Goal: Task Accomplishment & Management: Use online tool/utility

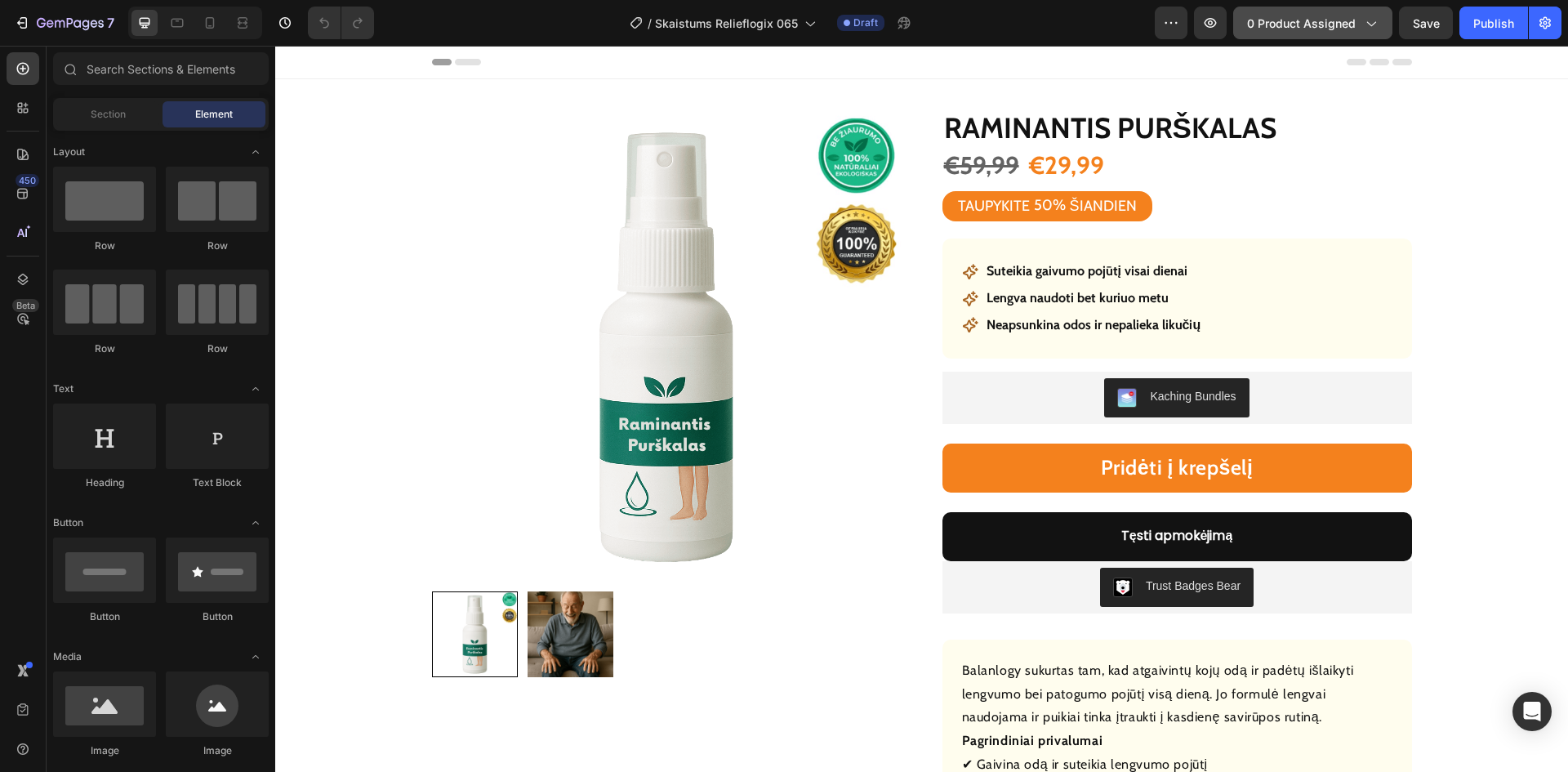
click at [1289, 25] on span "0 product assigned" at bounding box center [1301, 23] width 109 height 17
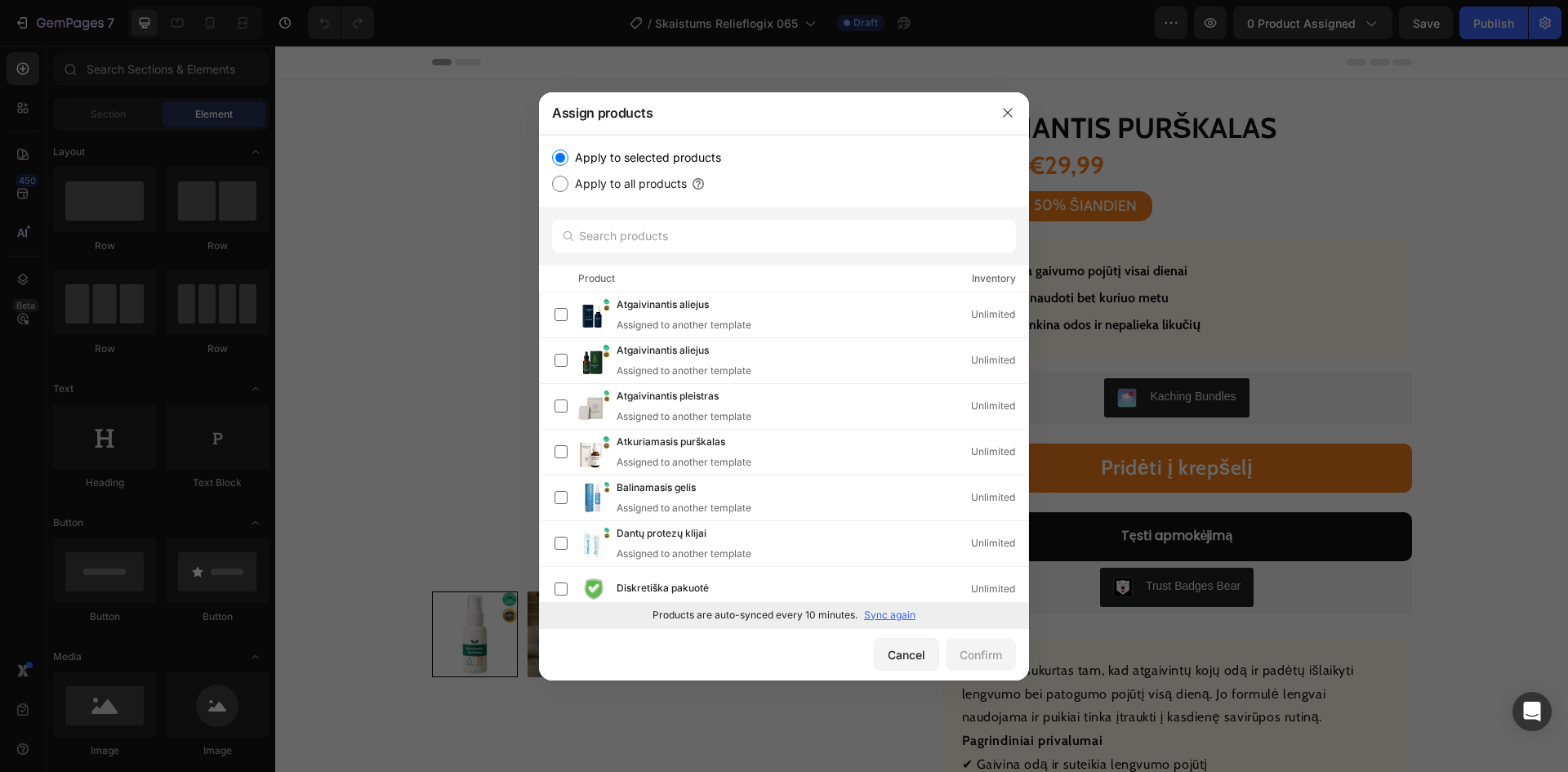
click at [894, 618] on p "Sync again" at bounding box center [890, 615] width 51 height 15
click at [627, 227] on input "text" at bounding box center [783, 235] width 464 height 33
paste input "Gyvybingumo karoliukai"
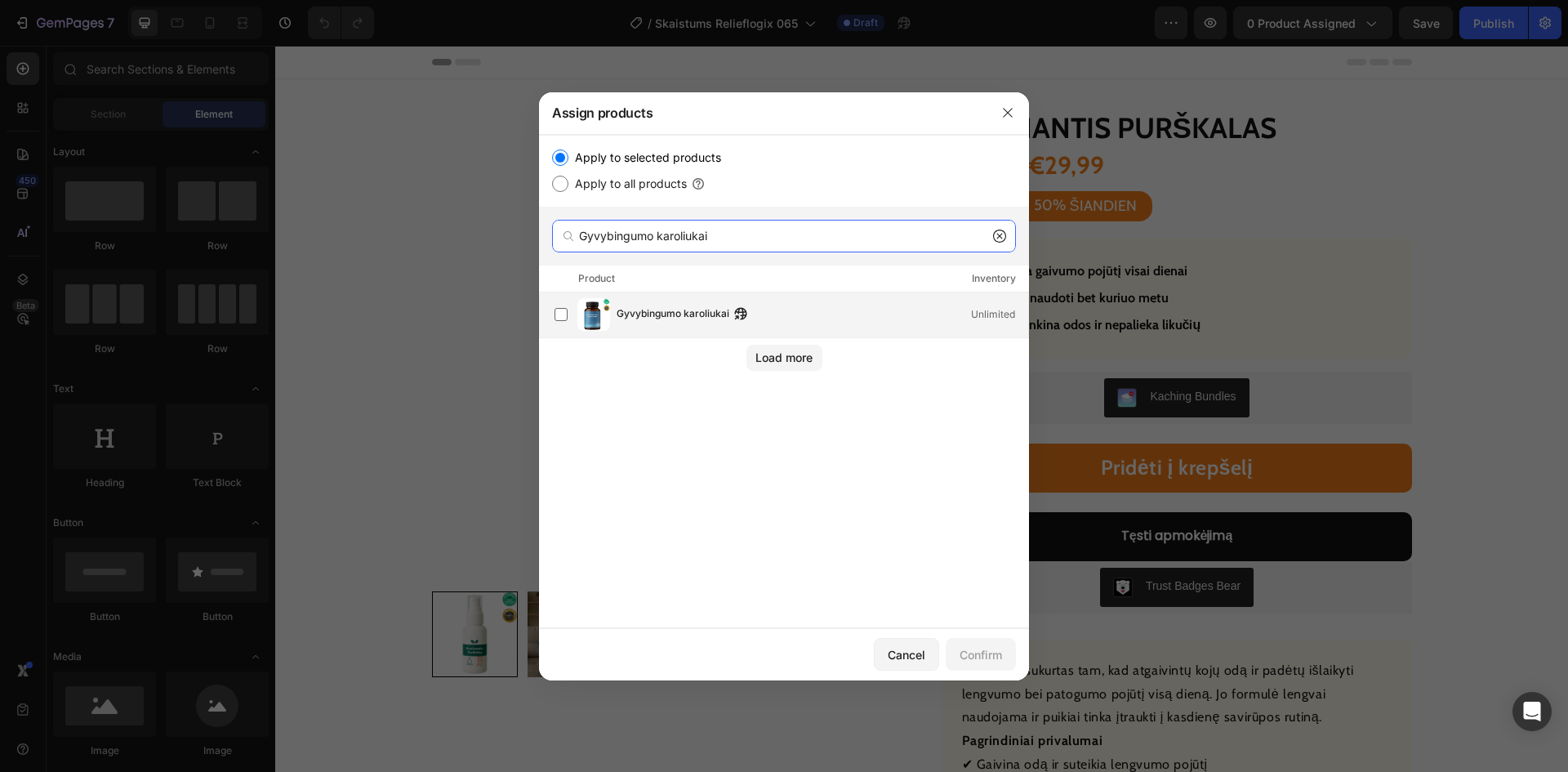
type input "Gyvybingumo karoliukai"
click at [617, 324] on div "Gyvybingumo karoliukai Unlimited" at bounding box center [791, 313] width 474 height 33
click at [963, 643] on button "Confirm" at bounding box center [981, 653] width 70 height 33
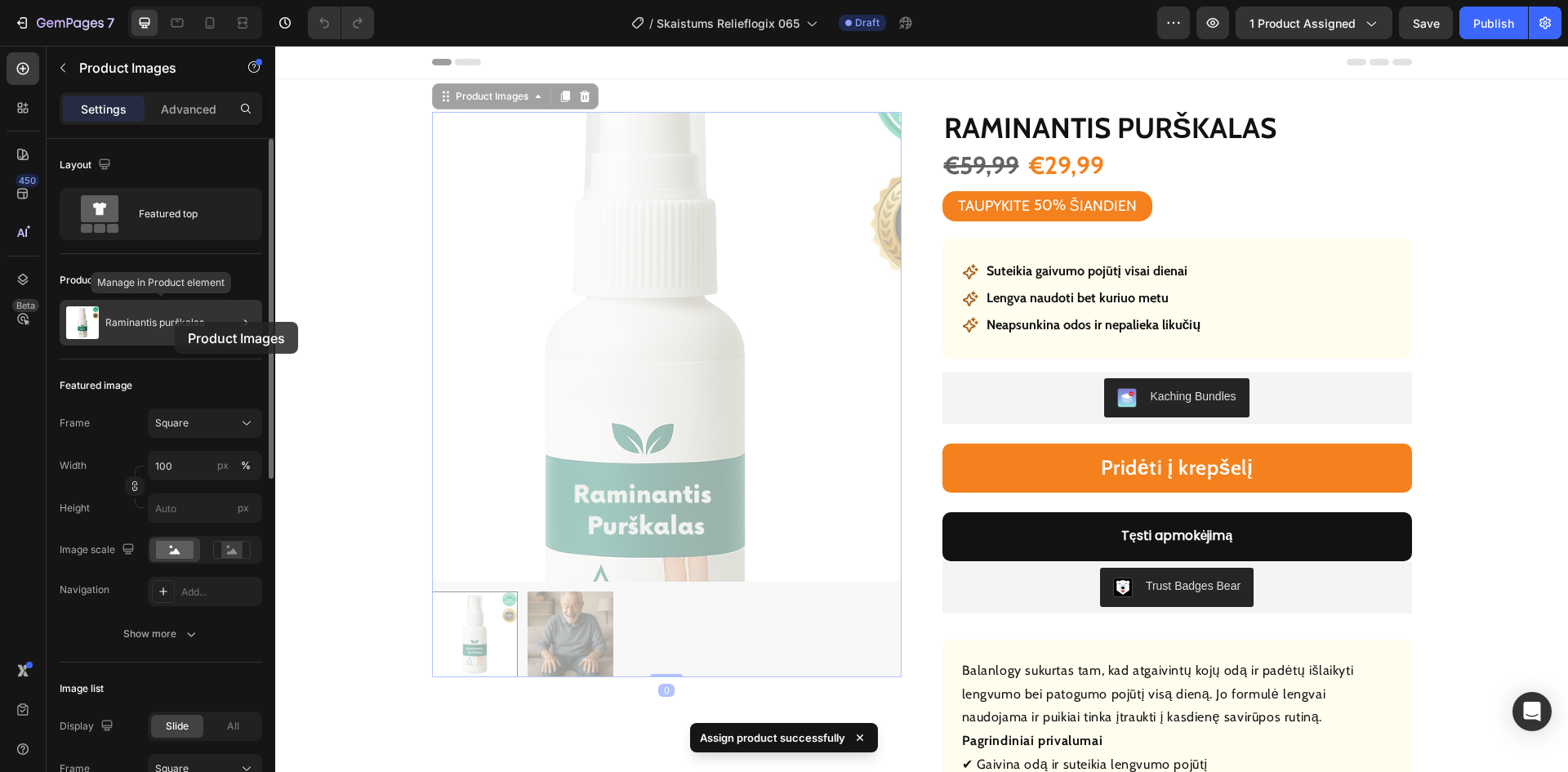
click at [175, 321] on p "Raminantis purškalas" at bounding box center [155, 322] width 99 height 12
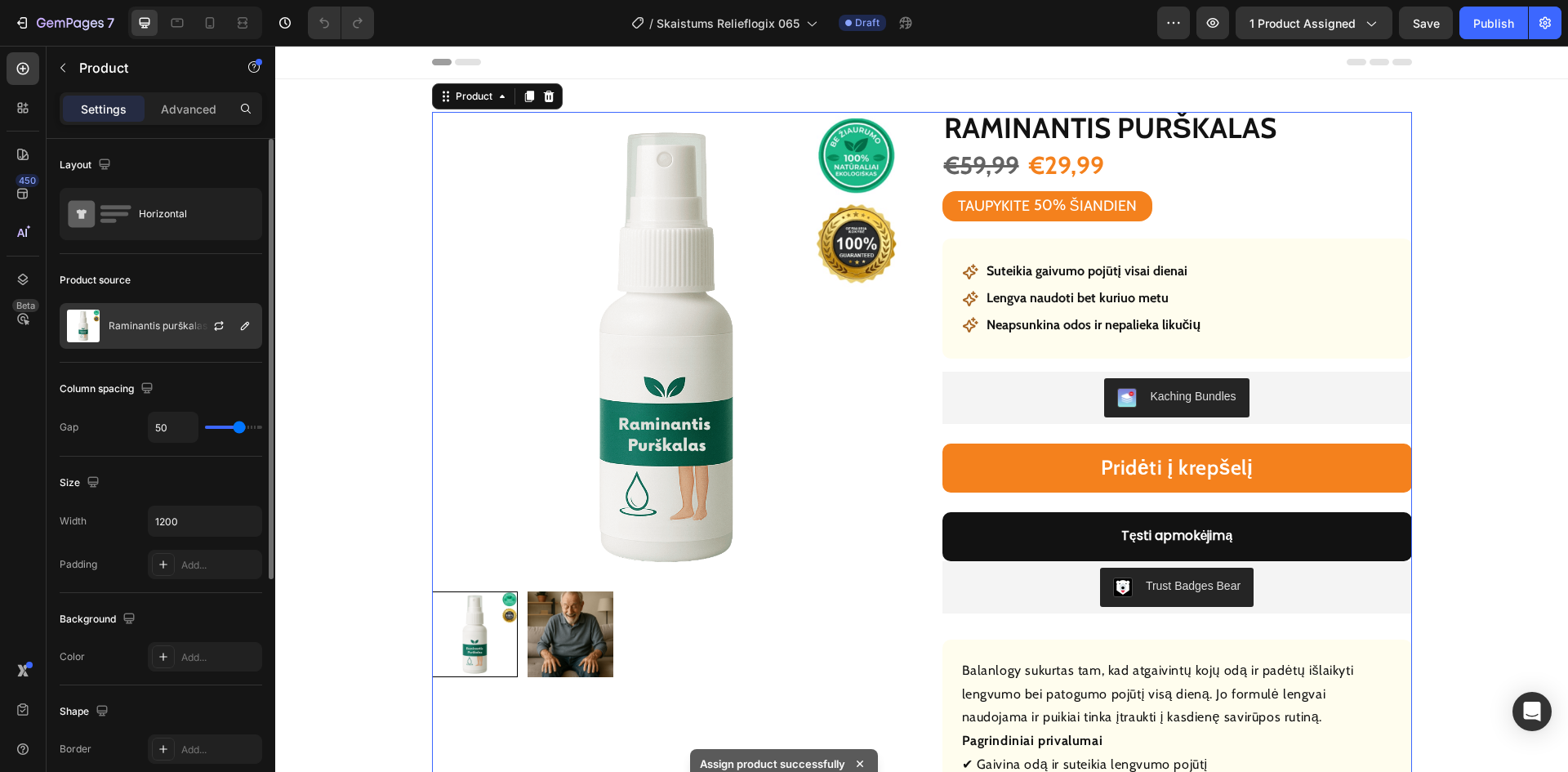
click at [177, 325] on p "Raminantis purškalas" at bounding box center [158, 326] width 99 height 12
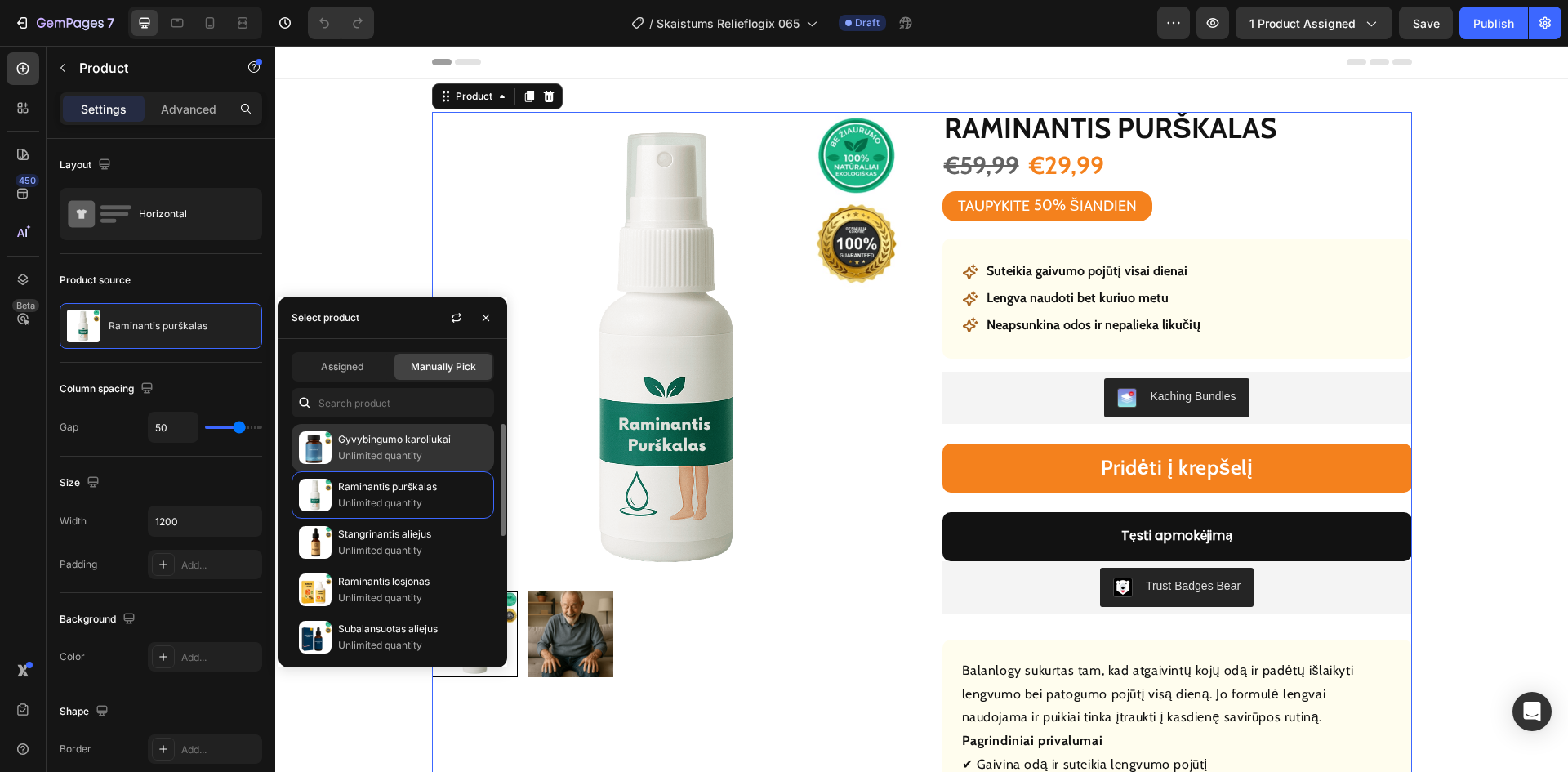
click at [414, 453] on p "Unlimited quantity" at bounding box center [412, 456] width 148 height 17
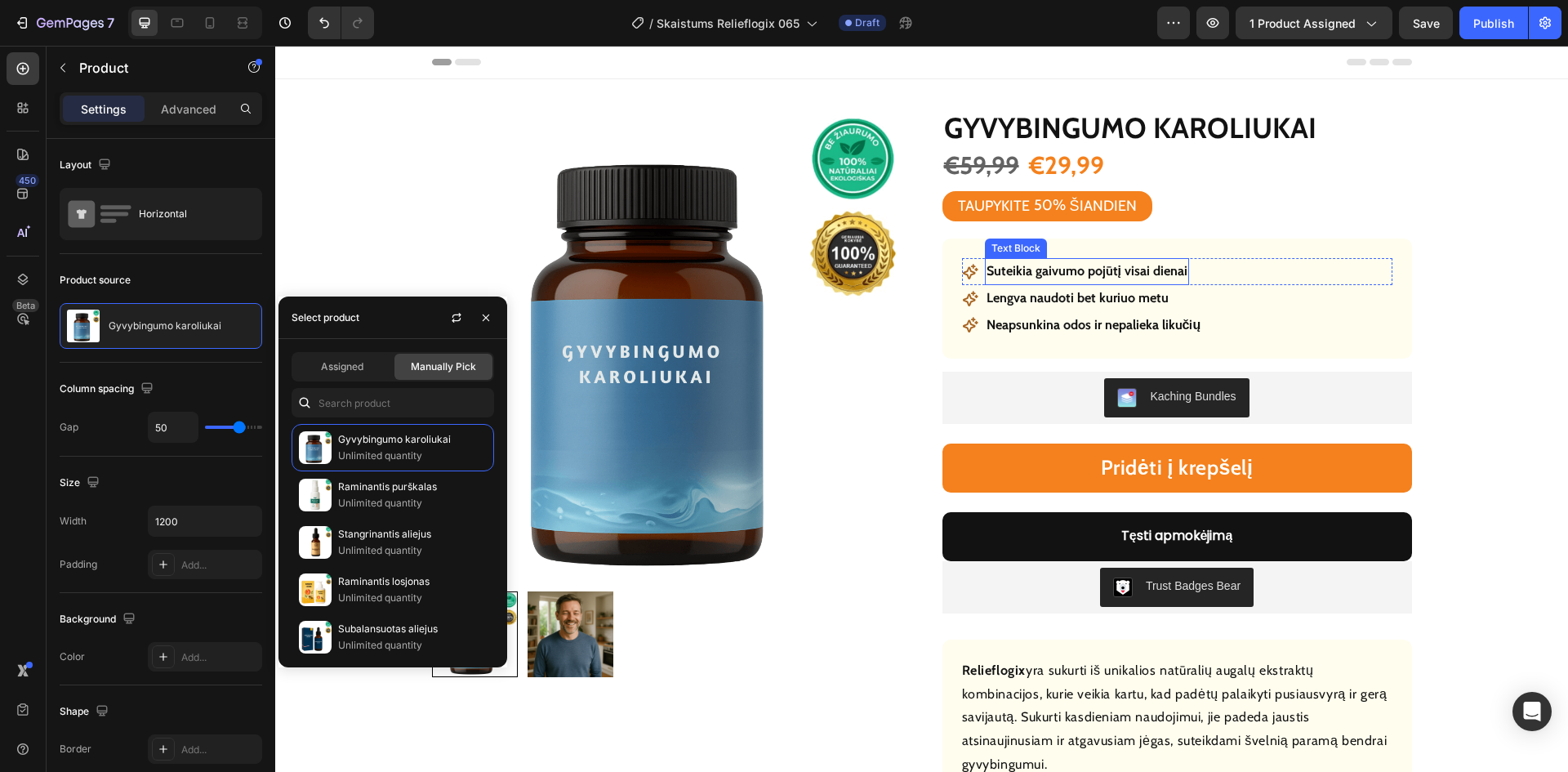
click at [1091, 271] on strong "Suteikia gaivumo pojūtį visai dienai" at bounding box center [1087, 271] width 201 height 16
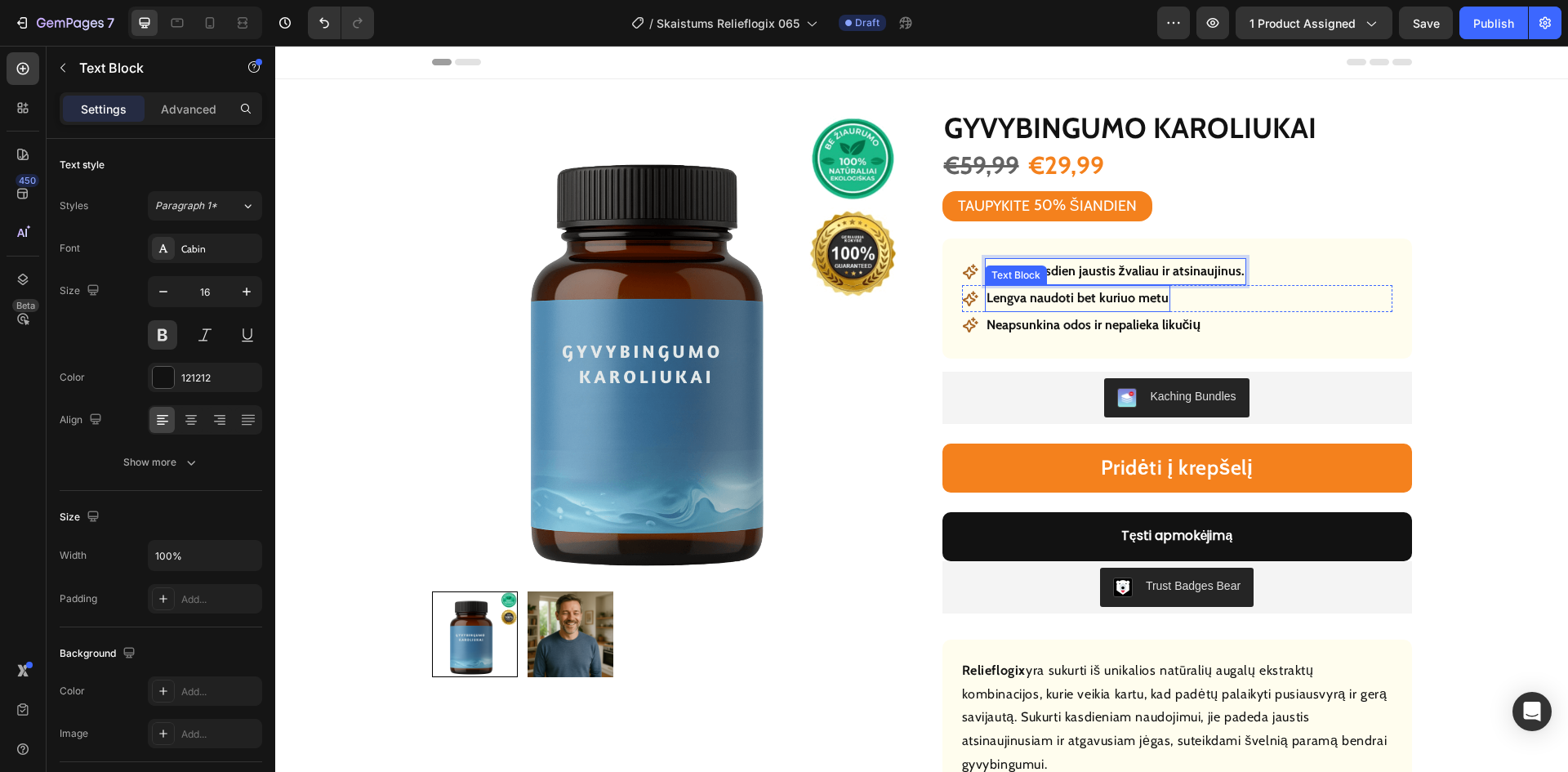
click at [1110, 295] on p "Lengva naudoti bet kuriuo metu" at bounding box center [1078, 299] width 182 height 24
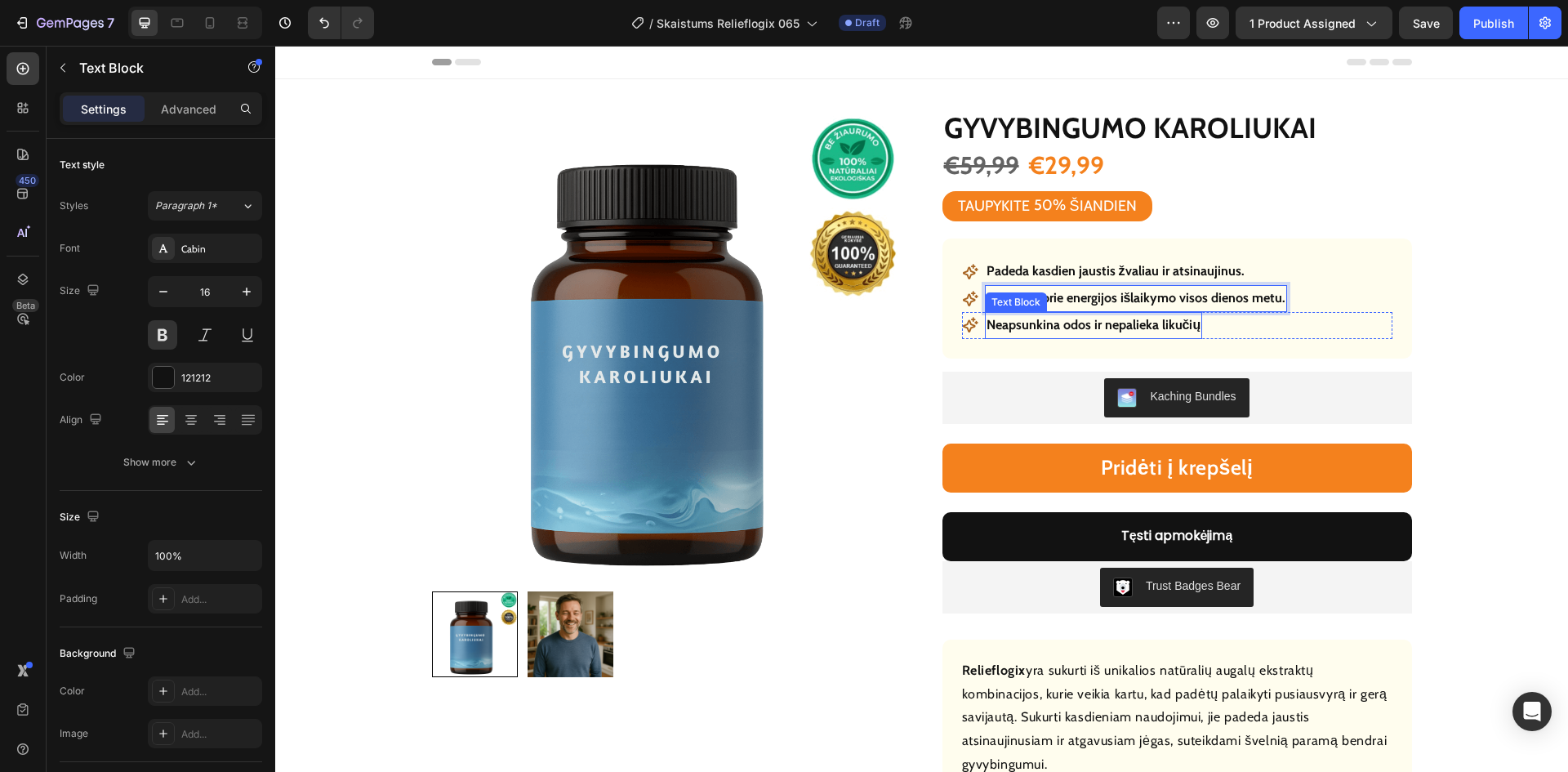
click at [1091, 318] on p "Neapsunkina odos ir nepalieka likučių" at bounding box center [1093, 325] width 215 height 24
click at [1091, 320] on p "Neapsunkina odos ir nepalieka likučių" at bounding box center [1093, 325] width 215 height 24
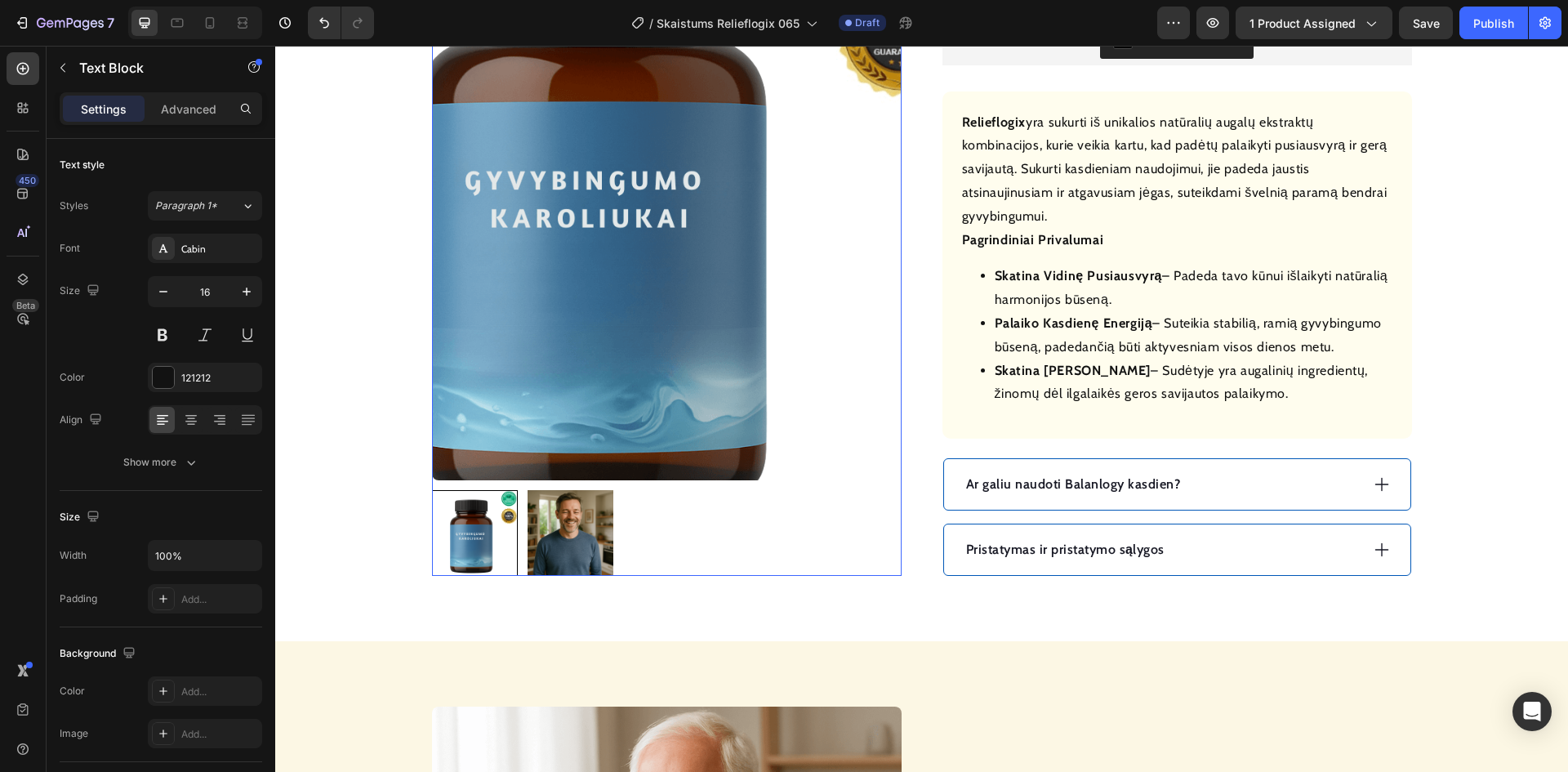
scroll to position [653, 0]
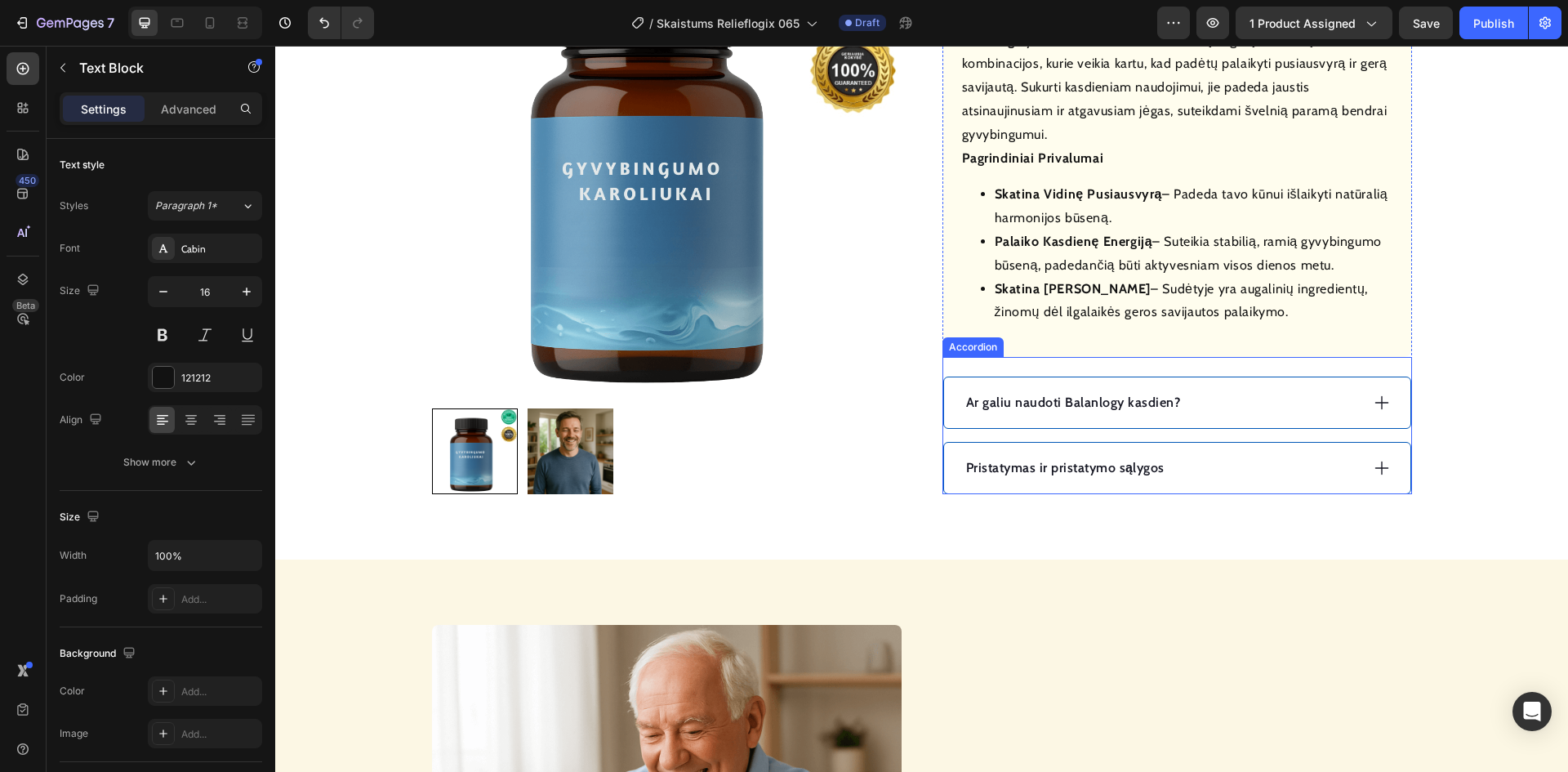
click at [1228, 465] on div "Pristatymas ir pristatymo sąlygos" at bounding box center [1162, 468] width 396 height 25
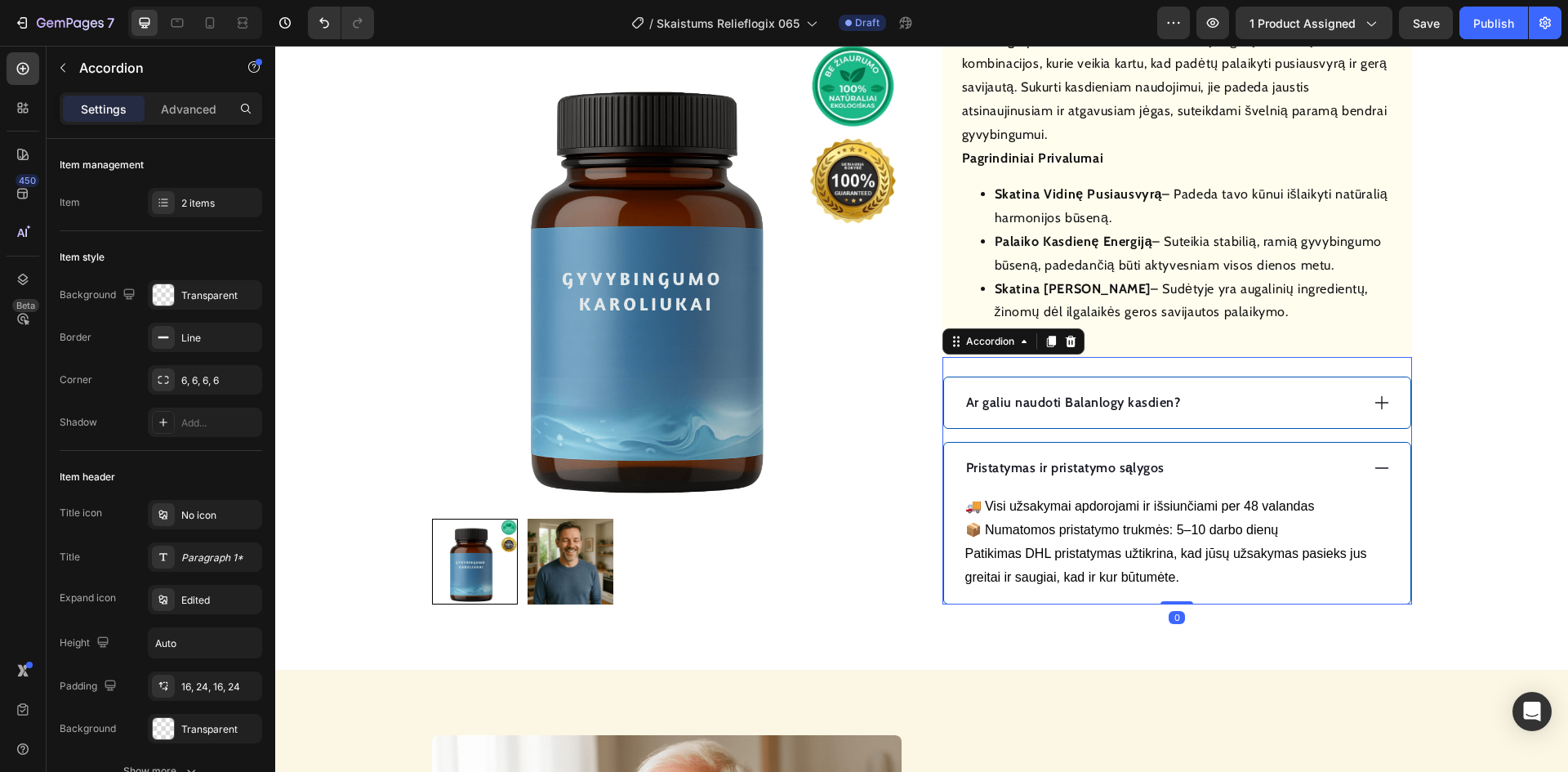
click at [1228, 465] on div "Pristatymas ir pristatymo sąlygos" at bounding box center [1162, 468] width 396 height 25
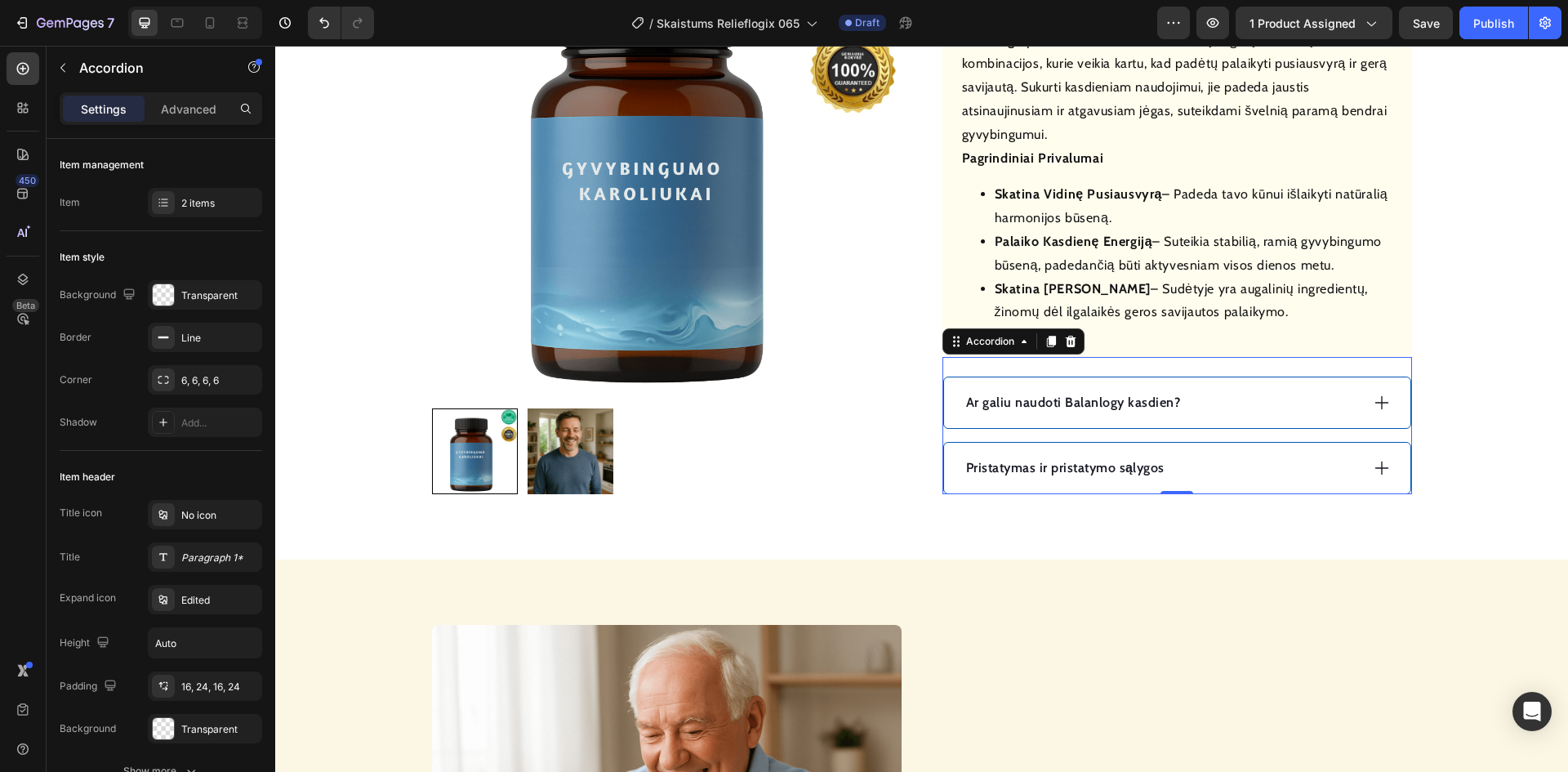
click at [1194, 389] on div "Ar galiu naudoti Balanlogy kasdien?" at bounding box center [1177, 402] width 467 height 50
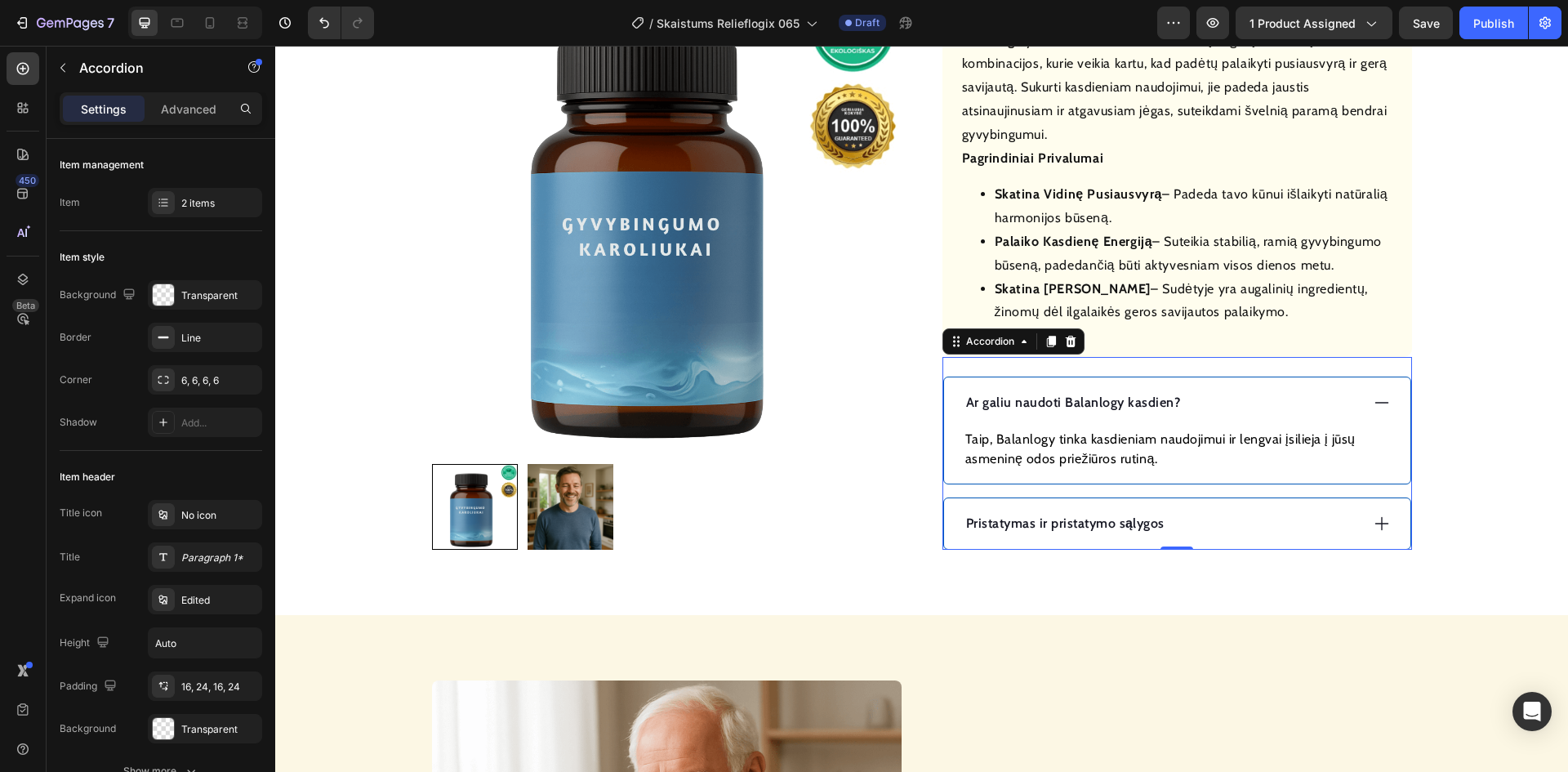
click at [1110, 405] on p "Ar galiu naudoti Balanlogy kasdien?" at bounding box center [1073, 402] width 215 height 20
click at [1109, 405] on p "Ar galiu naudoti Balanlogy kasdien?" at bounding box center [1073, 402] width 215 height 20
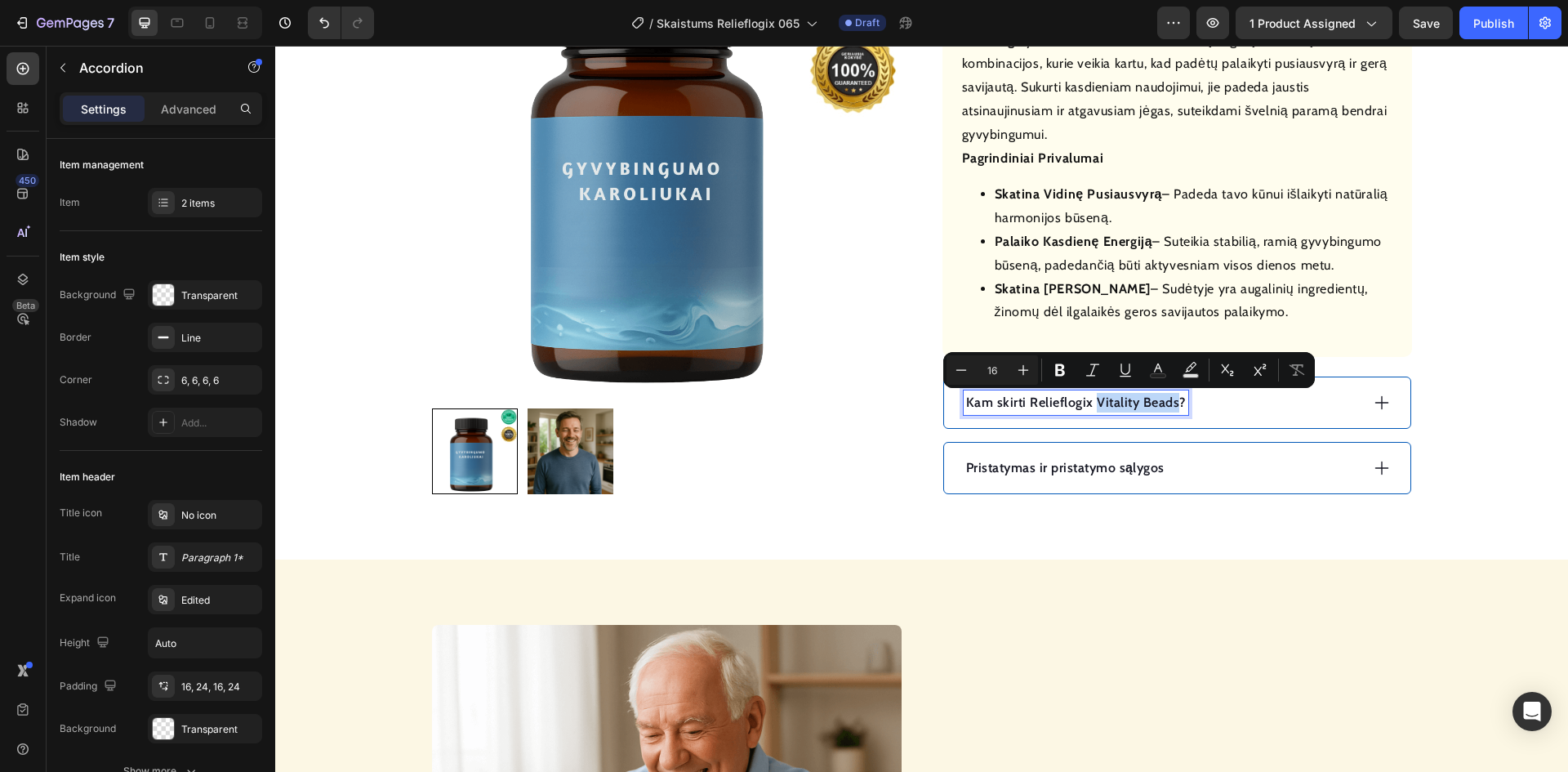
drag, startPoint x: 1170, startPoint y: 403, endPoint x: 1097, endPoint y: 403, distance: 73.0
click at [1090, 403] on p "Kam skirti Relieflogix Vitality Beads?" at bounding box center [1076, 402] width 219 height 20
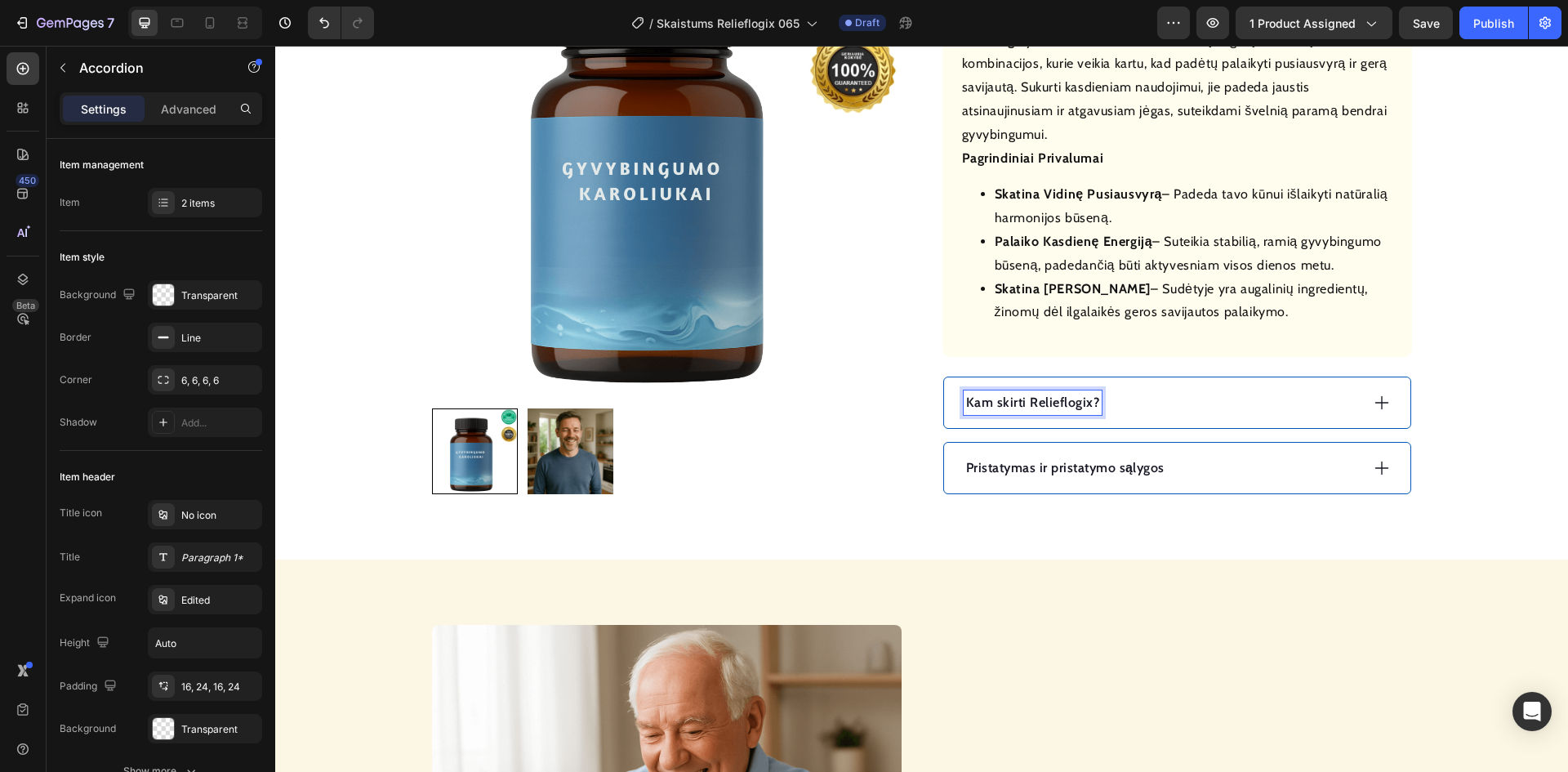
click at [1150, 402] on div "Kam skirti Relieflogix?" at bounding box center [1162, 402] width 396 height 25
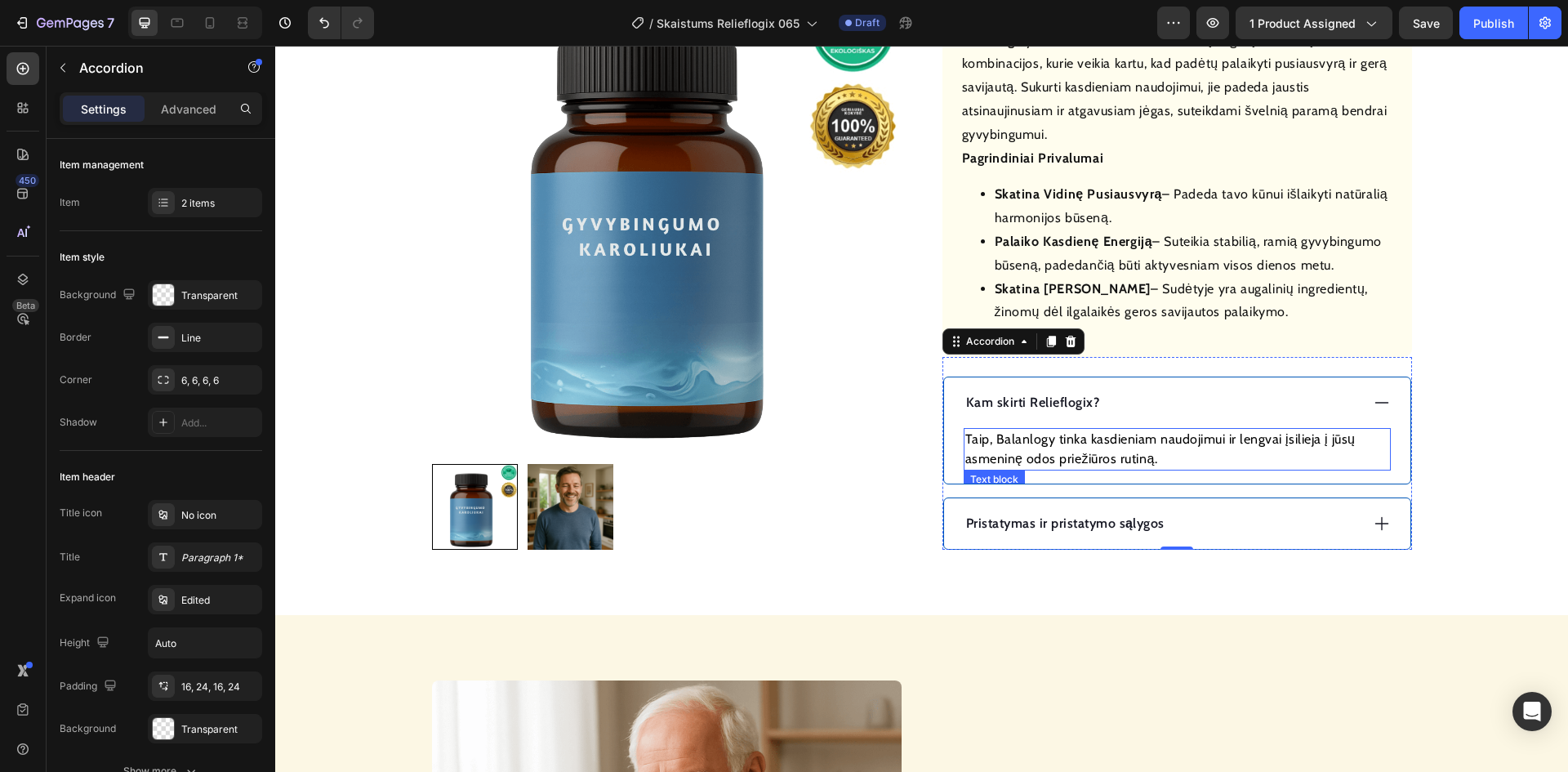
click at [1110, 440] on p "Taip, Balanlogy tinka kasdieniam naudojimui ir lengvai įsilieja į jūsų asmeninę…" at bounding box center [1176, 449] width 424 height 40
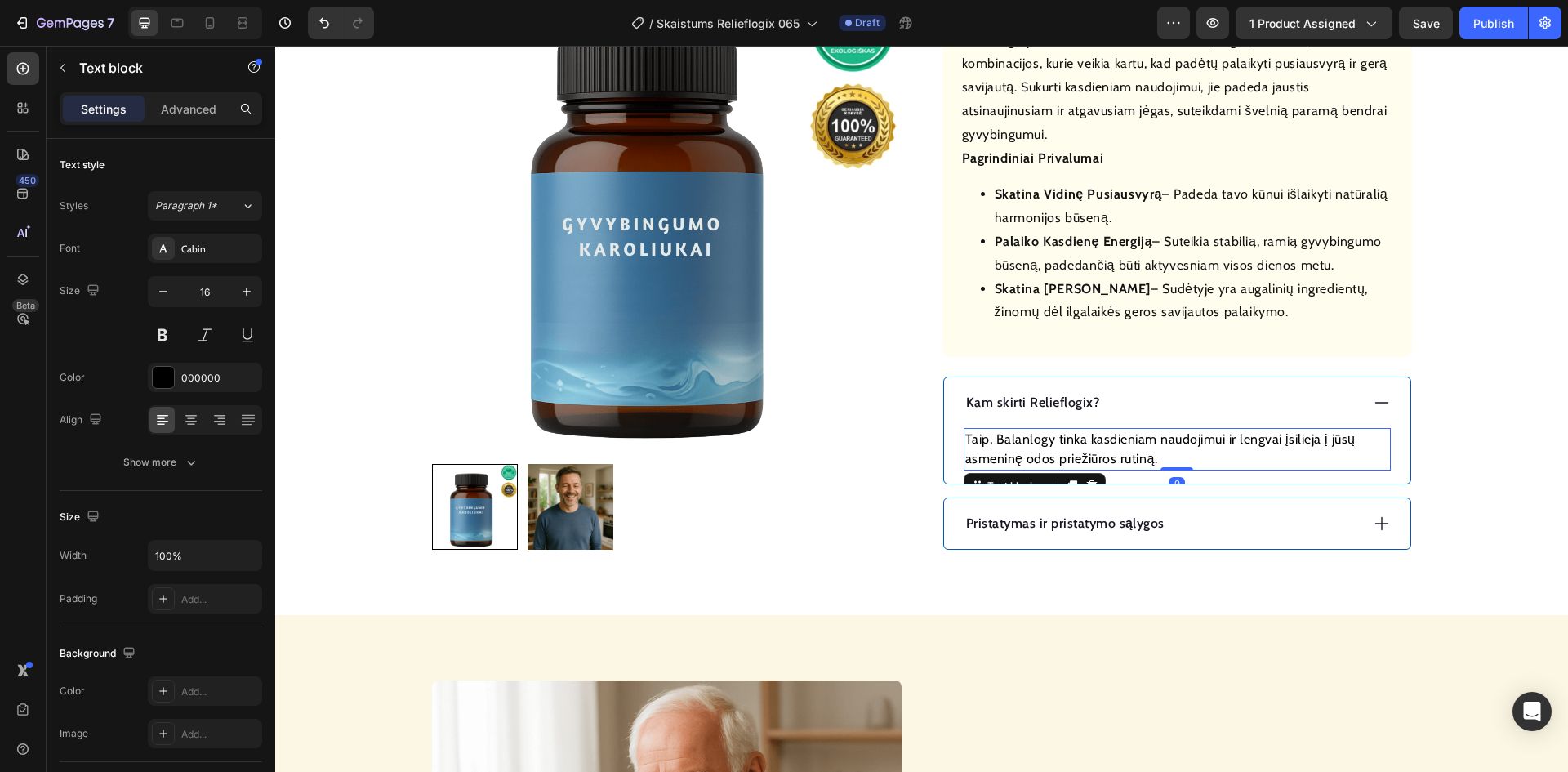
click at [1109, 439] on p "Taip, Balanlogy tinka kasdieniam naudojimui ir lengvai įsilieja į jūsų asmeninę…" at bounding box center [1176, 449] width 424 height 40
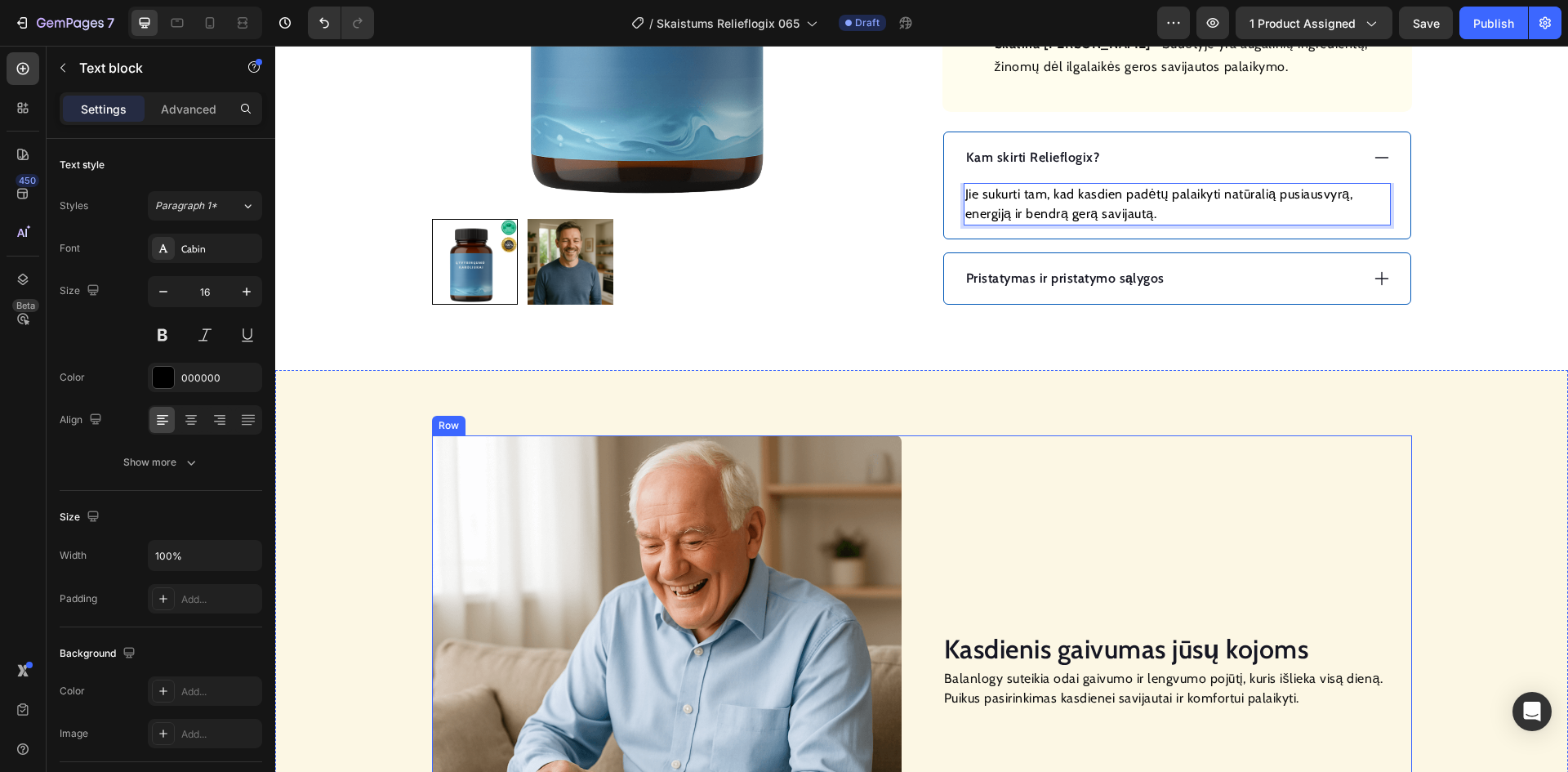
scroll to position [1143, 0]
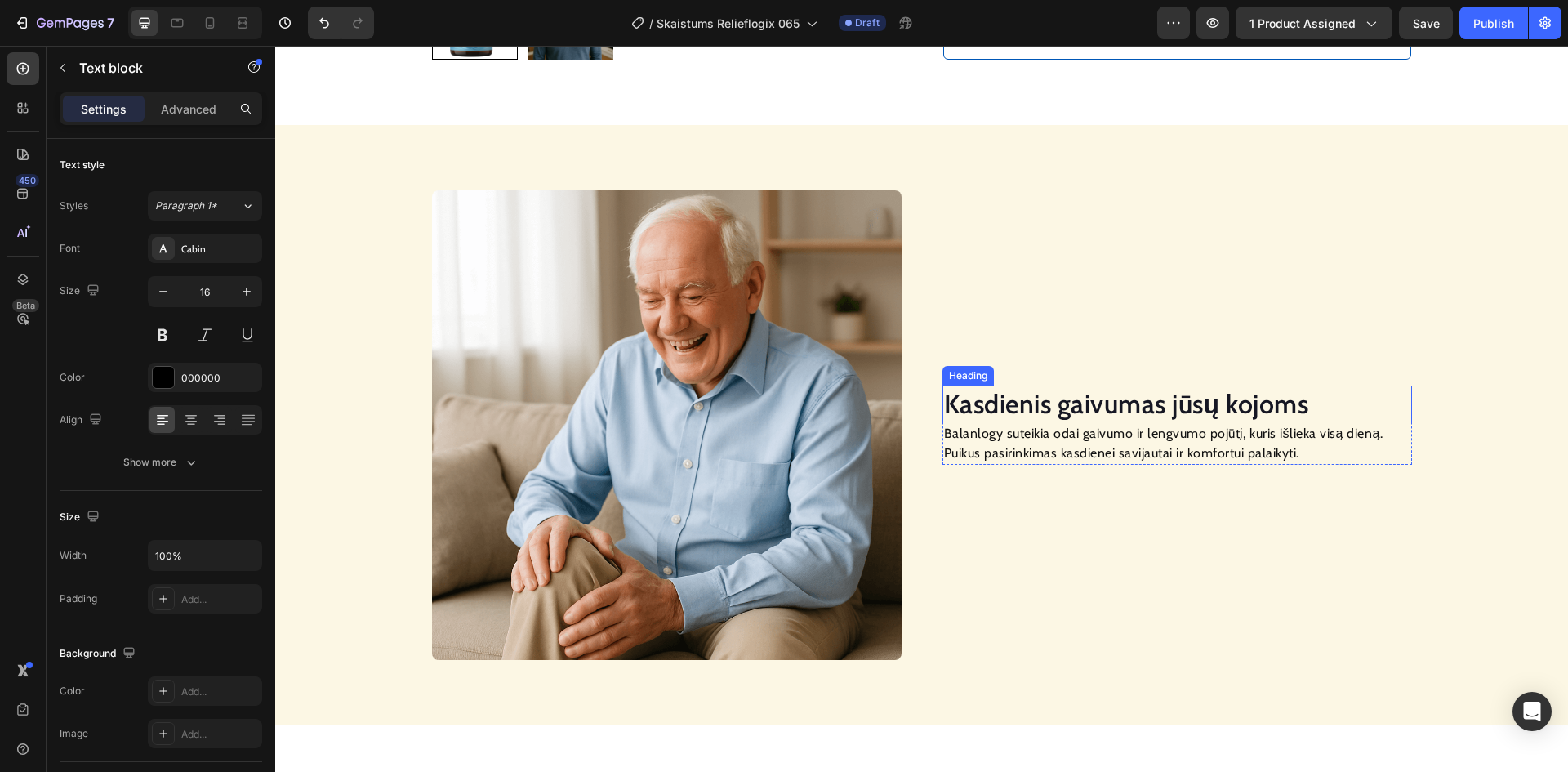
click at [1091, 407] on h2 "Kasdienis gaivumas jūsų kojoms" at bounding box center [1176, 404] width 470 height 38
click at [1093, 407] on h2 "Kasdienis gaivumas jūsų kojoms" at bounding box center [1176, 404] width 470 height 38
click at [1006, 441] on p "Balanlogy suteikia odai gaivumo ir lengvumo pojūtį, kuris išlieka visą dieną. P…" at bounding box center [1177, 444] width 467 height 40
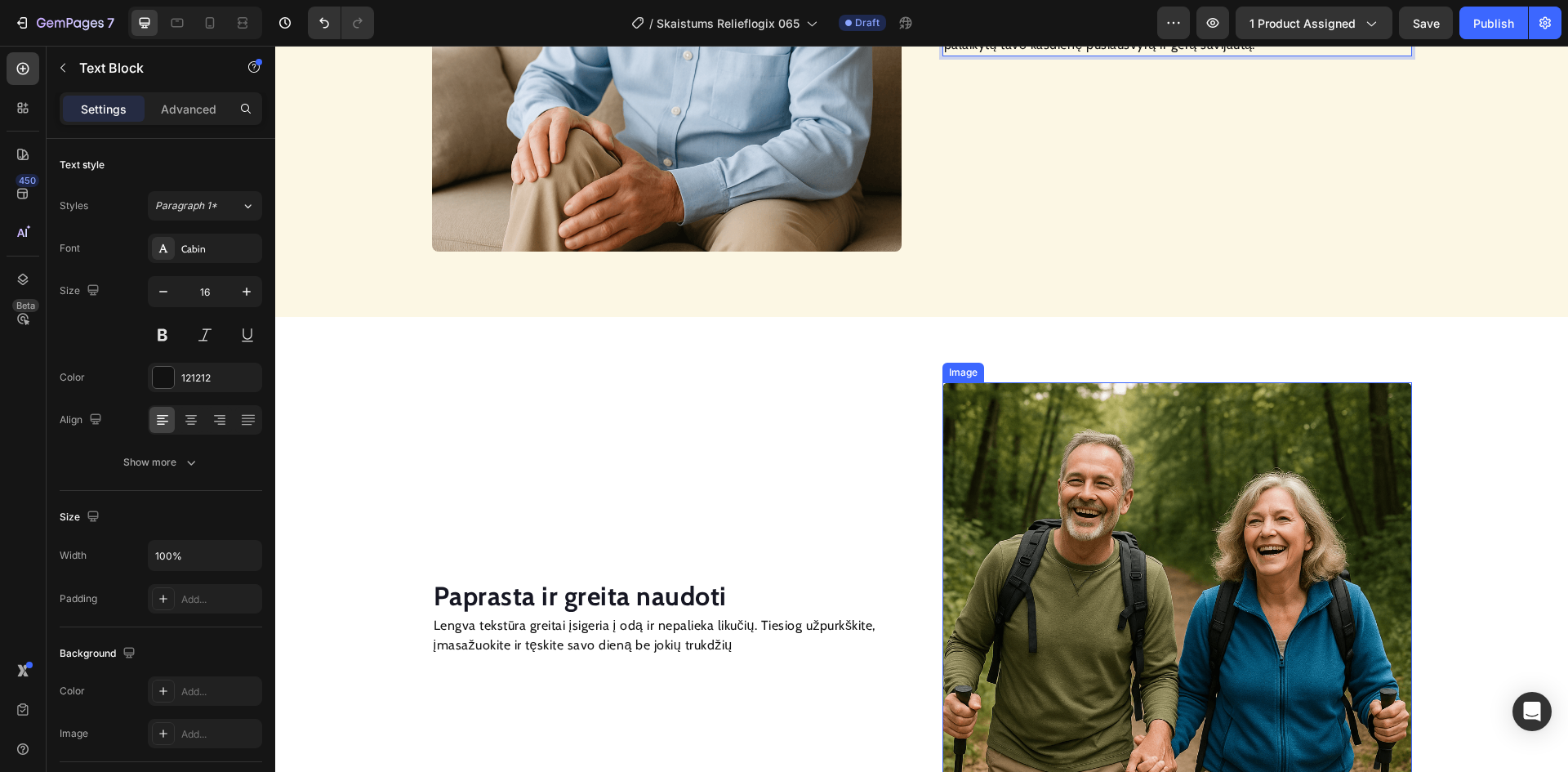
scroll to position [1633, 0]
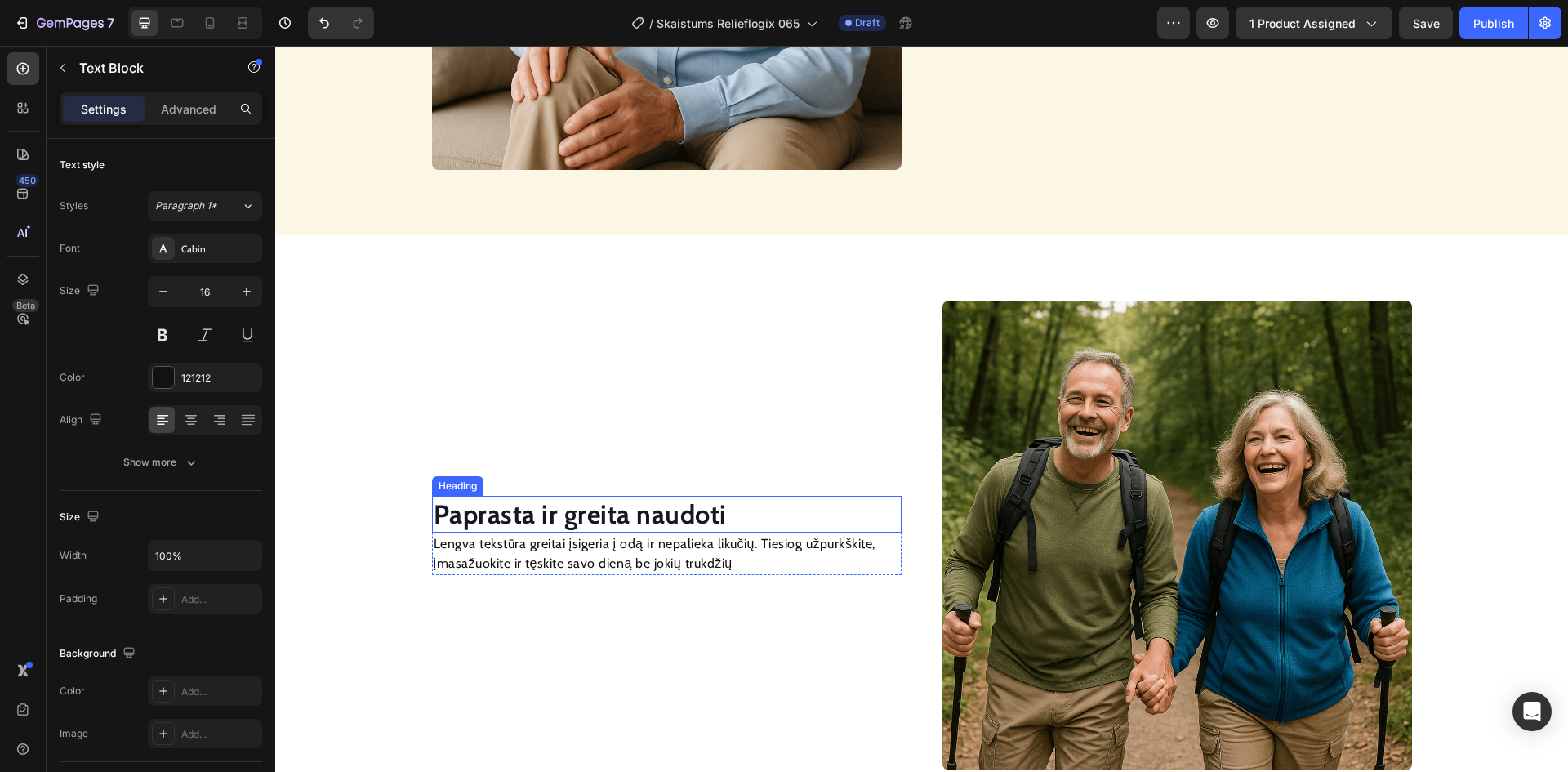
click at [654, 510] on strong "Paprasta ir greita naudoti" at bounding box center [580, 514] width 294 height 32
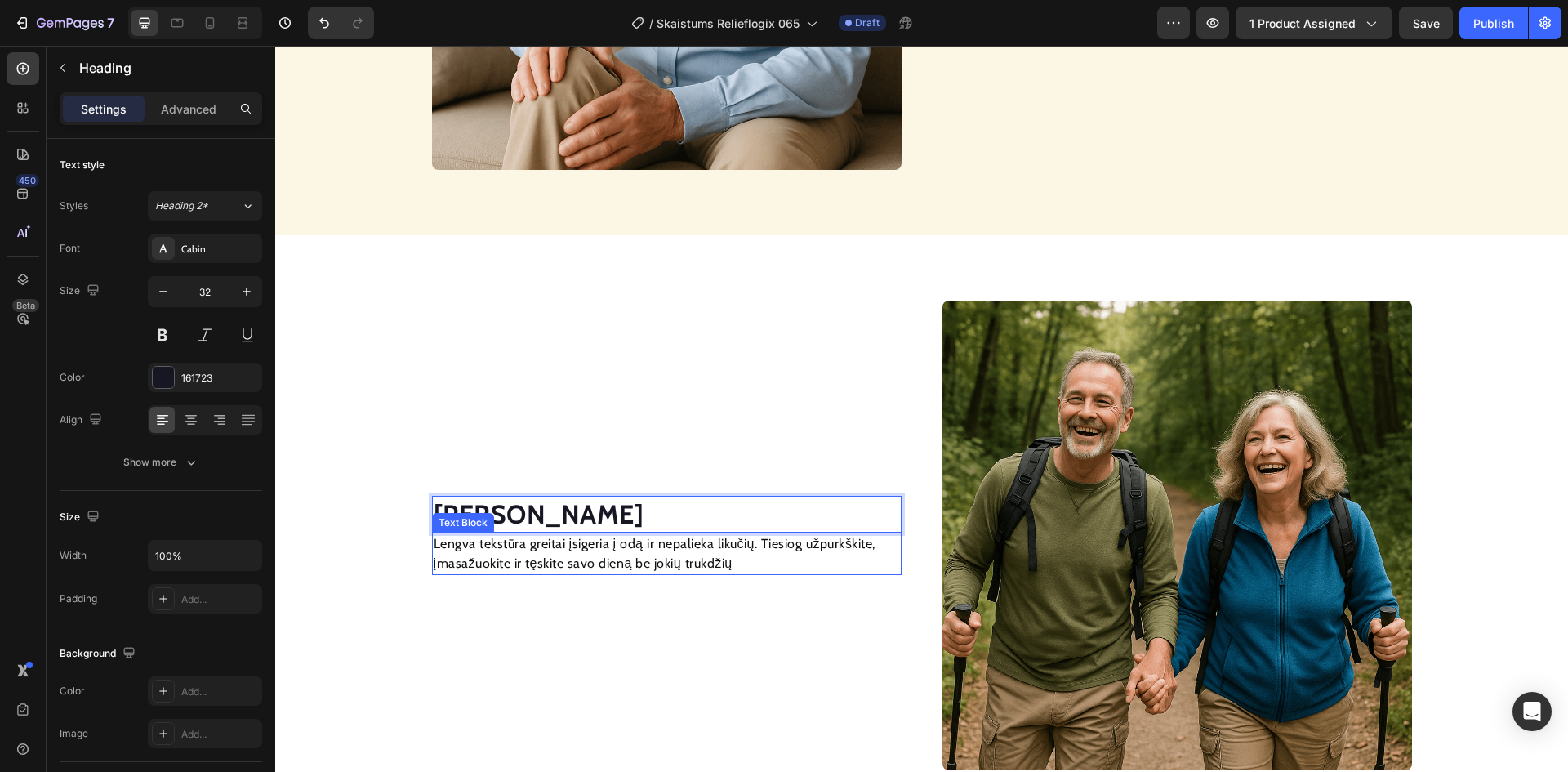
click at [573, 568] on p "Lengva tekstūra greitai įsigeria į odą ir nepalieka likučių. Tiesiog užpurkškit…" at bounding box center [667, 554] width 467 height 40
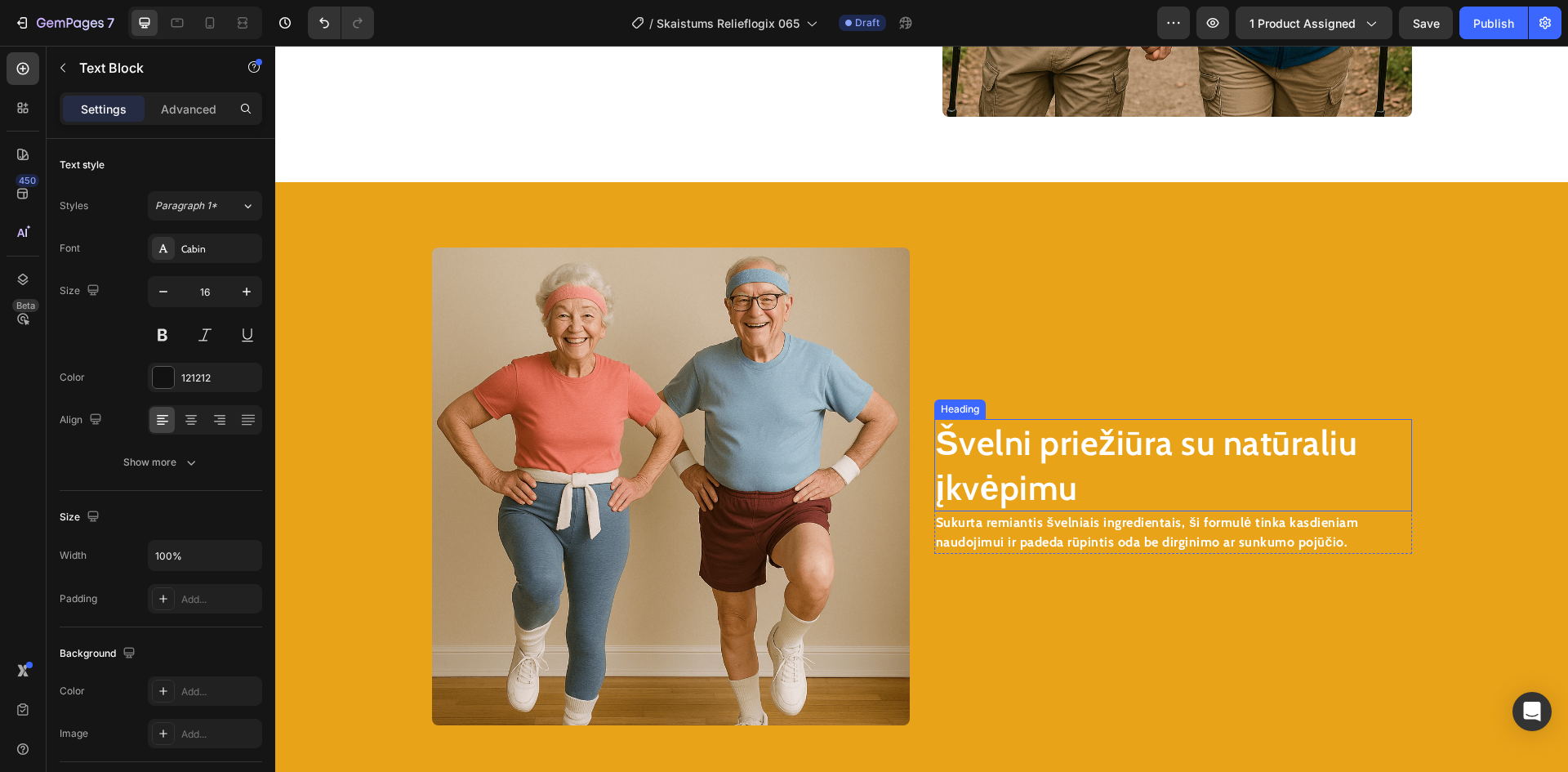
scroll to position [2367, 0]
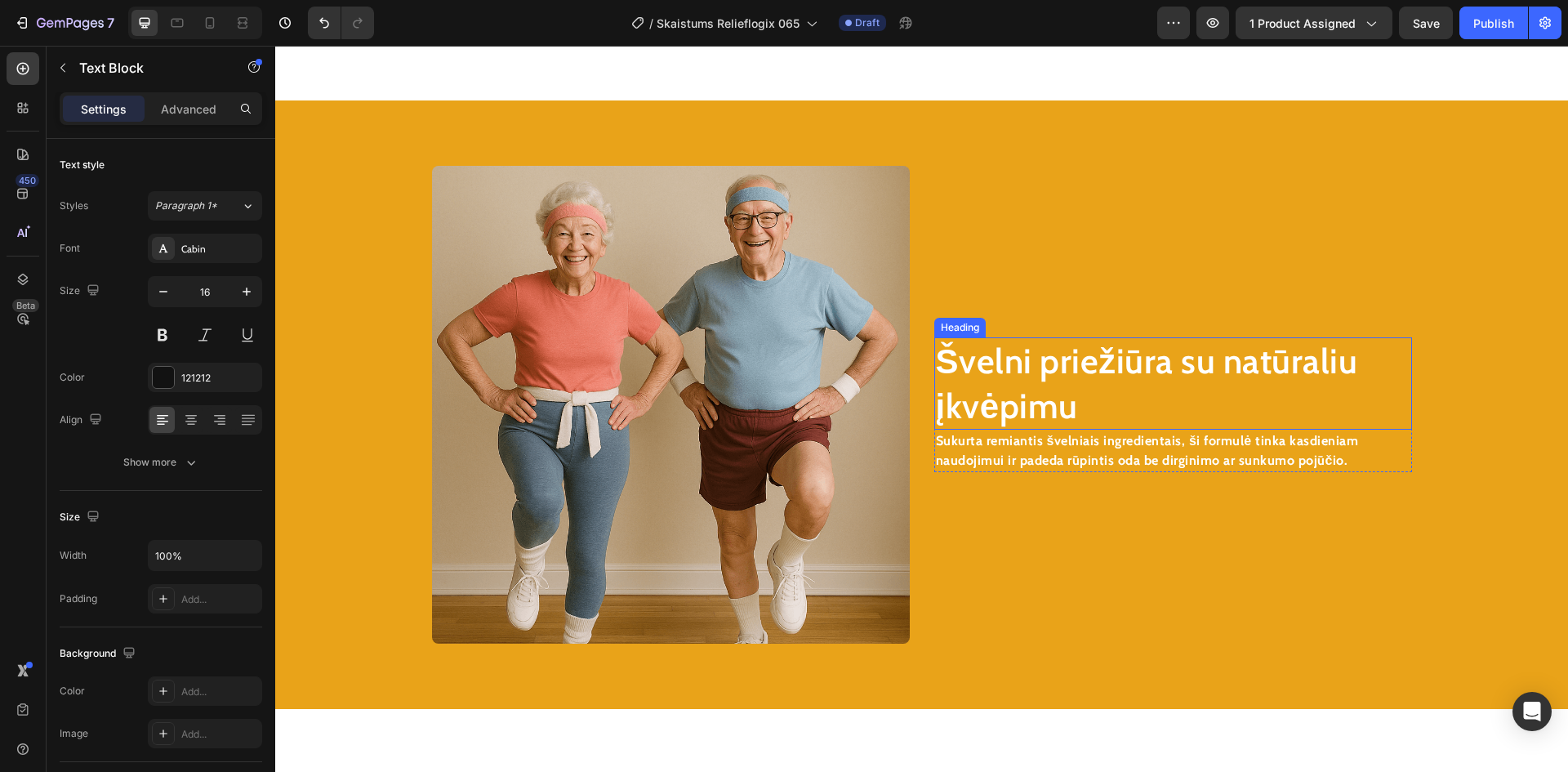
click at [1046, 373] on h2 "Švelni priežiūra su natūraliu įkvėpimu" at bounding box center [1173, 383] width 478 height 92
click at [1046, 371] on h2 "Švelni priežiūra su natūraliu įkvėpimu" at bounding box center [1173, 383] width 478 height 92
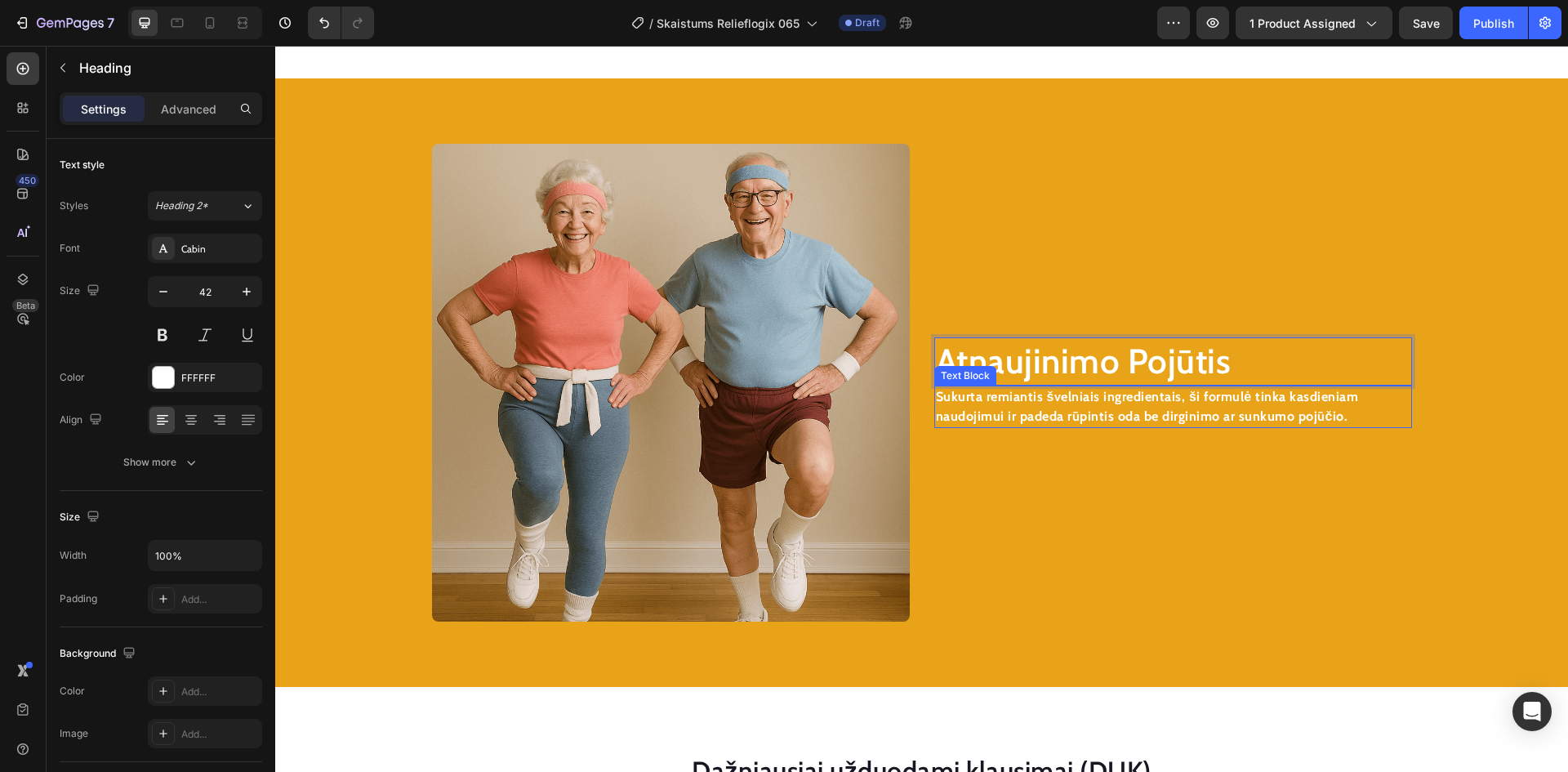
click at [1005, 416] on strong "Sukurta remiantis švelniais ingredientais, ši formulė tinka kasdieniam naudojim…" at bounding box center [1148, 406] width 423 height 36
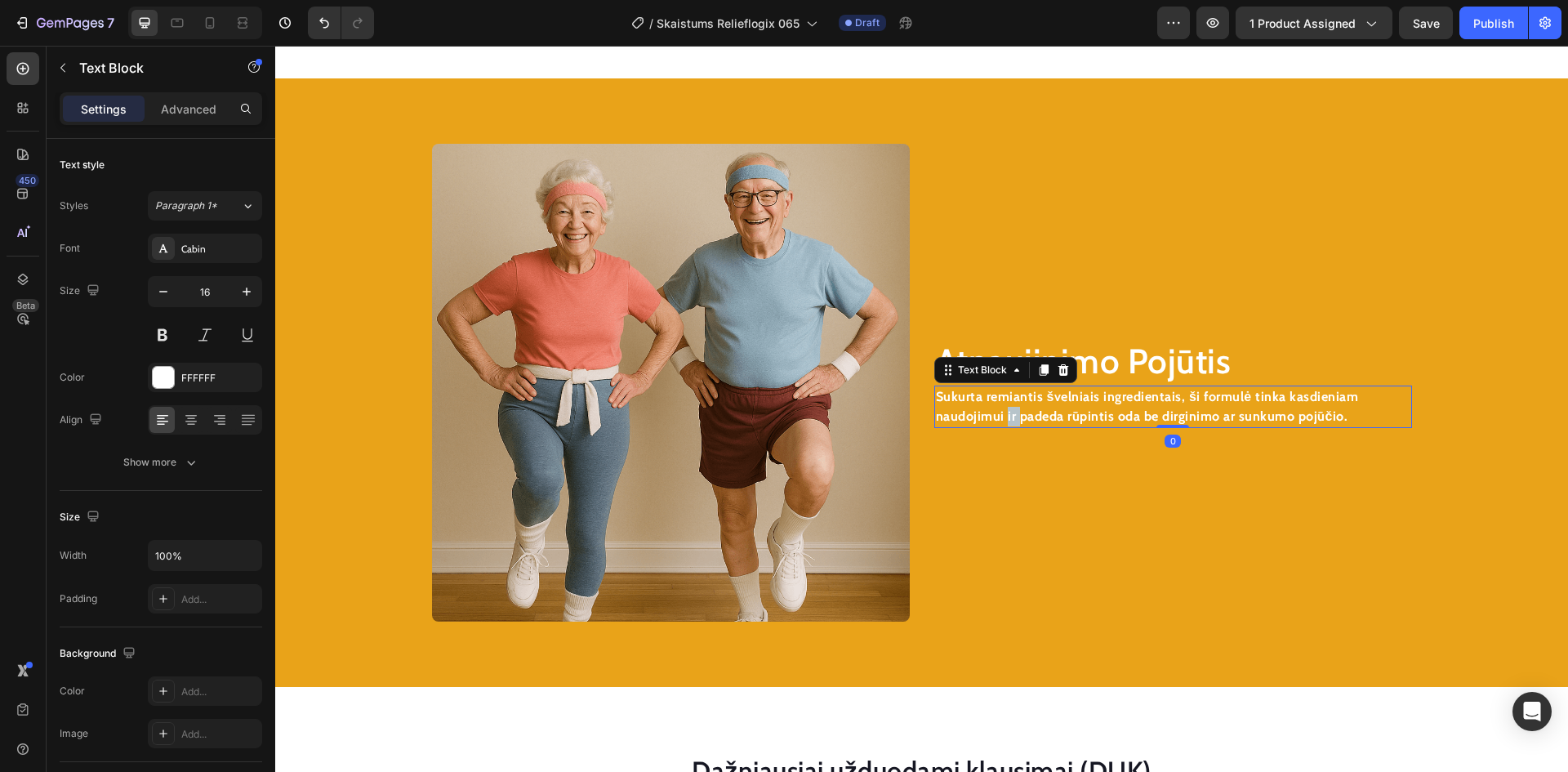
click at [1005, 416] on strong "Sukurta remiantis švelniais ingredientais, ši formulė tinka kasdieniam naudojim…" at bounding box center [1148, 406] width 423 height 36
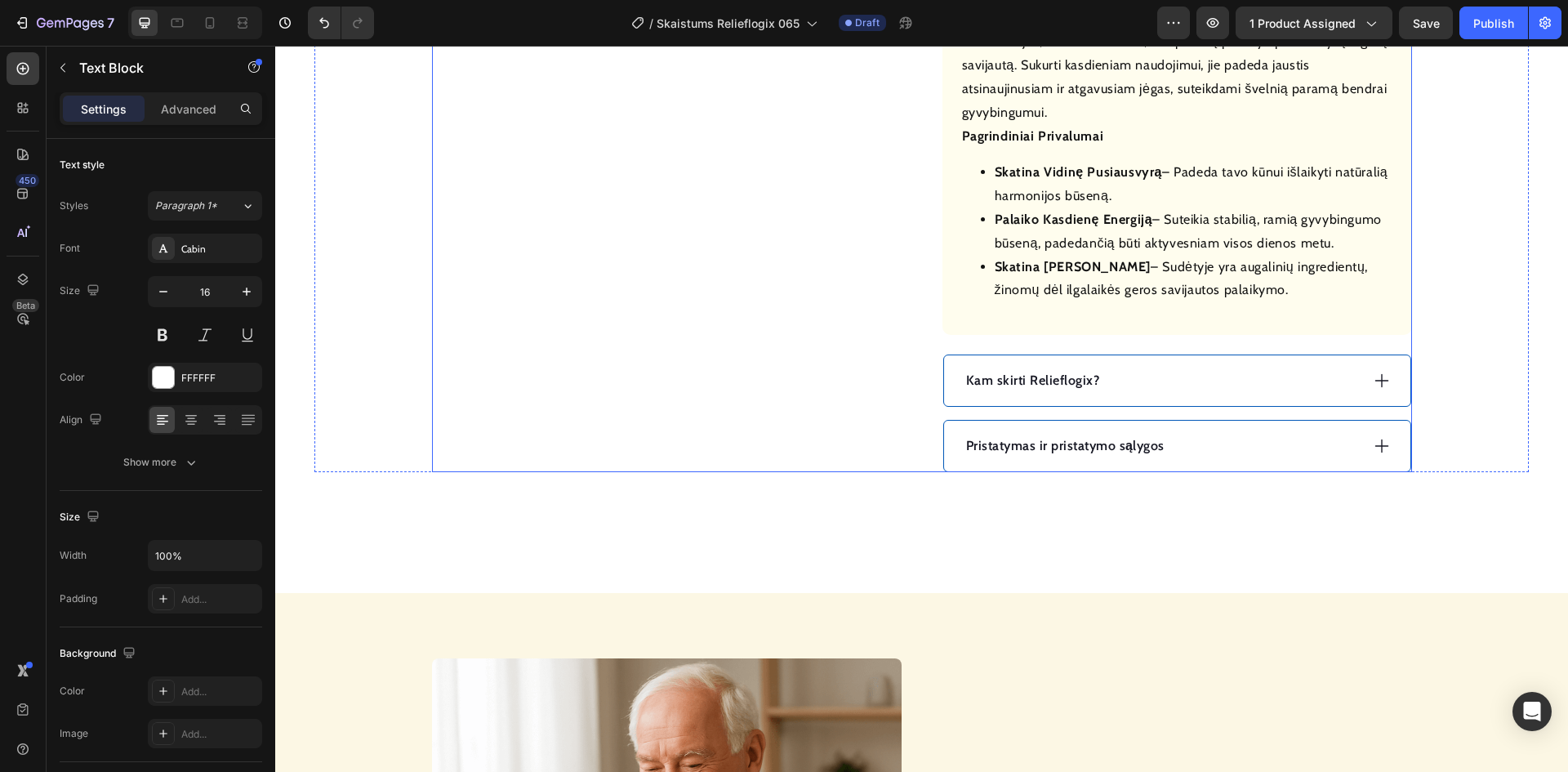
scroll to position [1165, 0]
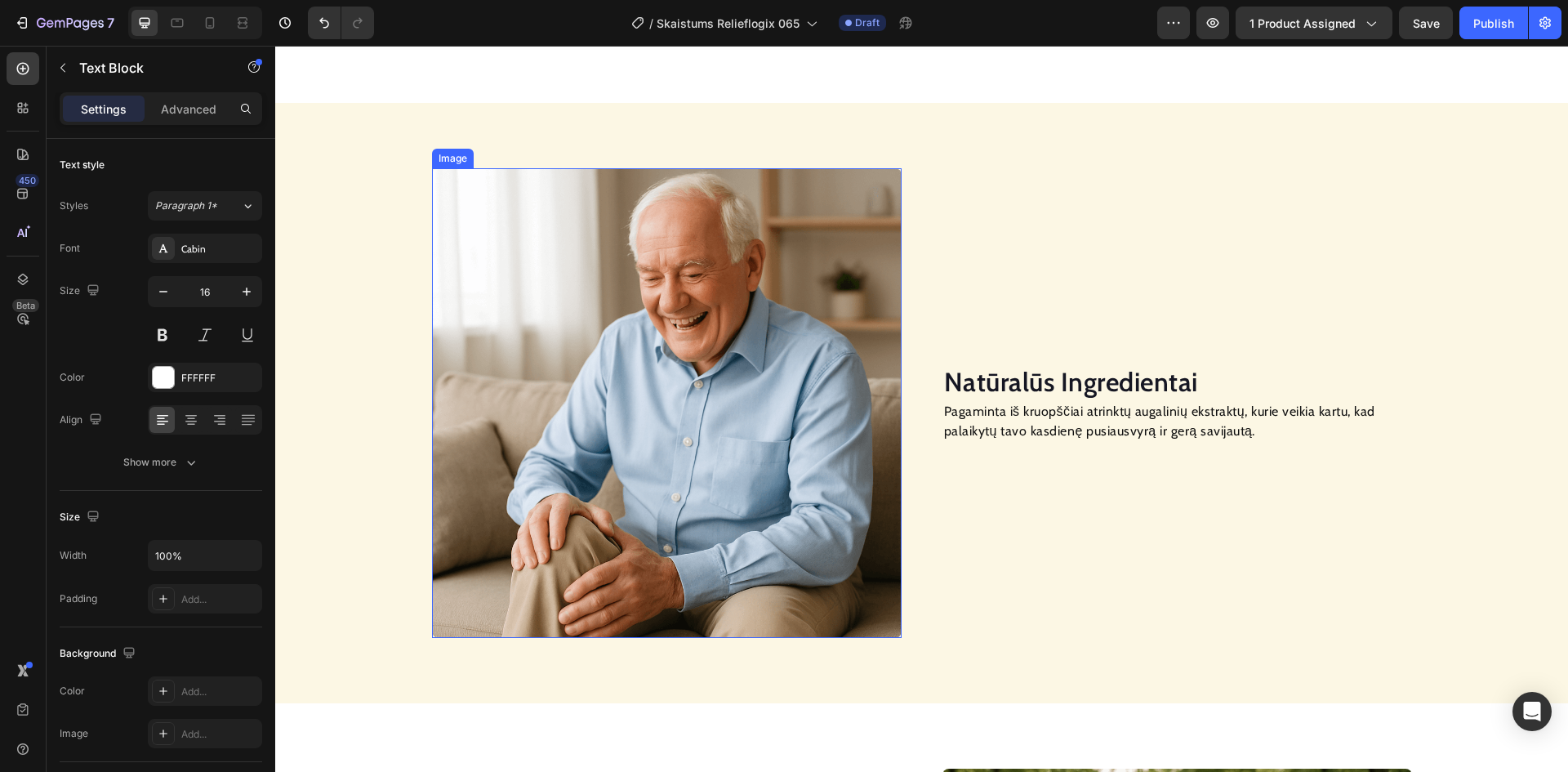
click at [636, 327] on img at bounding box center [666, 402] width 470 height 470
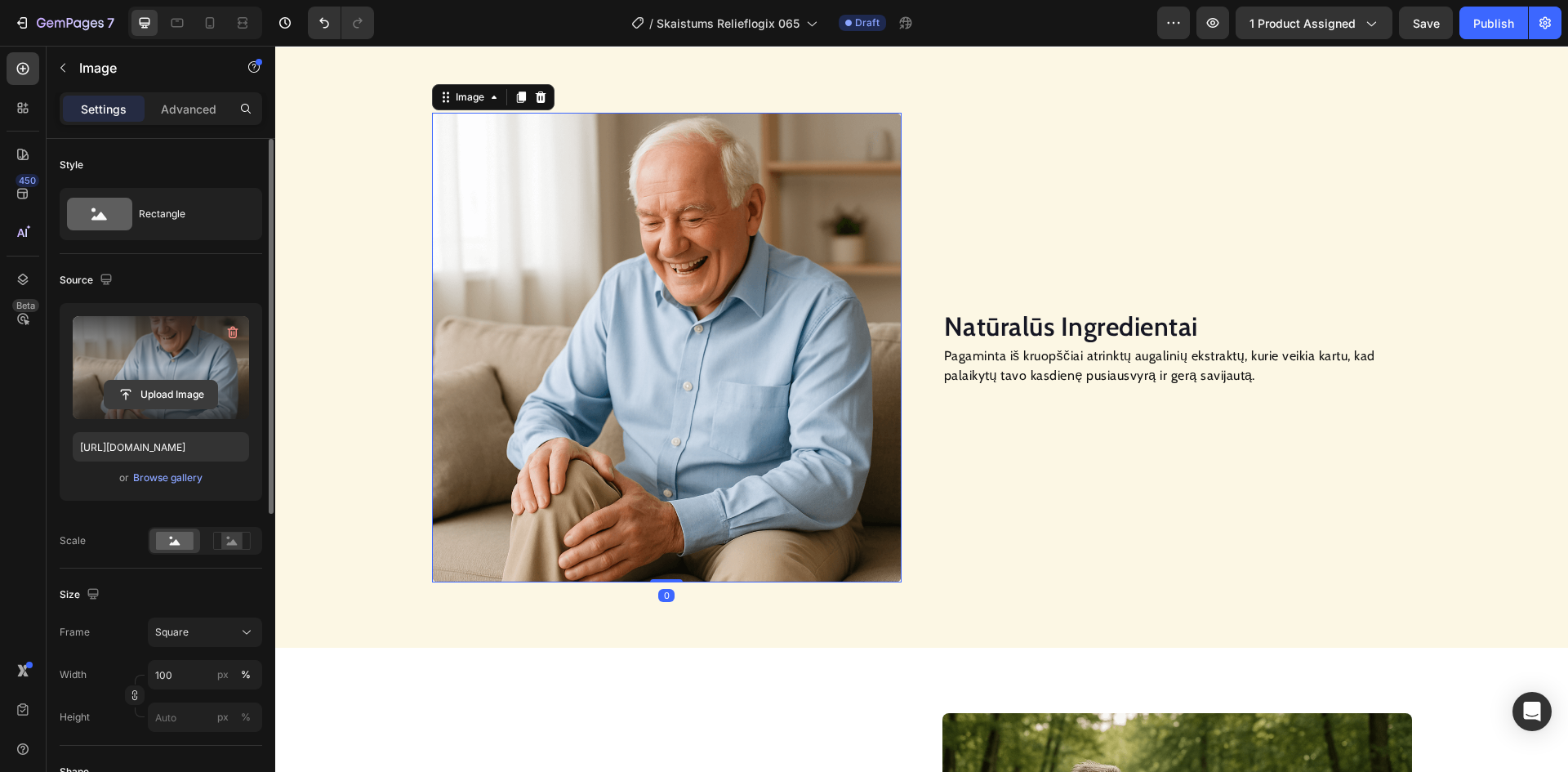
click at [188, 391] on input "file" at bounding box center [161, 394] width 113 height 28
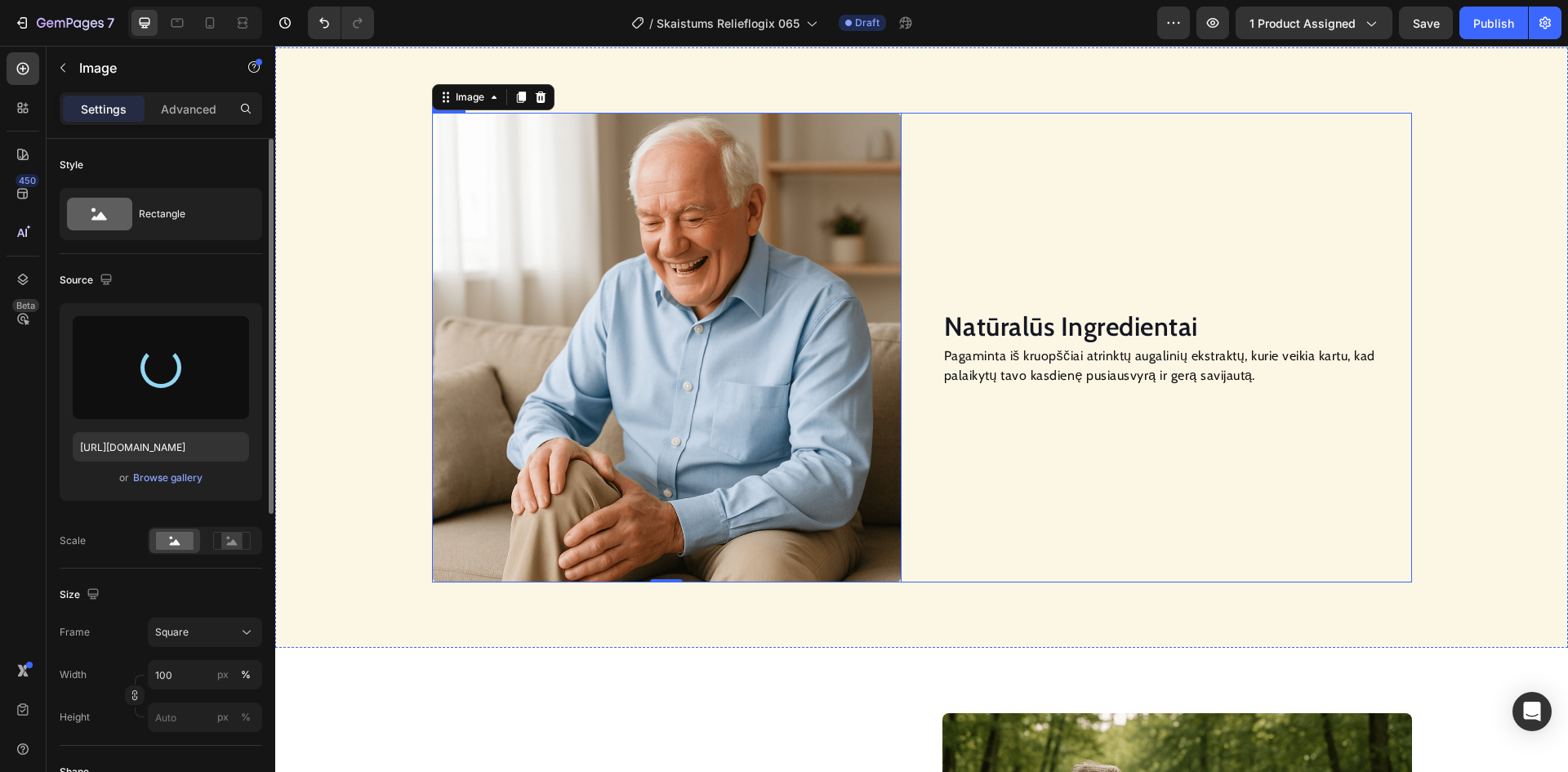
type input "[URL][DOMAIN_NAME]"
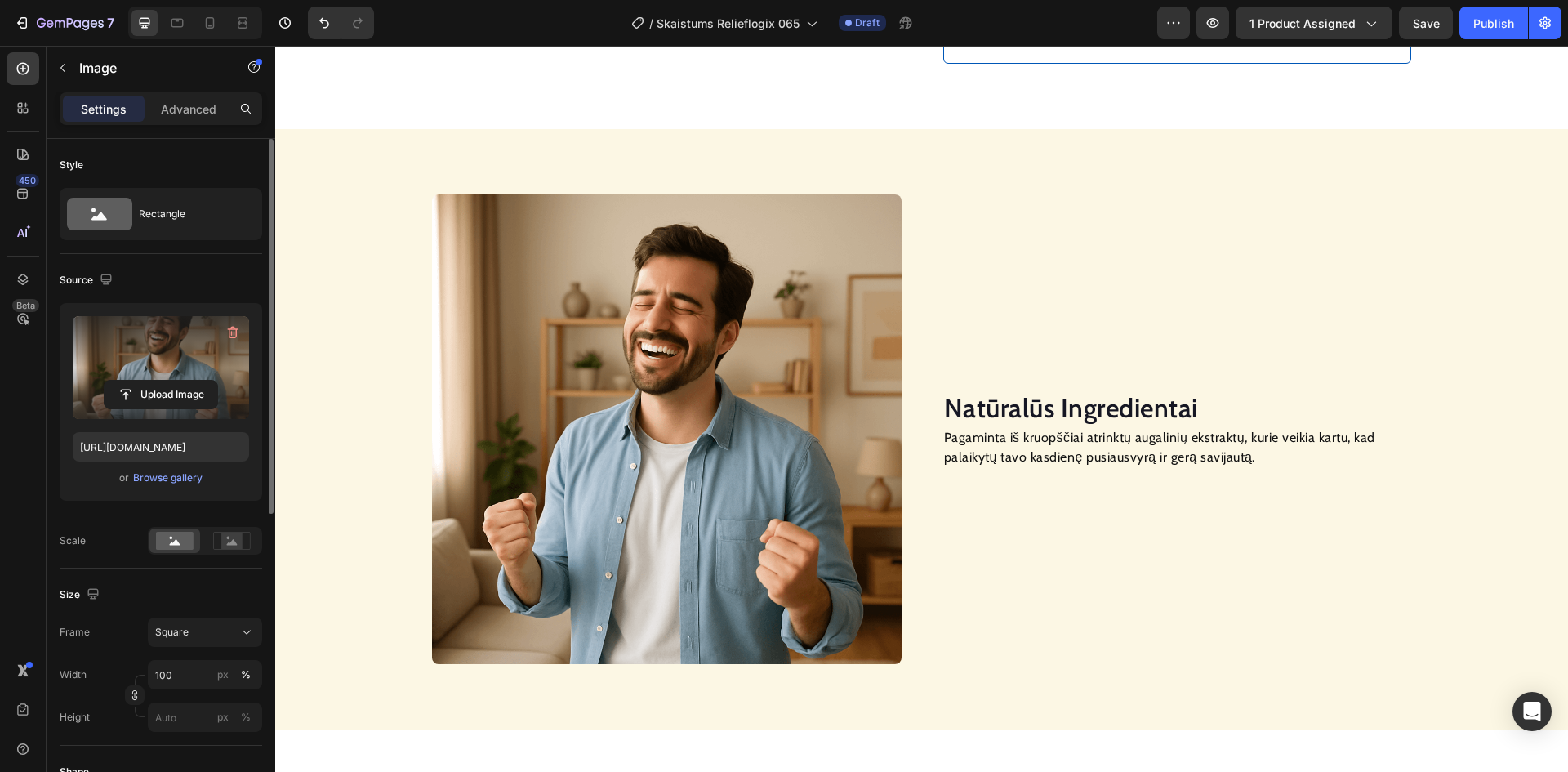
scroll to position [1492, 0]
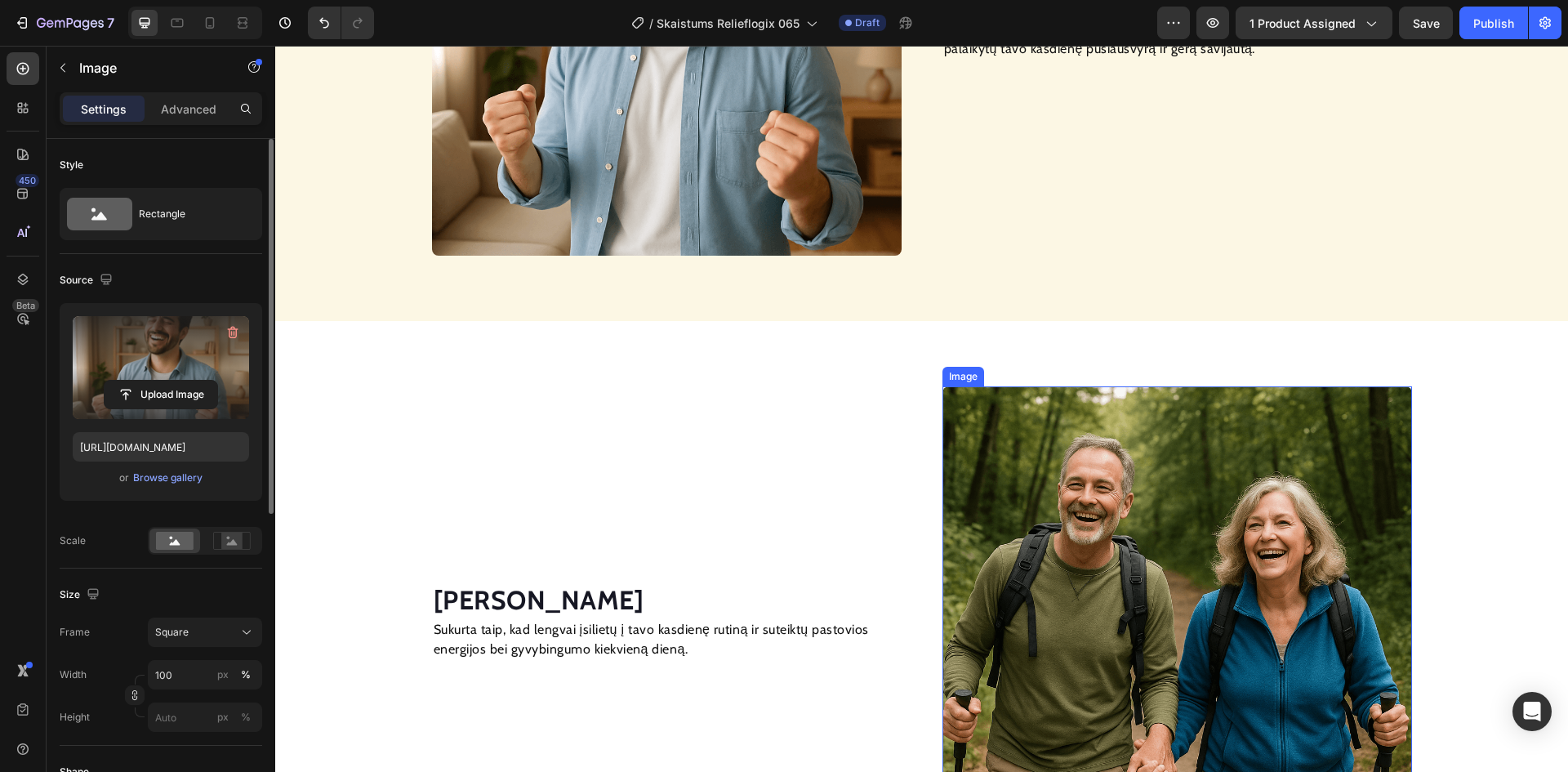
drag, startPoint x: 1113, startPoint y: 548, endPoint x: 1100, endPoint y: 544, distance: 13.6
click at [1115, 547] on img at bounding box center [1176, 621] width 470 height 470
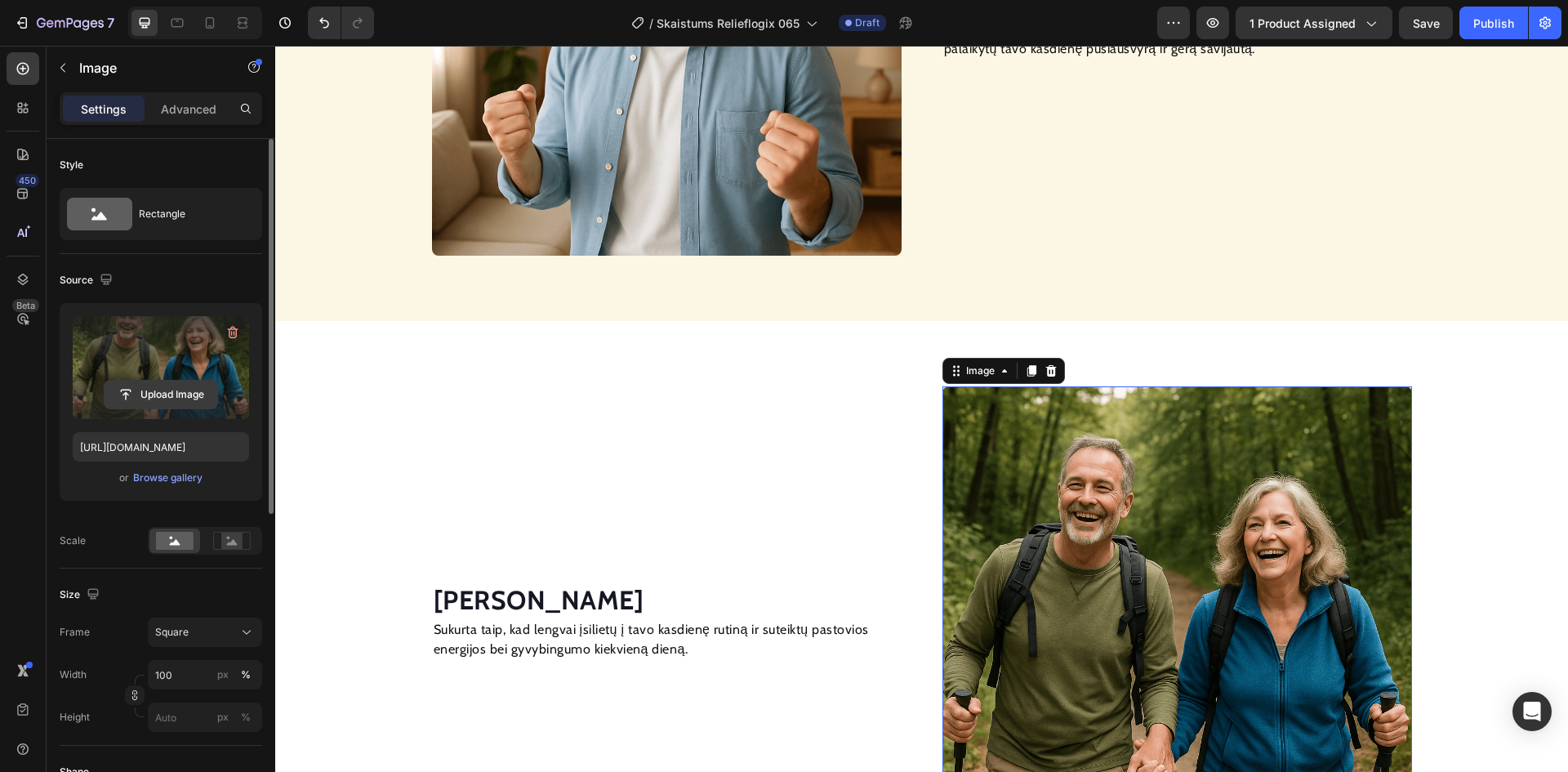
click at [186, 391] on input "file" at bounding box center [161, 394] width 113 height 28
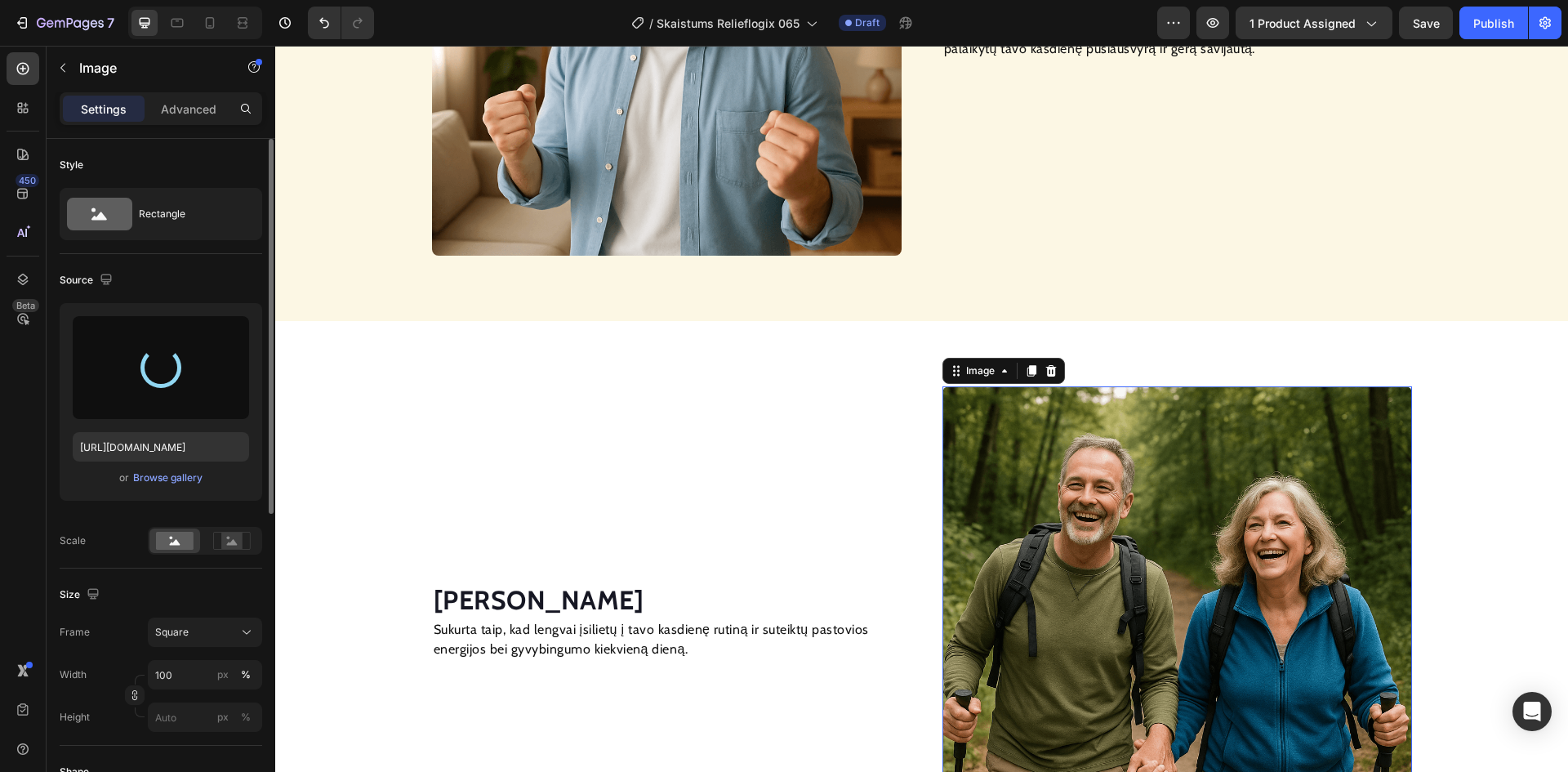
type input "[URL][DOMAIN_NAME]"
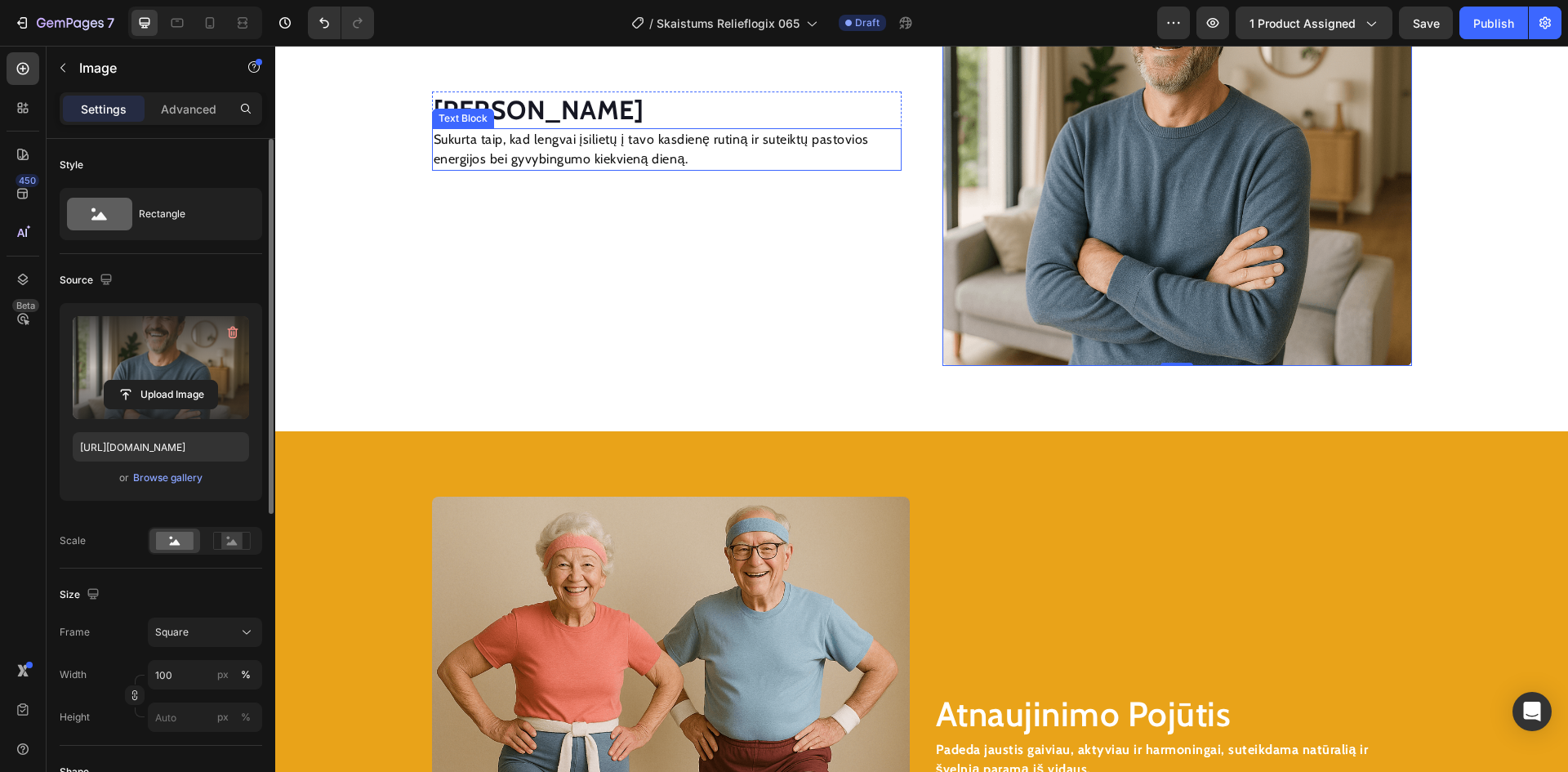
scroll to position [2145, 0]
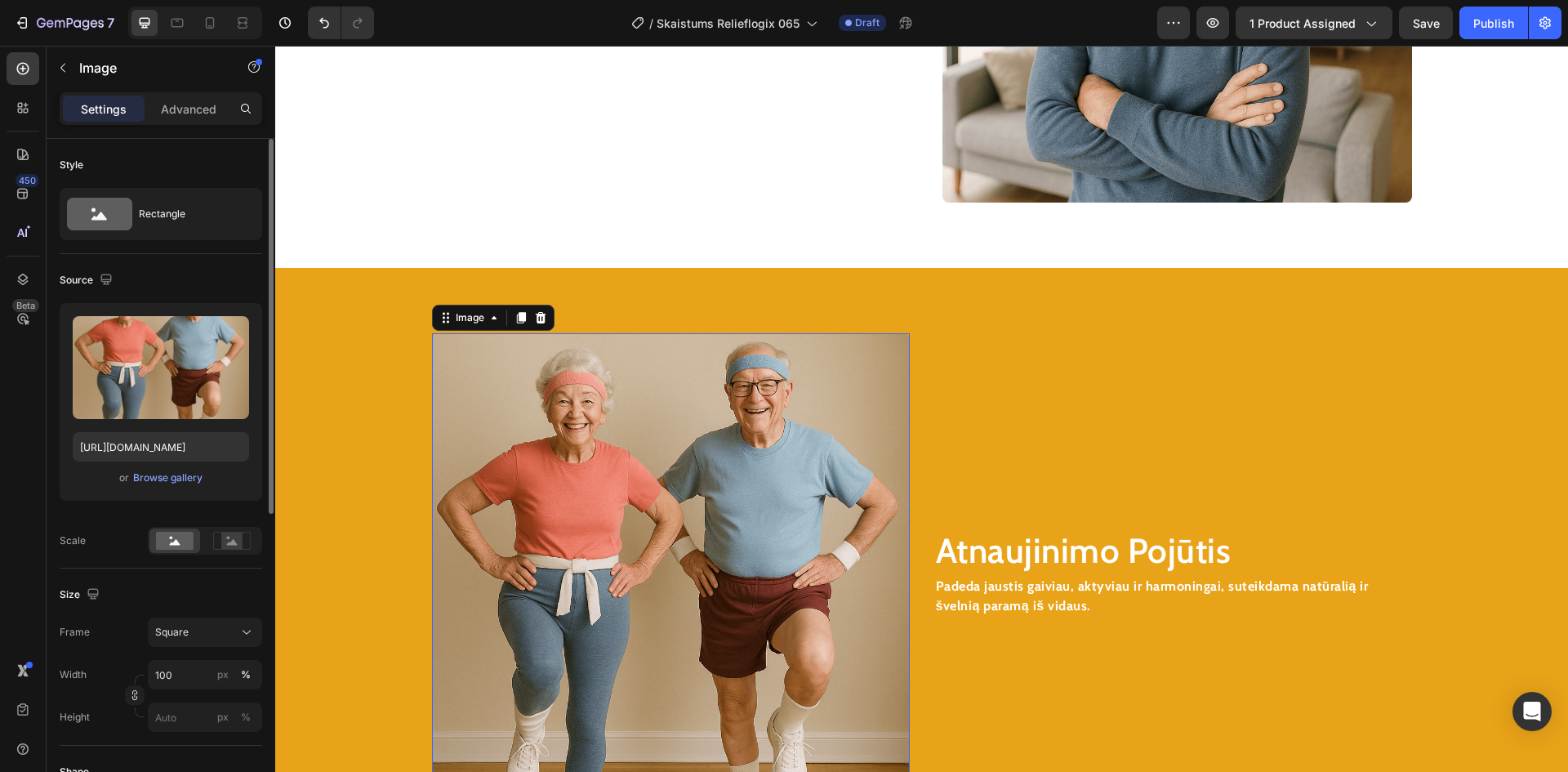
click at [540, 444] on img at bounding box center [670, 571] width 478 height 477
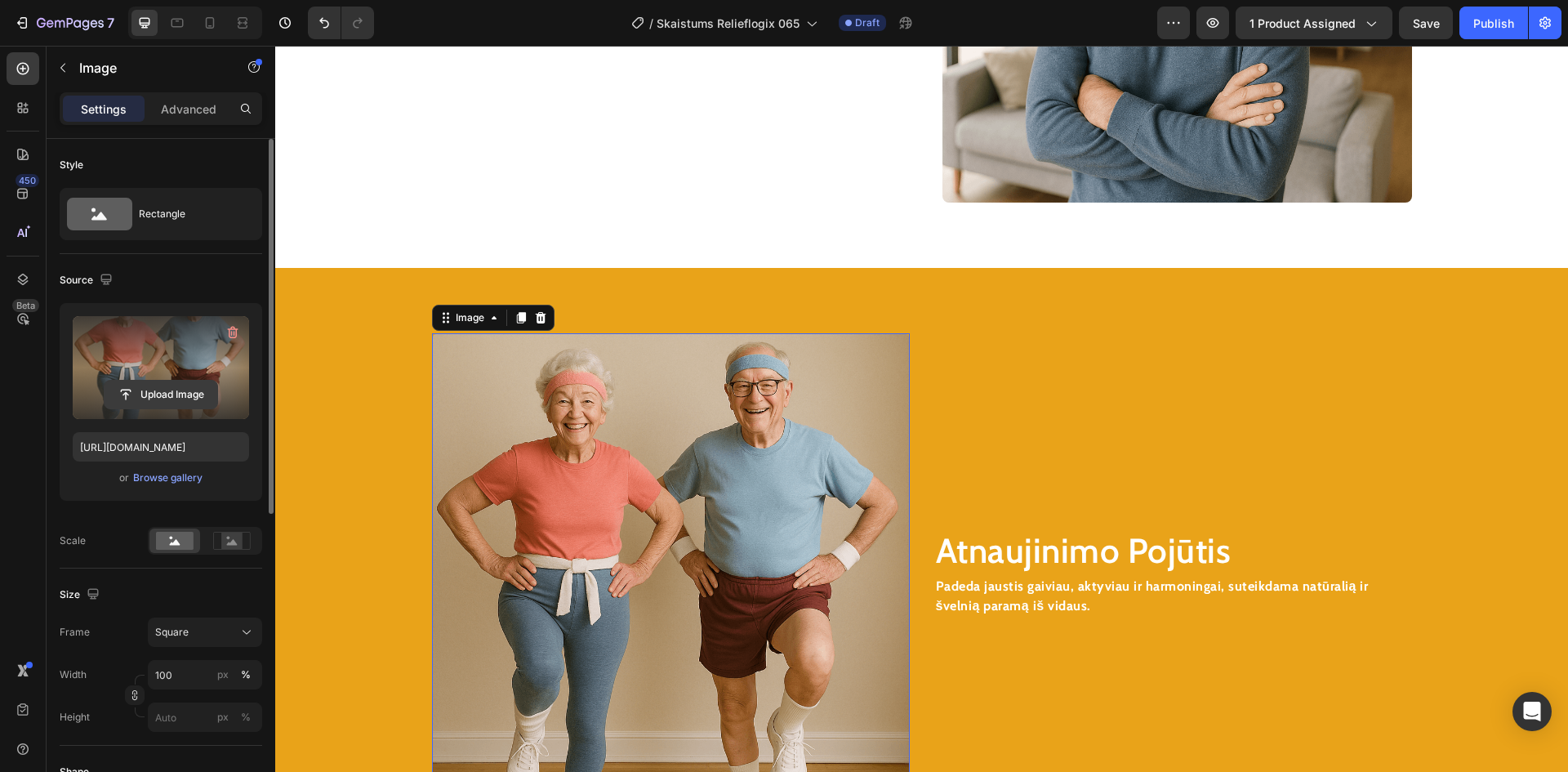
click at [179, 383] on input "file" at bounding box center [161, 394] width 113 height 28
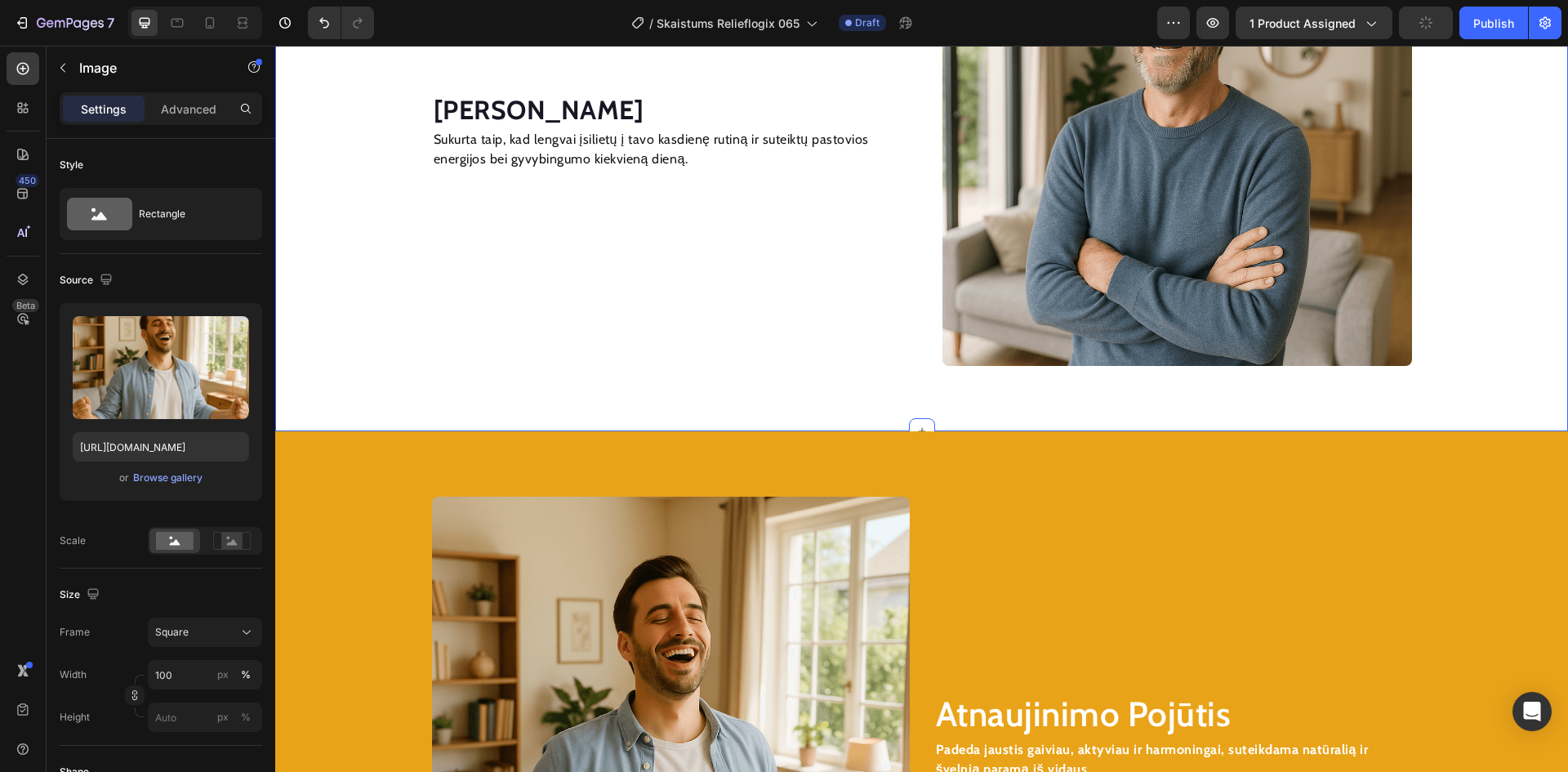
scroll to position [2227, 0]
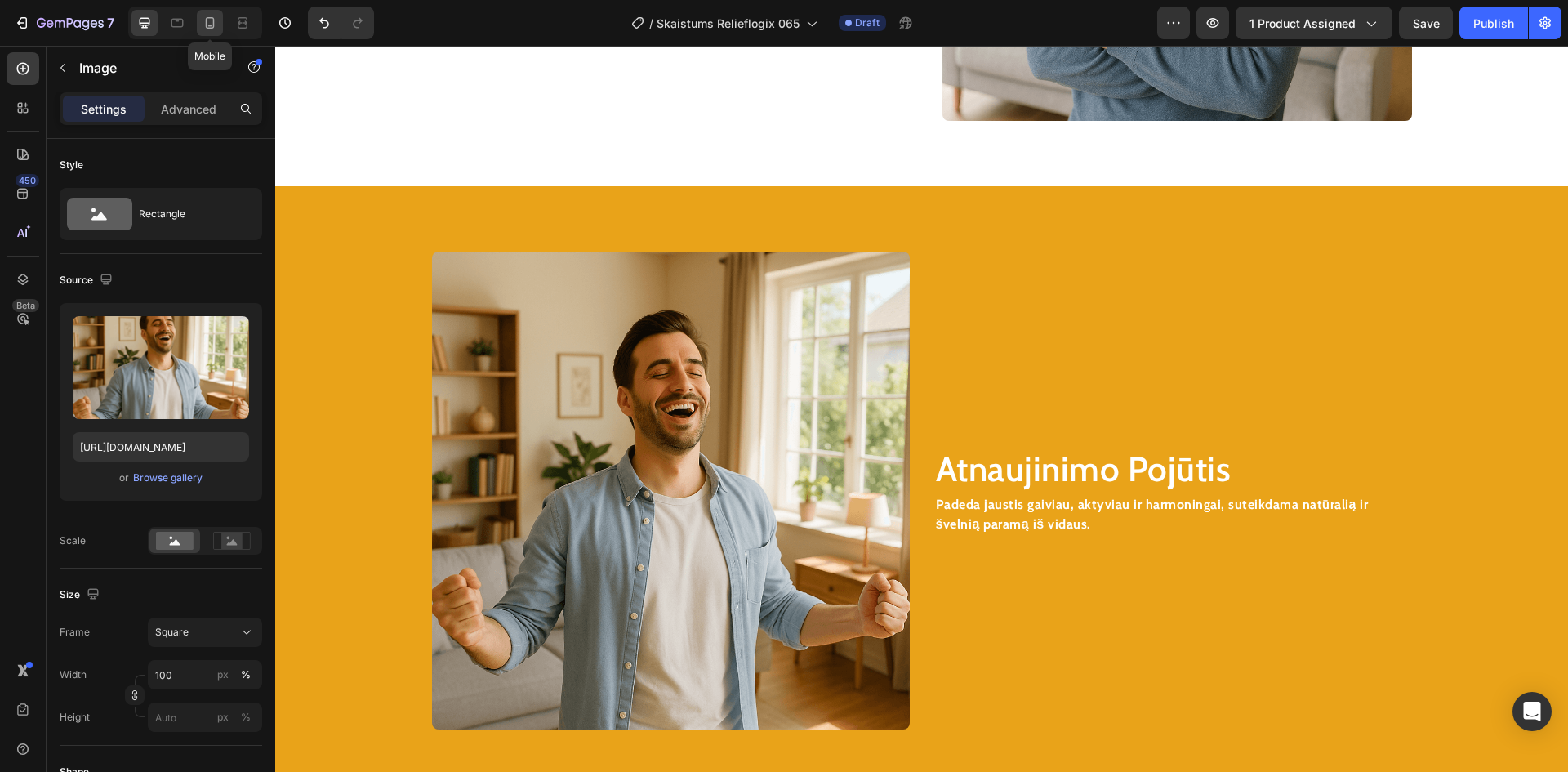
click at [206, 17] on icon at bounding box center [210, 23] width 17 height 17
type input "[URL][DOMAIN_NAME]"
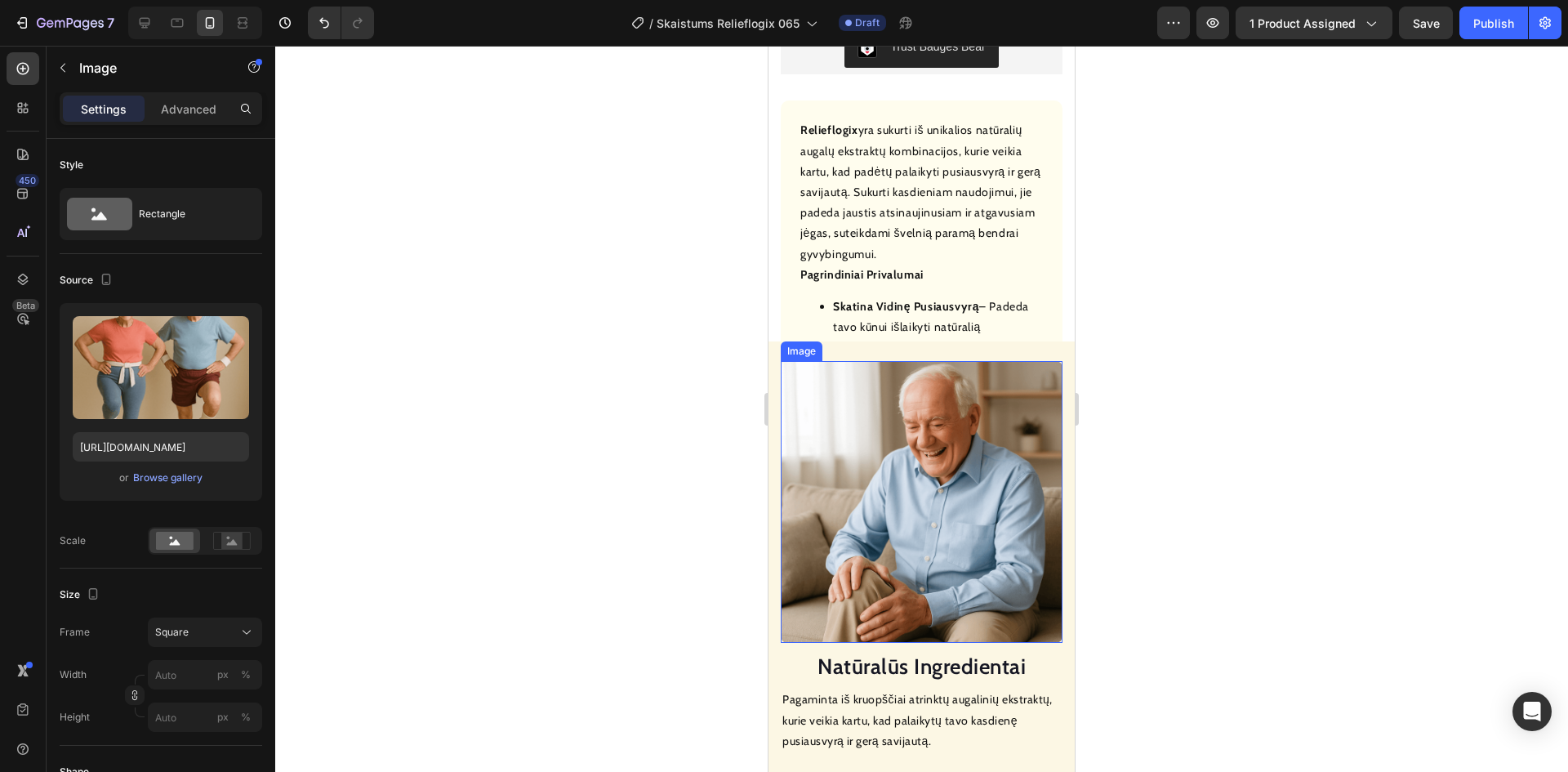
scroll to position [1035, 0]
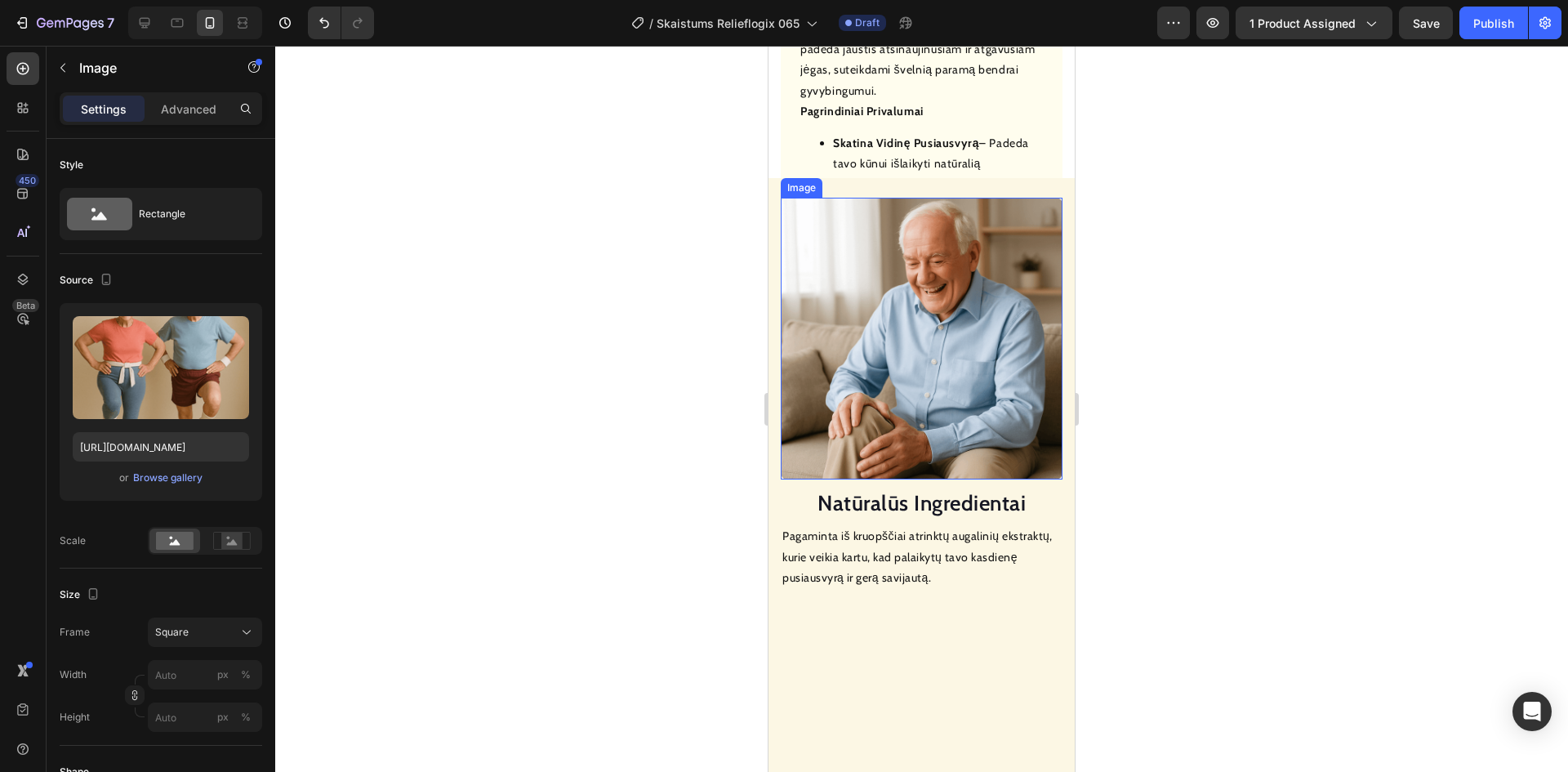
click at [890, 322] on img at bounding box center [921, 338] width 282 height 282
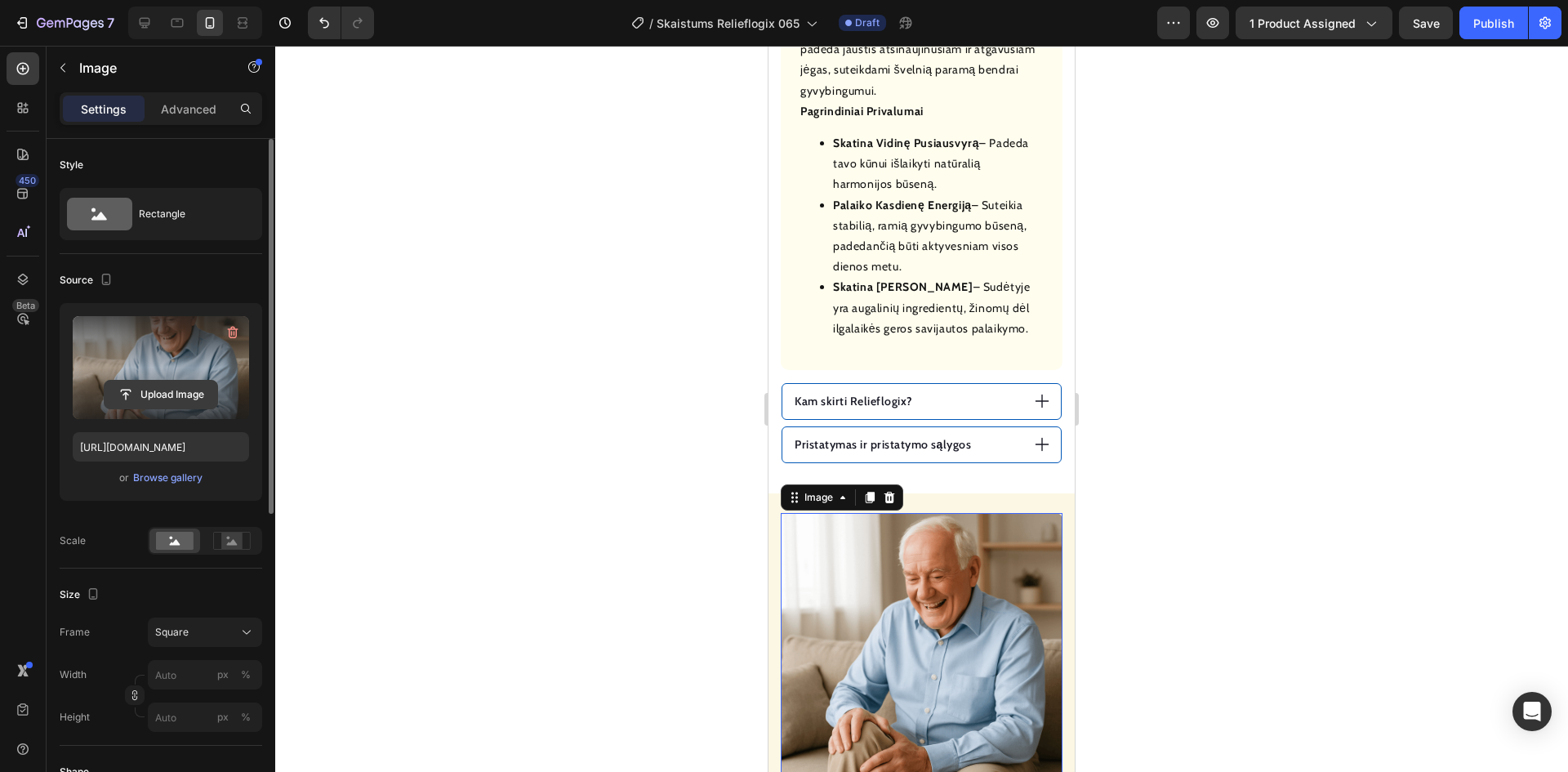
click at [160, 391] on input "file" at bounding box center [161, 394] width 113 height 28
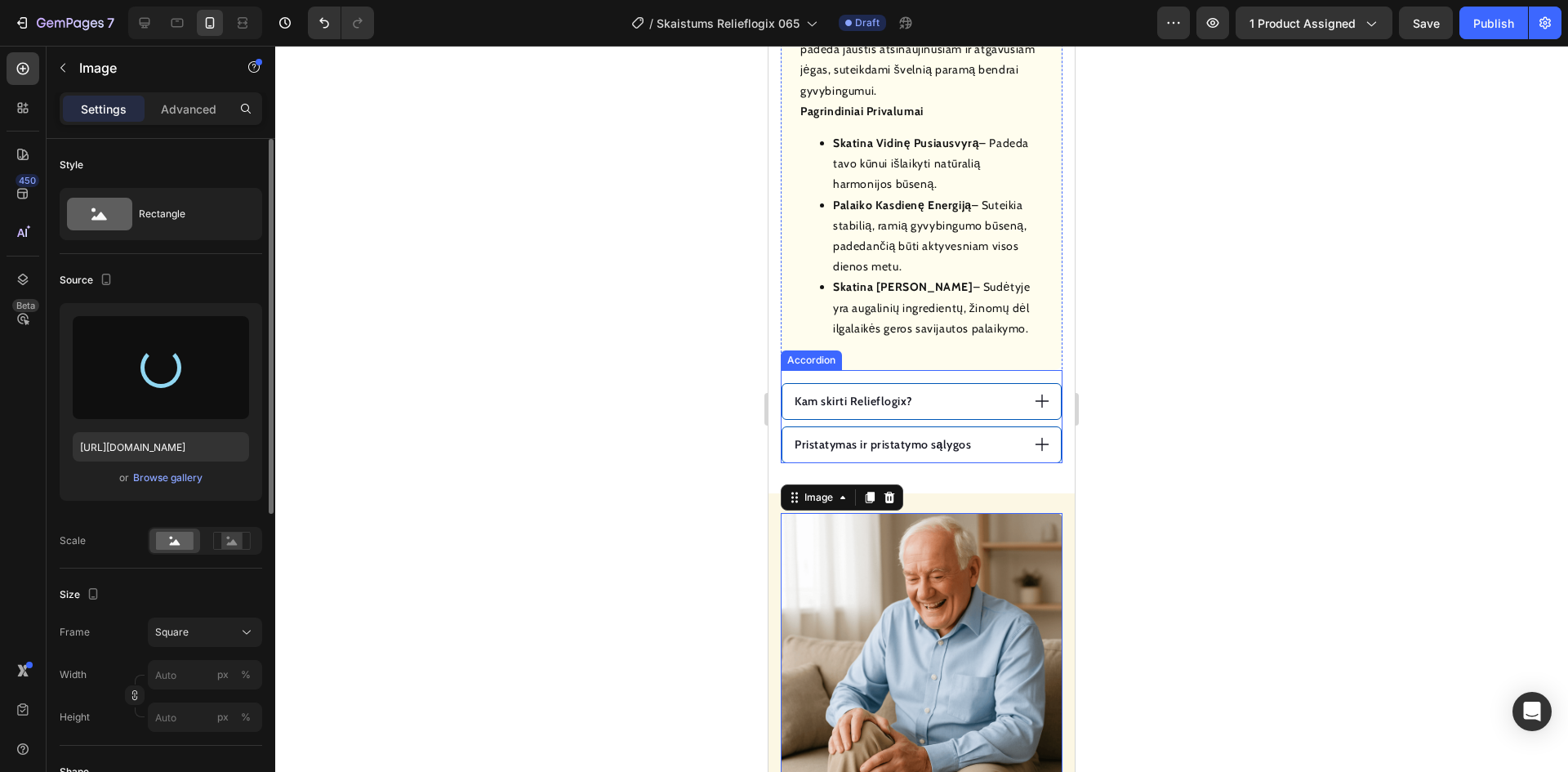
scroll to position [1443, 0]
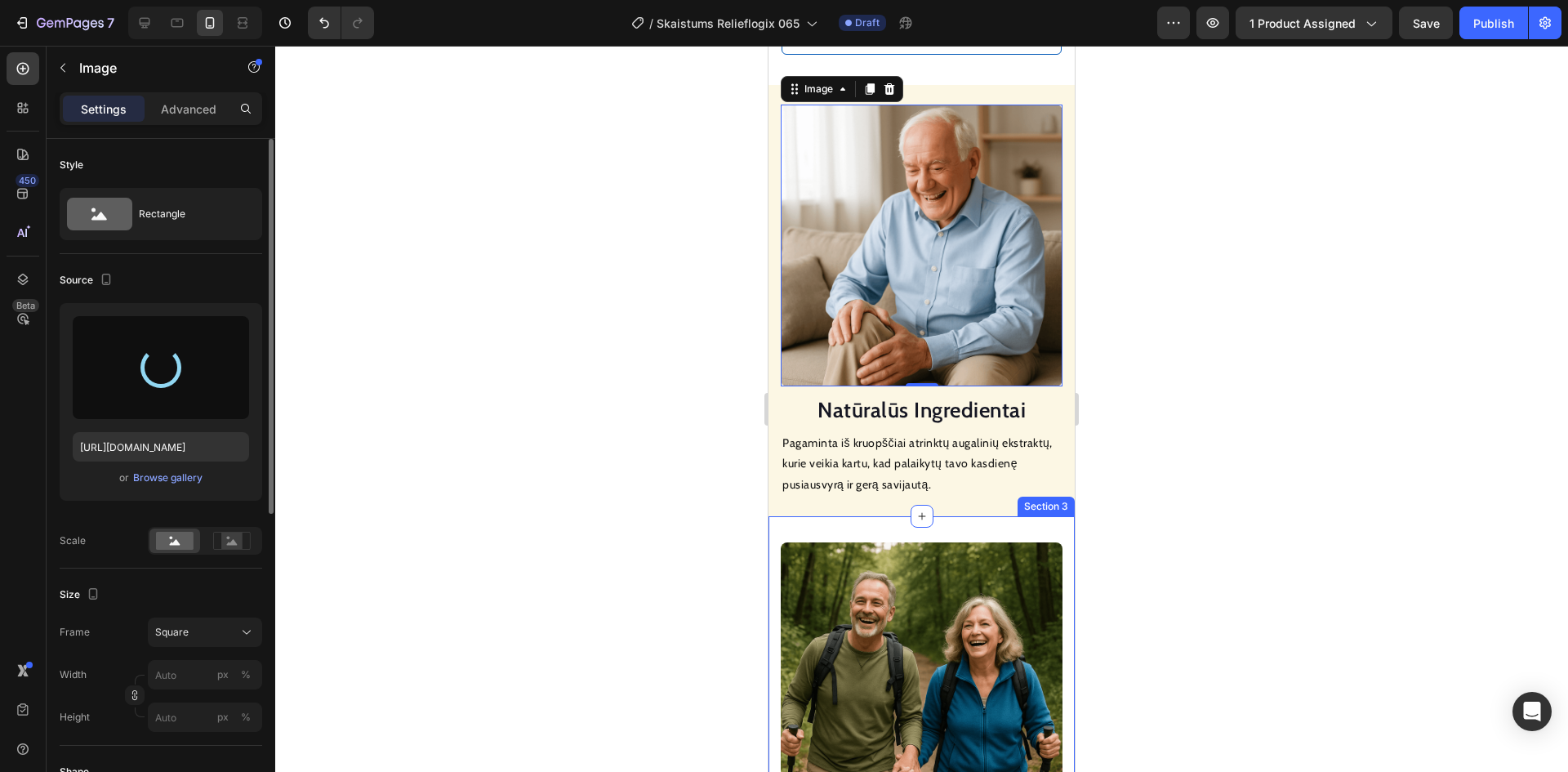
type input "[URL][DOMAIN_NAME]"
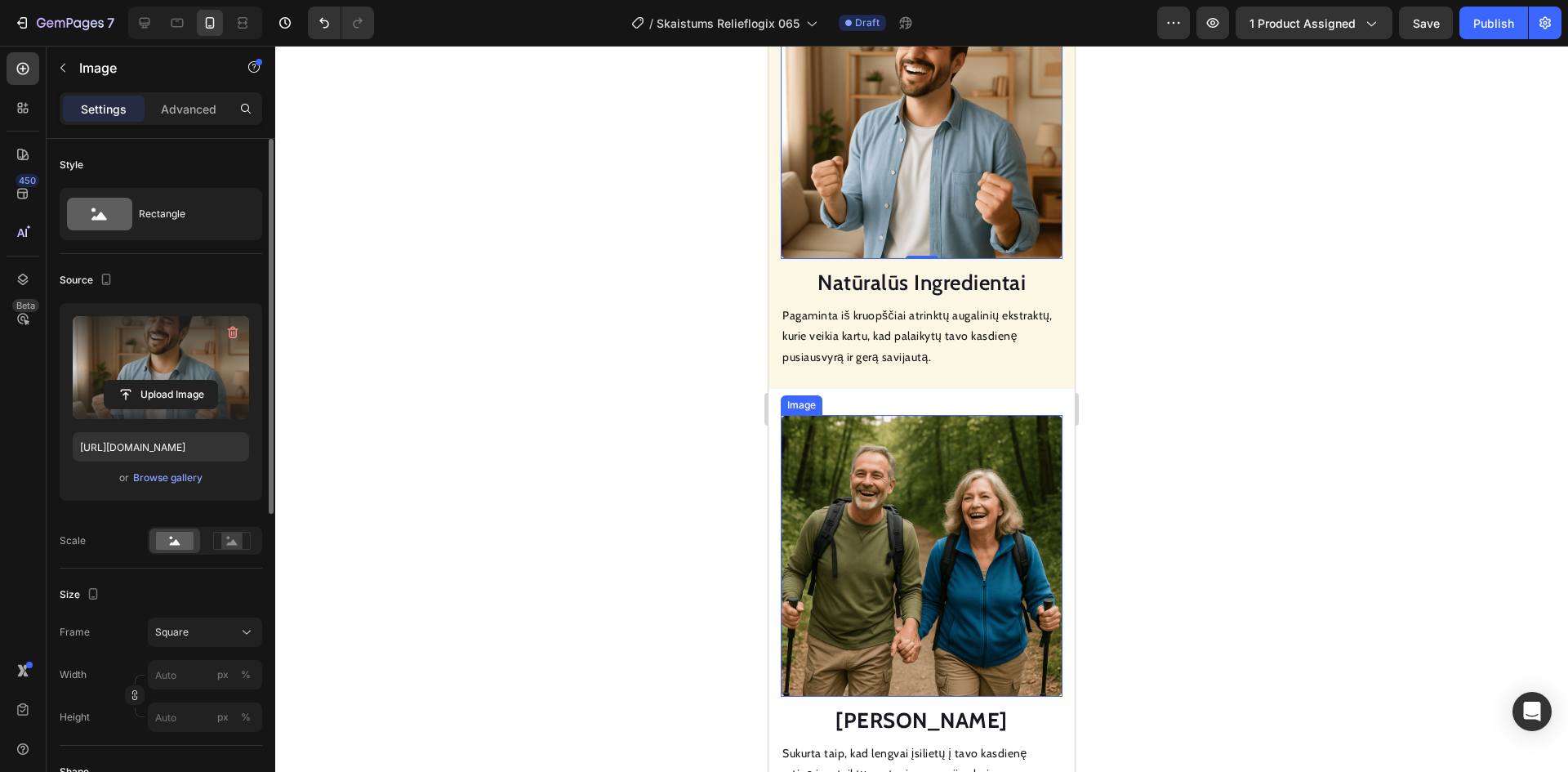
scroll to position [1687, 0]
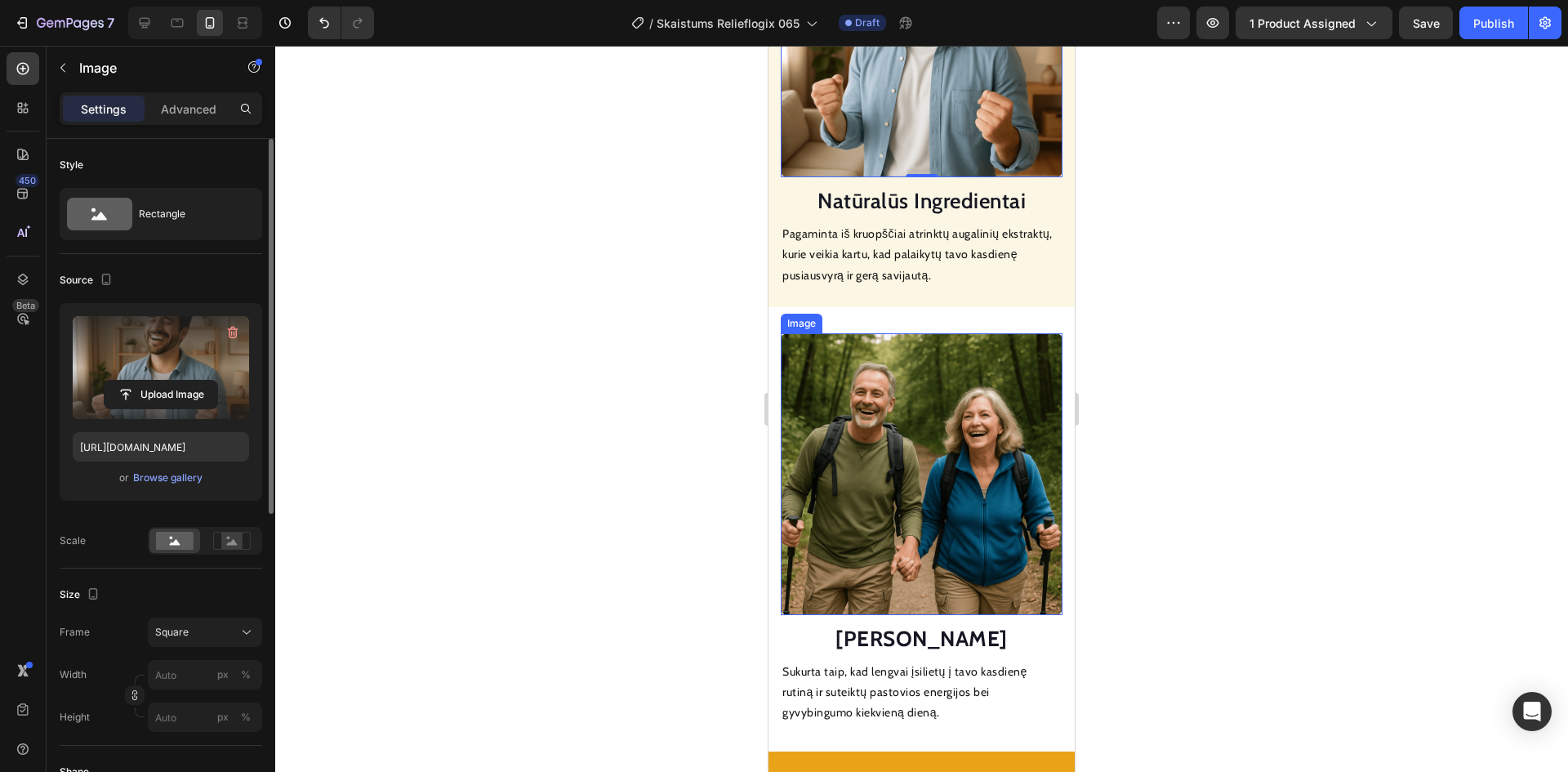
click at [902, 423] on img at bounding box center [921, 473] width 282 height 282
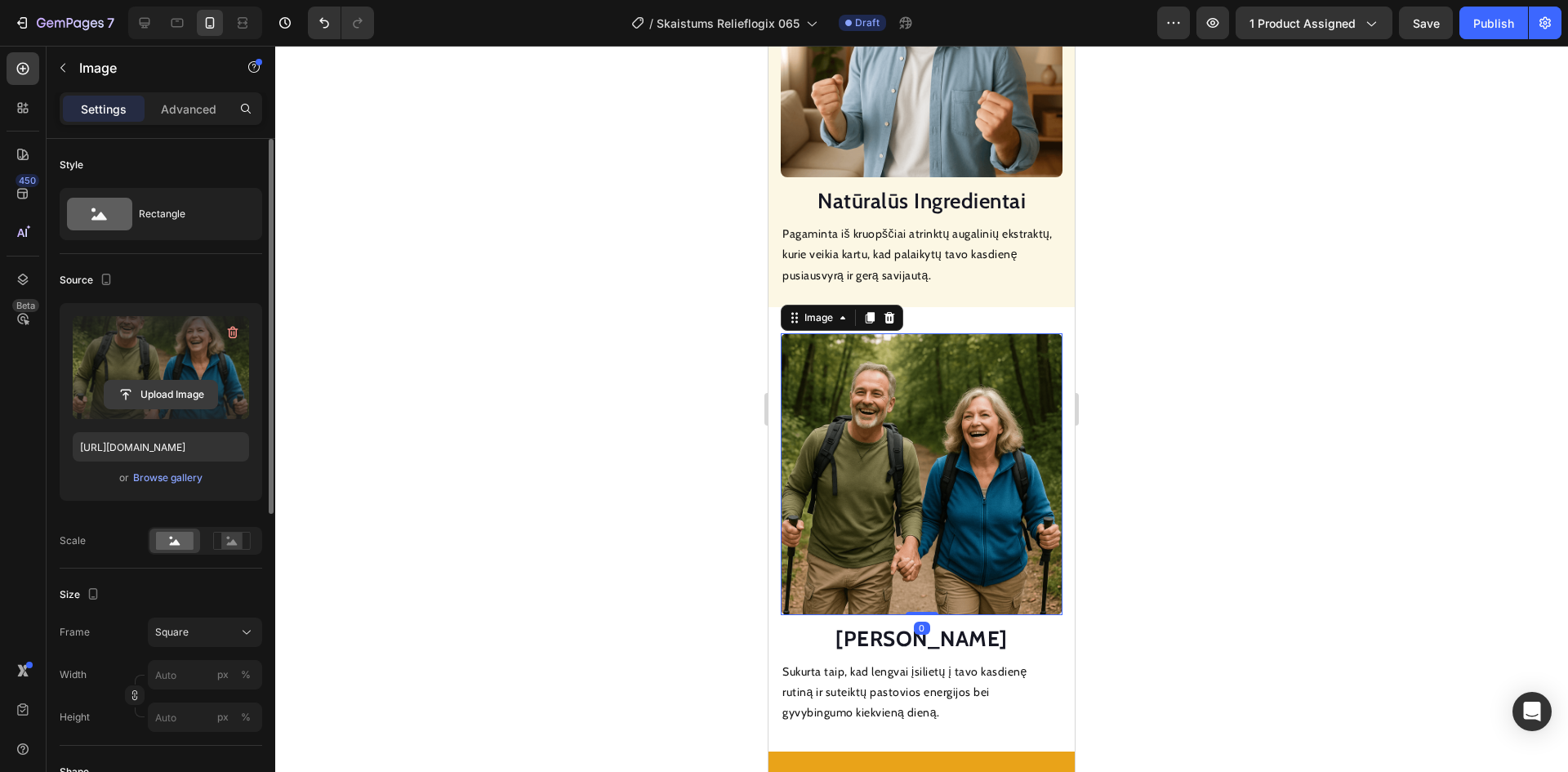
click at [150, 387] on input "file" at bounding box center [161, 394] width 113 height 28
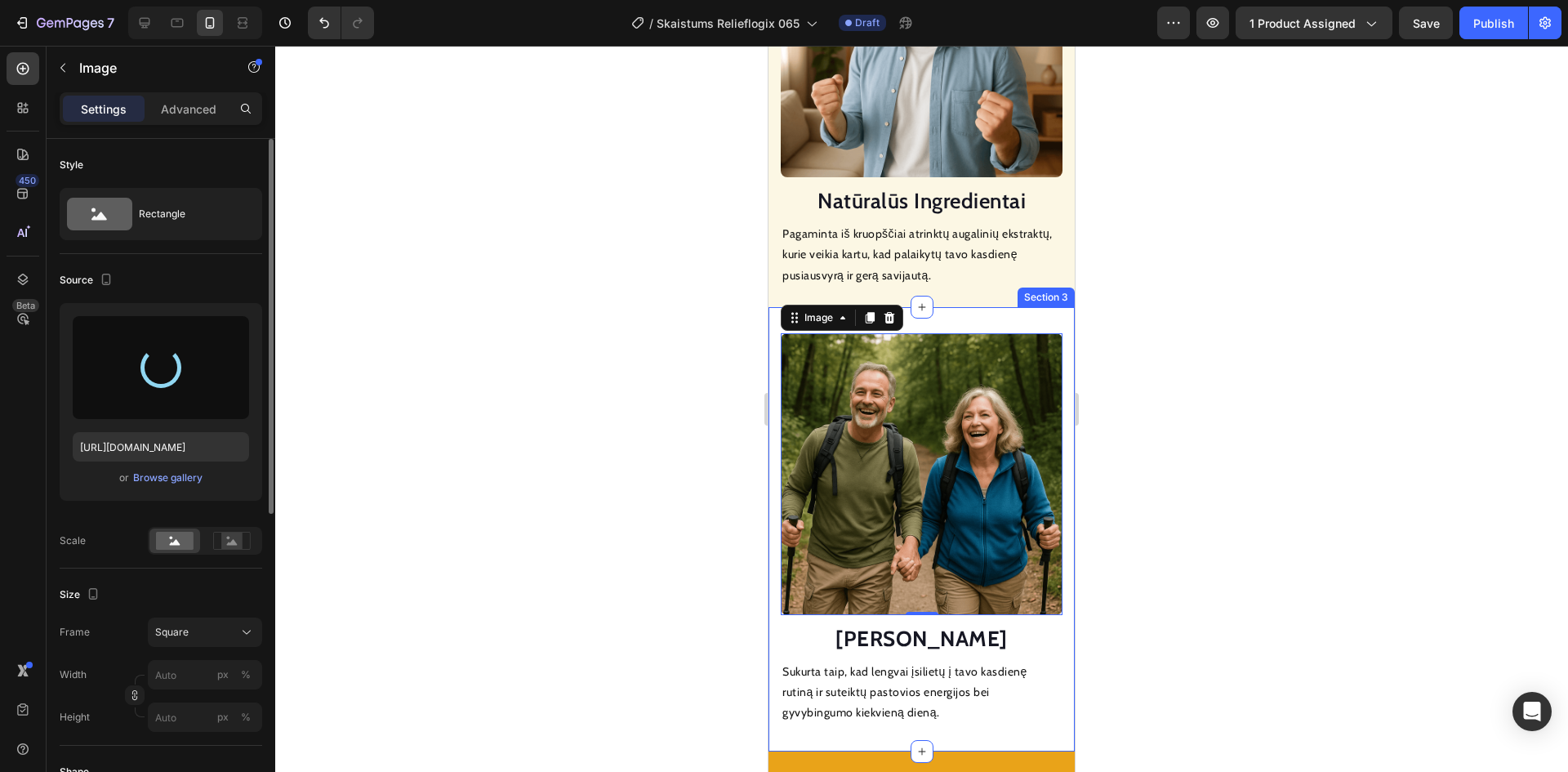
type input "[URL][DOMAIN_NAME]"
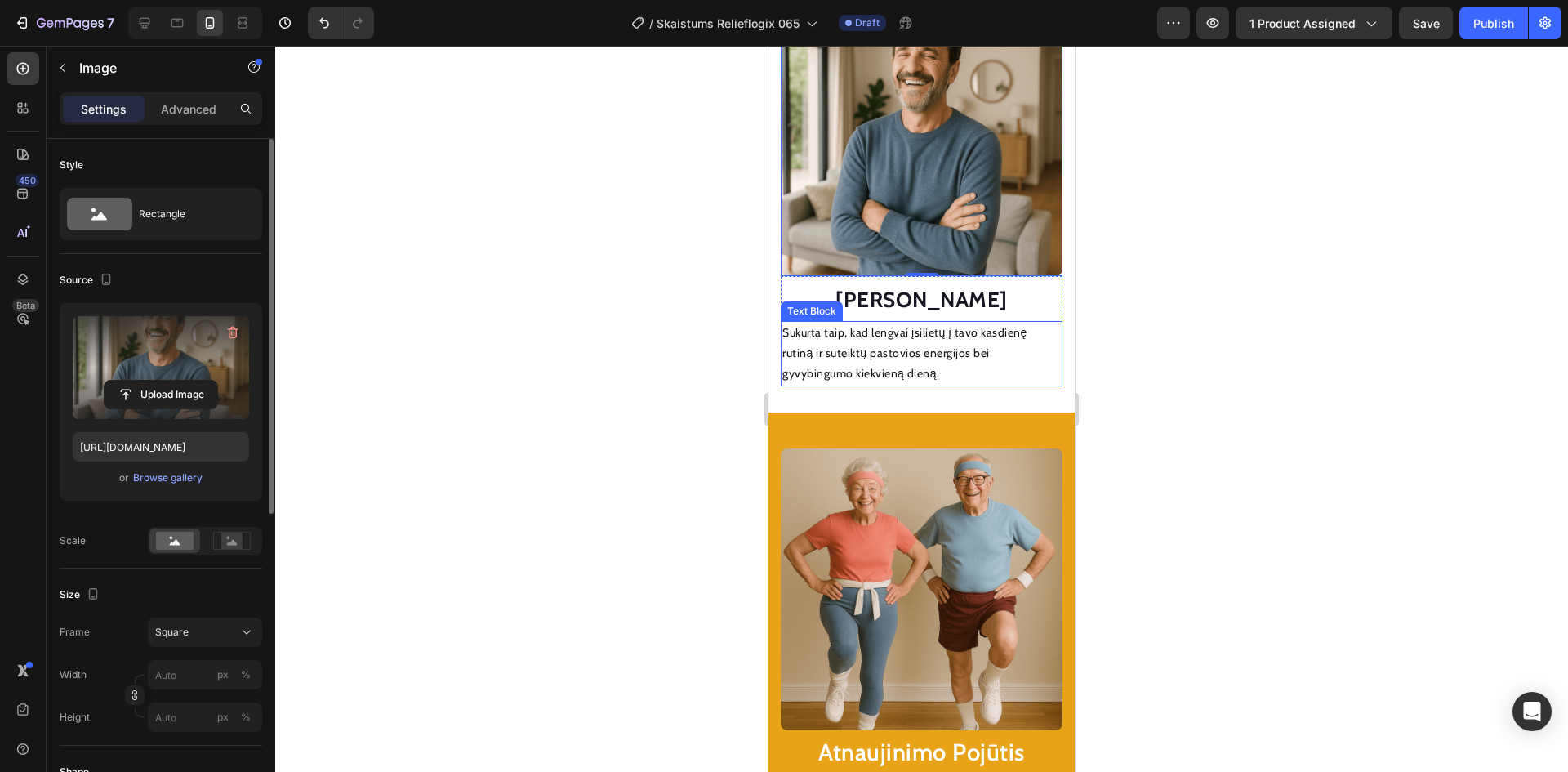
scroll to position [2096, 0]
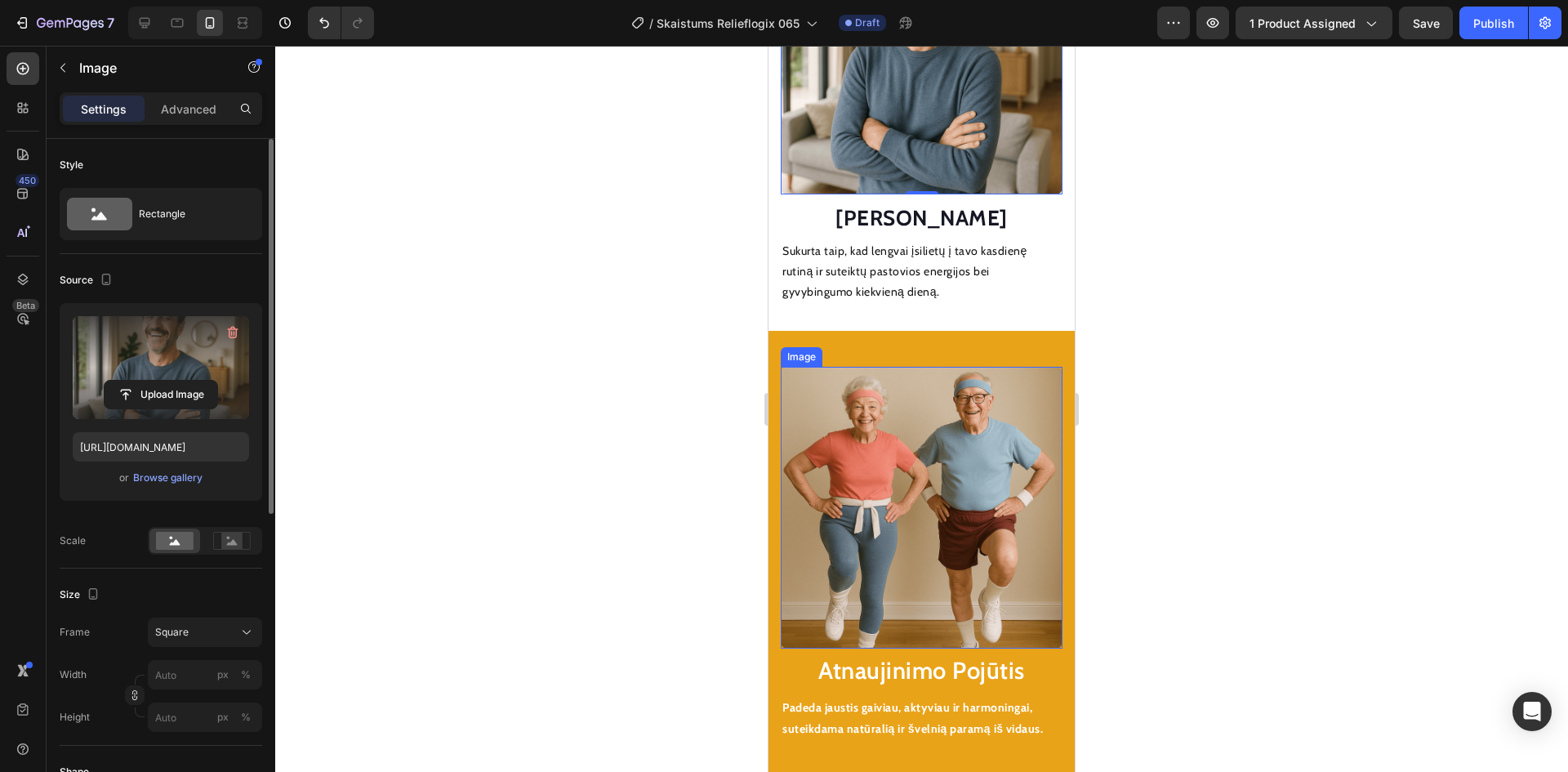
click at [867, 438] on img at bounding box center [921, 507] width 282 height 282
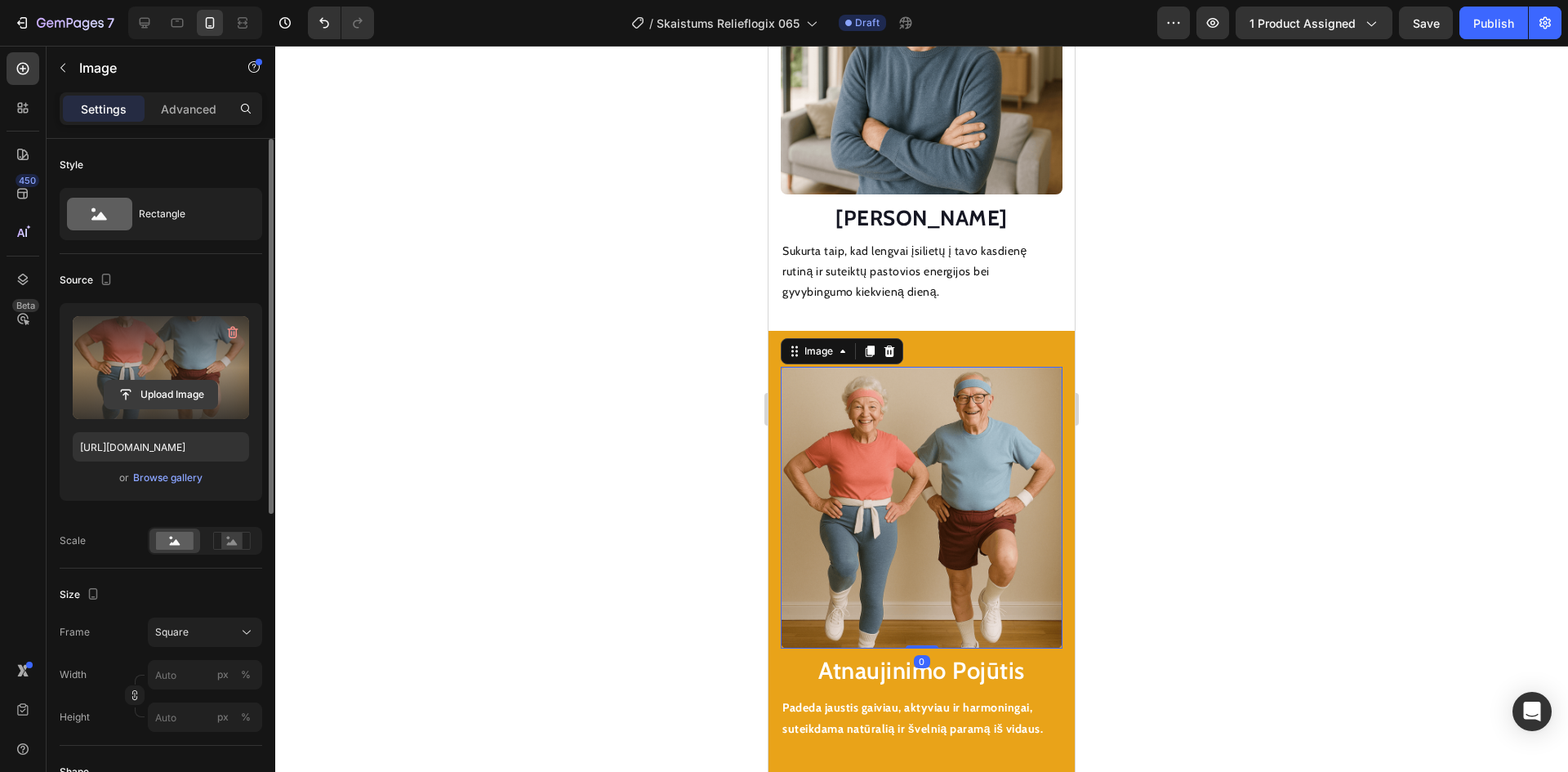
click at [183, 396] on input "file" at bounding box center [161, 394] width 113 height 28
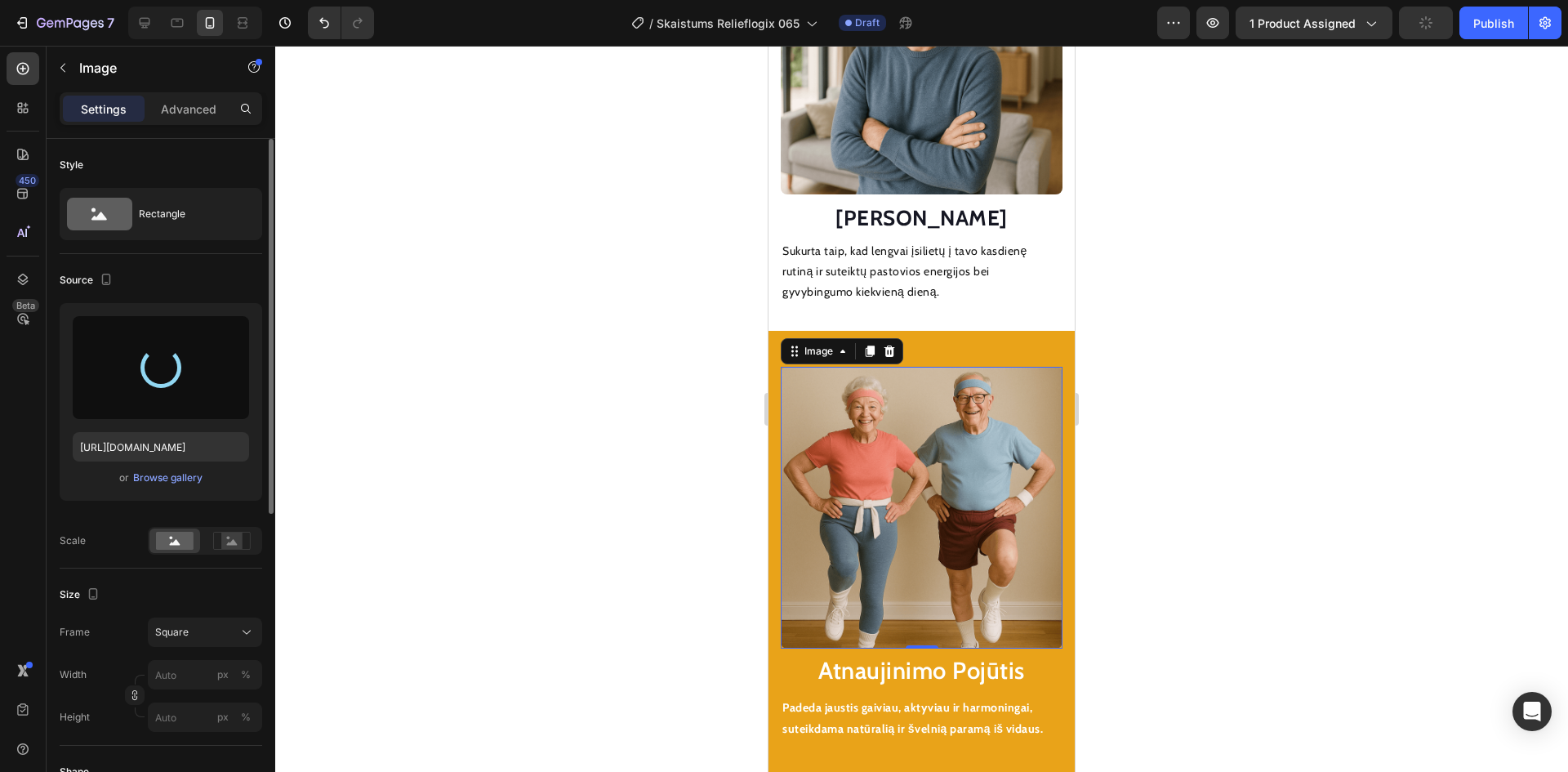
type input "[URL][DOMAIN_NAME]"
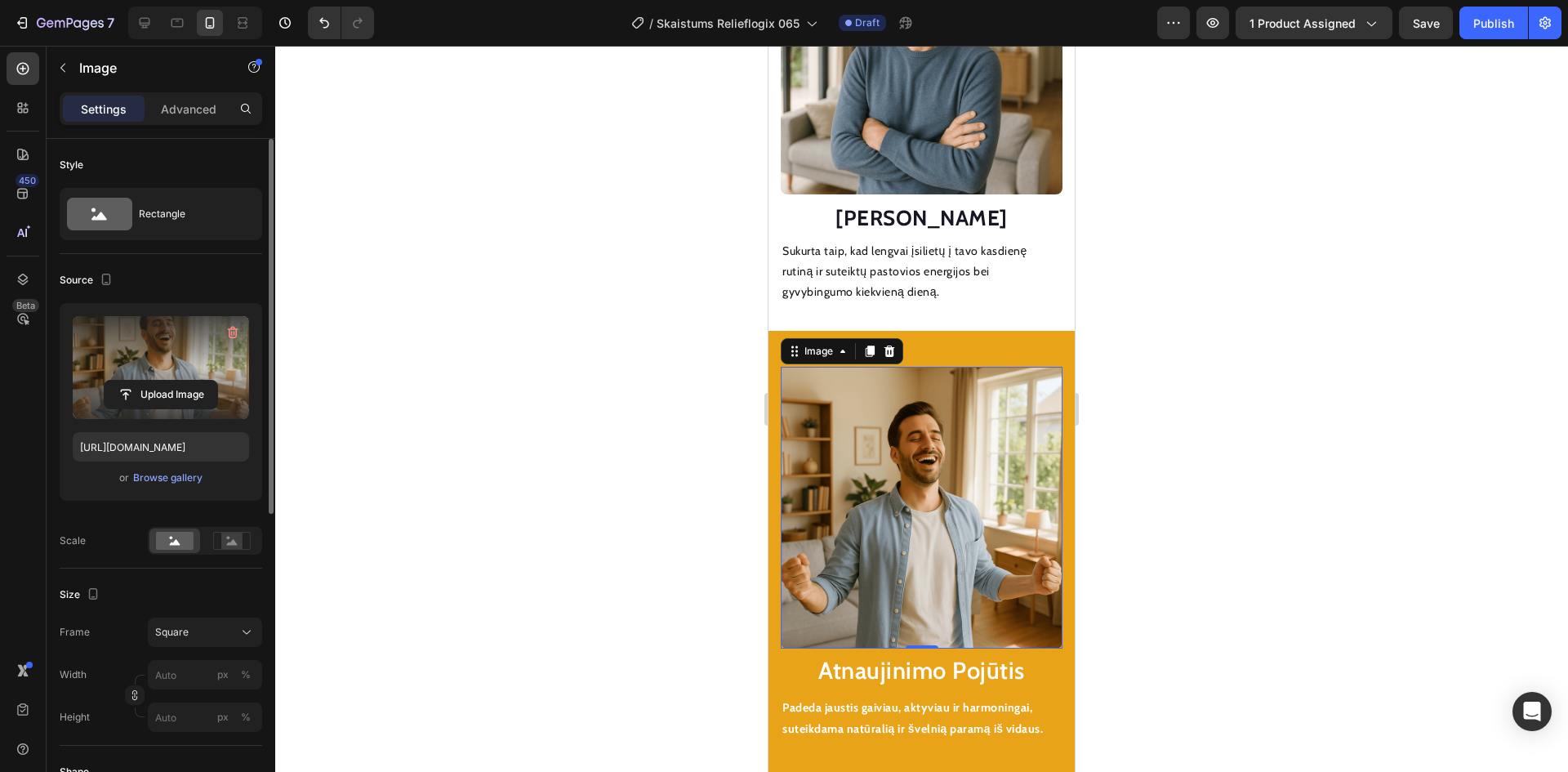
drag, startPoint x: 1381, startPoint y: 246, endPoint x: 1368, endPoint y: 253, distance: 14.8
click at [1381, 246] on div at bounding box center [921, 408] width 1293 height 726
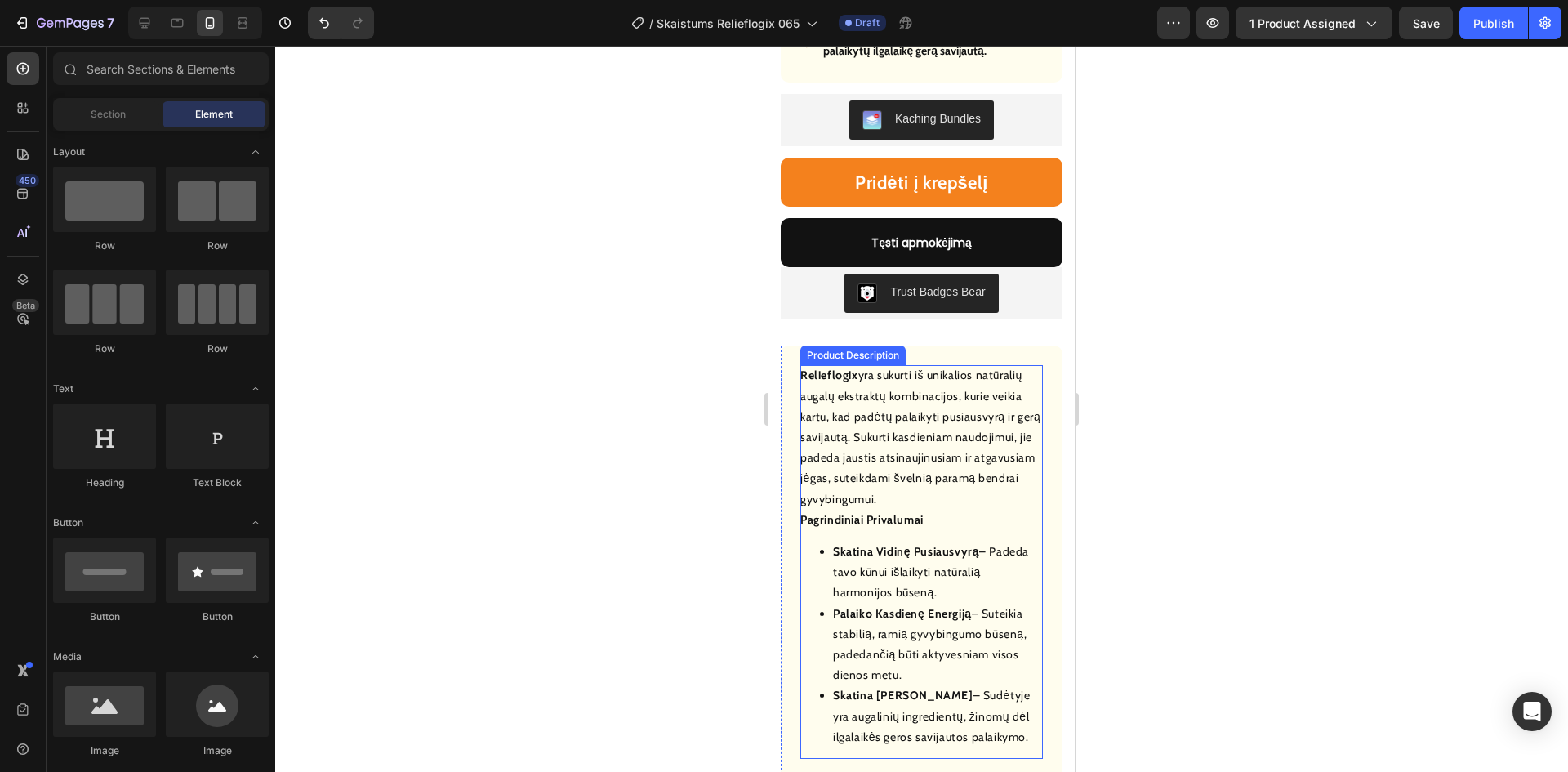
scroll to position [1116, 0]
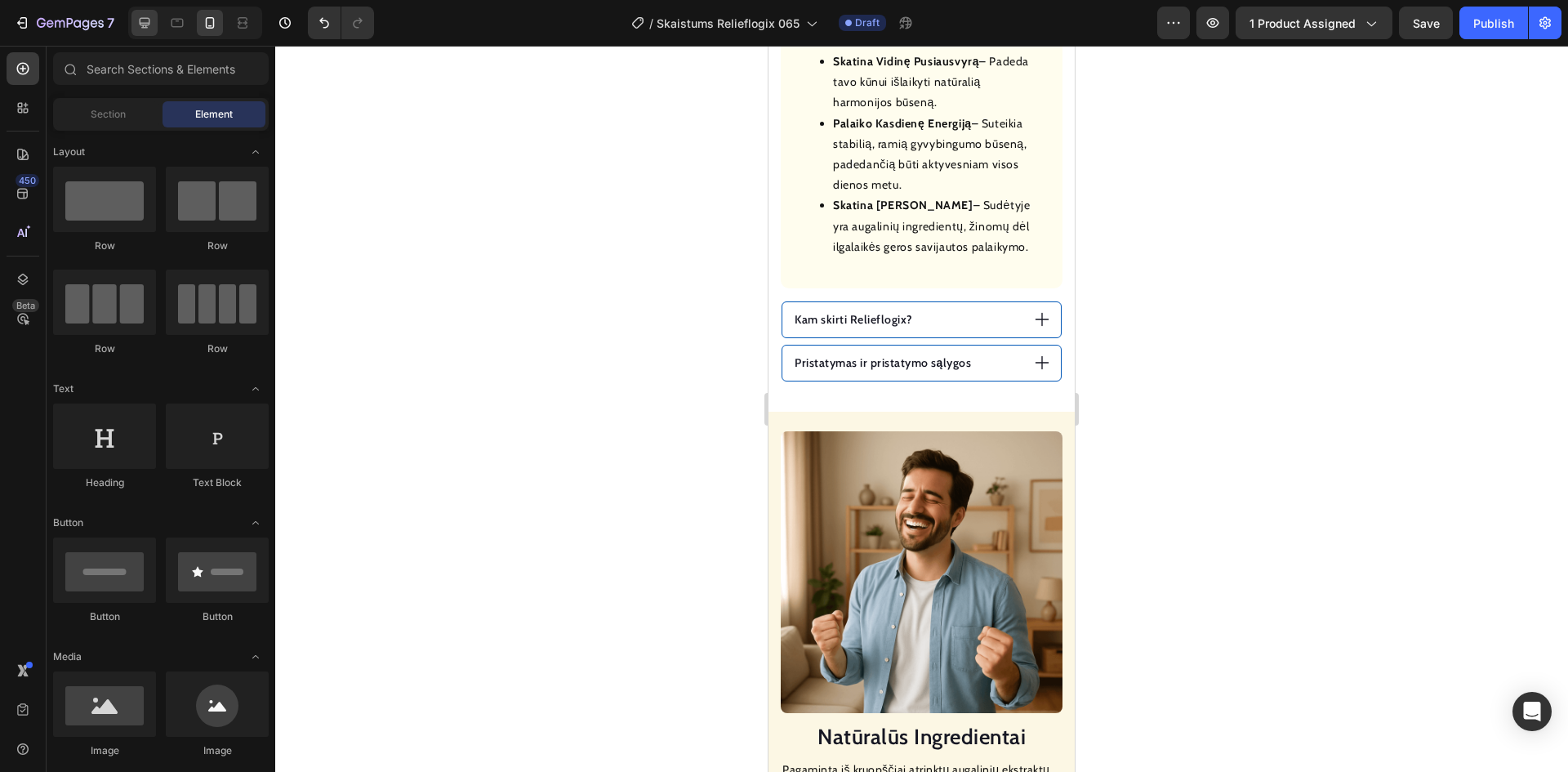
click at [145, 26] on icon at bounding box center [144, 23] width 17 height 17
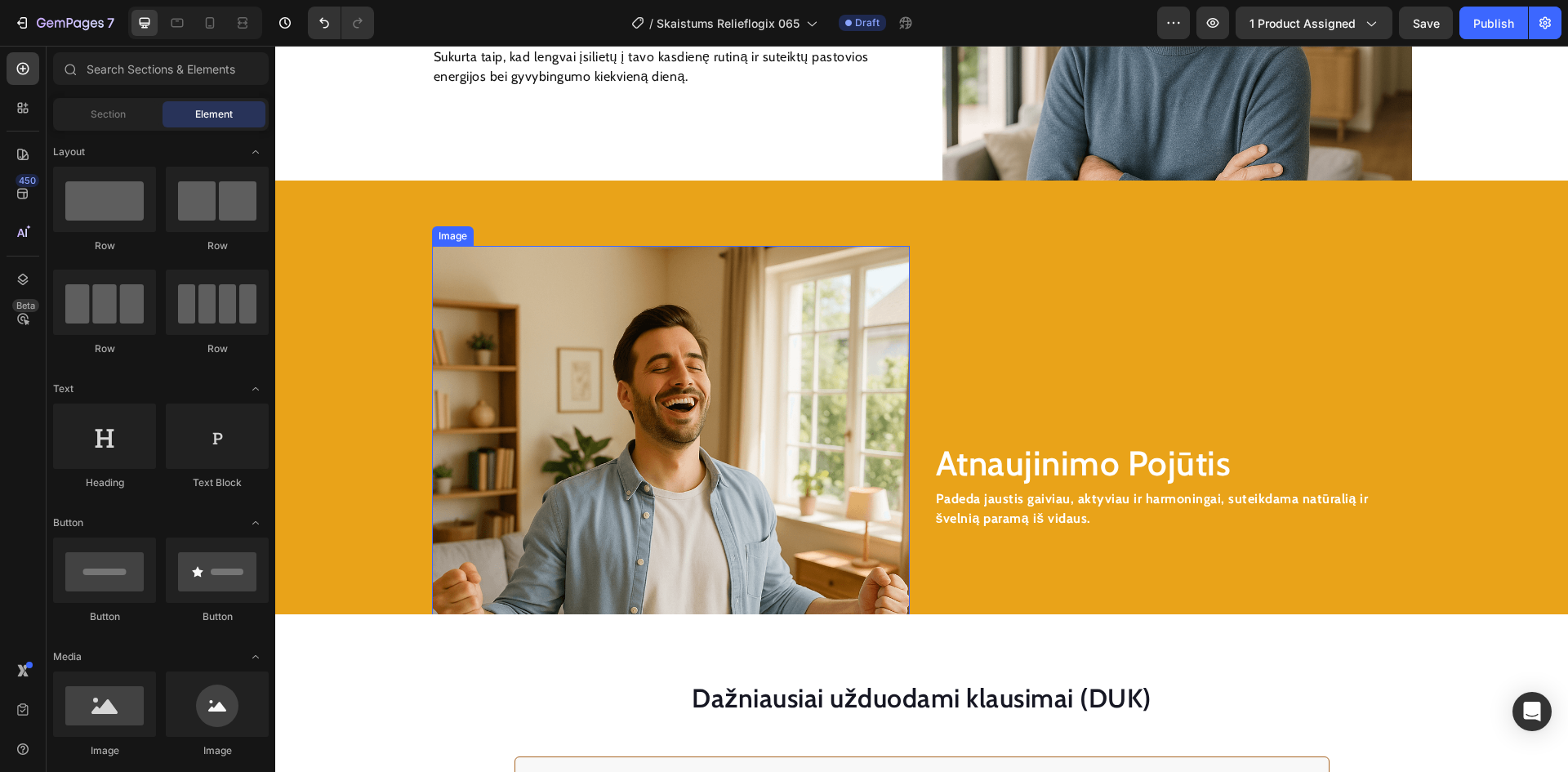
scroll to position [1575, 0]
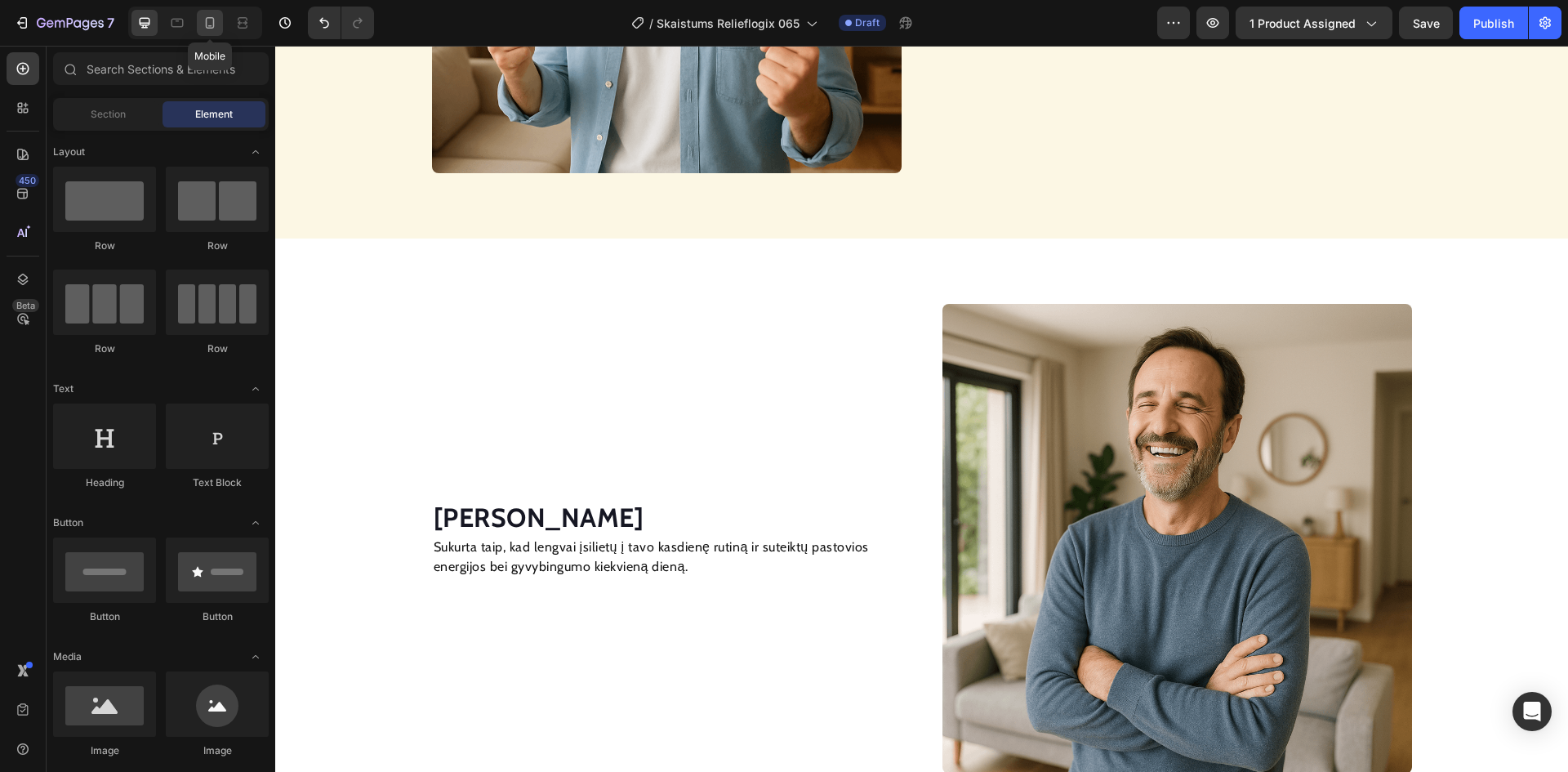
click at [207, 23] on icon at bounding box center [210, 23] width 9 height 12
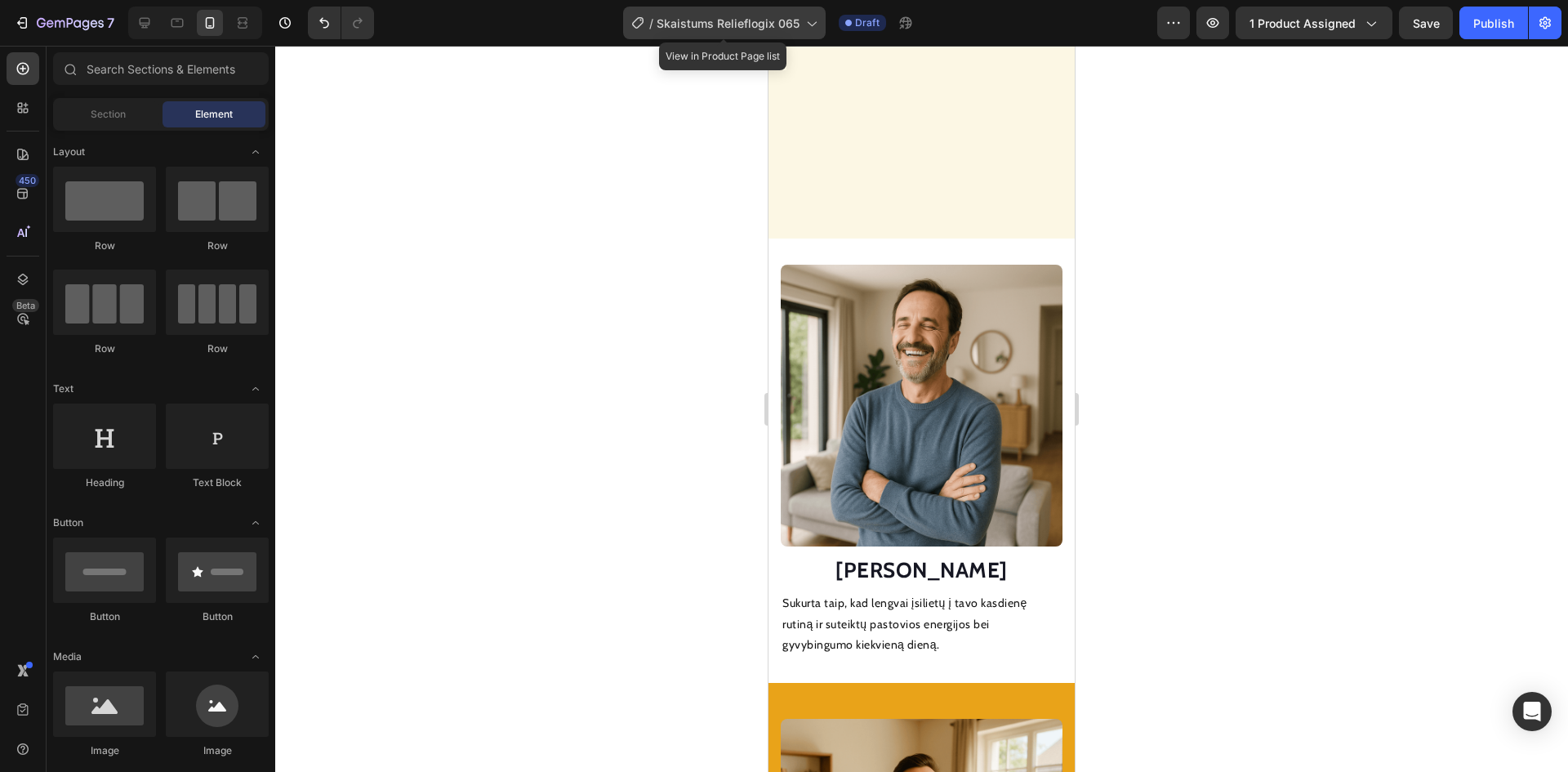
scroll to position [1373, 0]
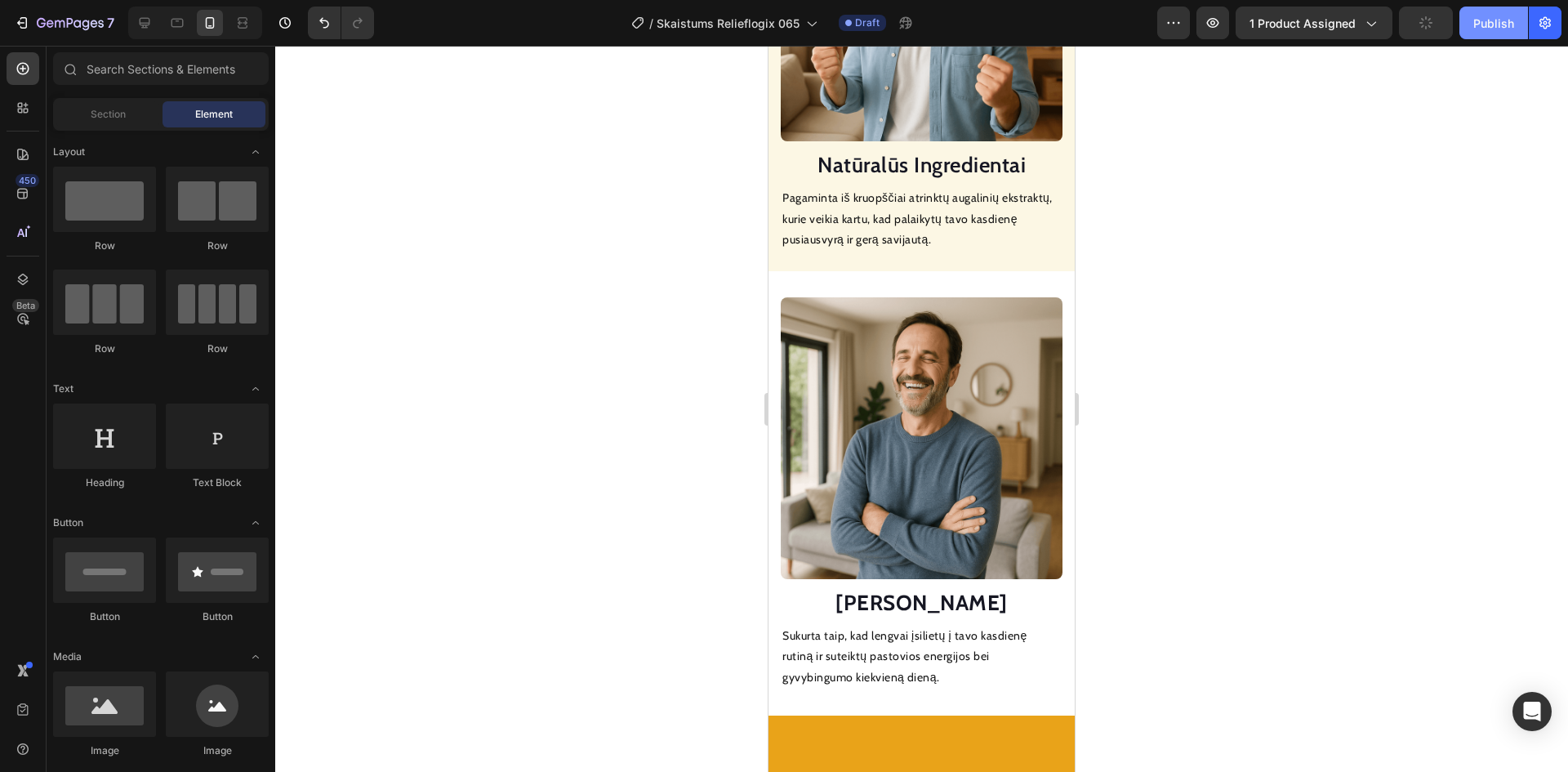
click at [1507, 20] on div "Publish" at bounding box center [1493, 23] width 41 height 17
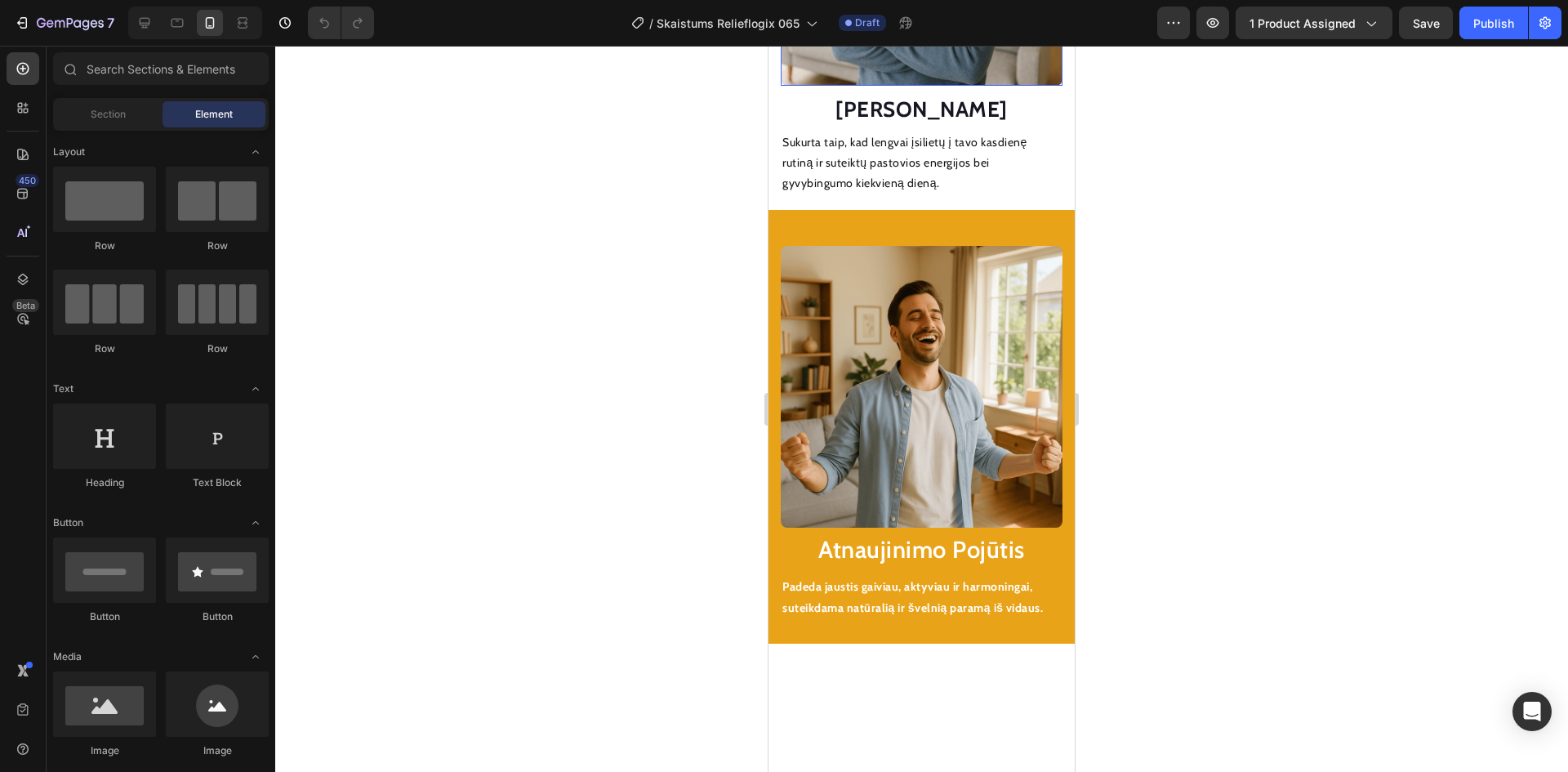
scroll to position [2286, 0]
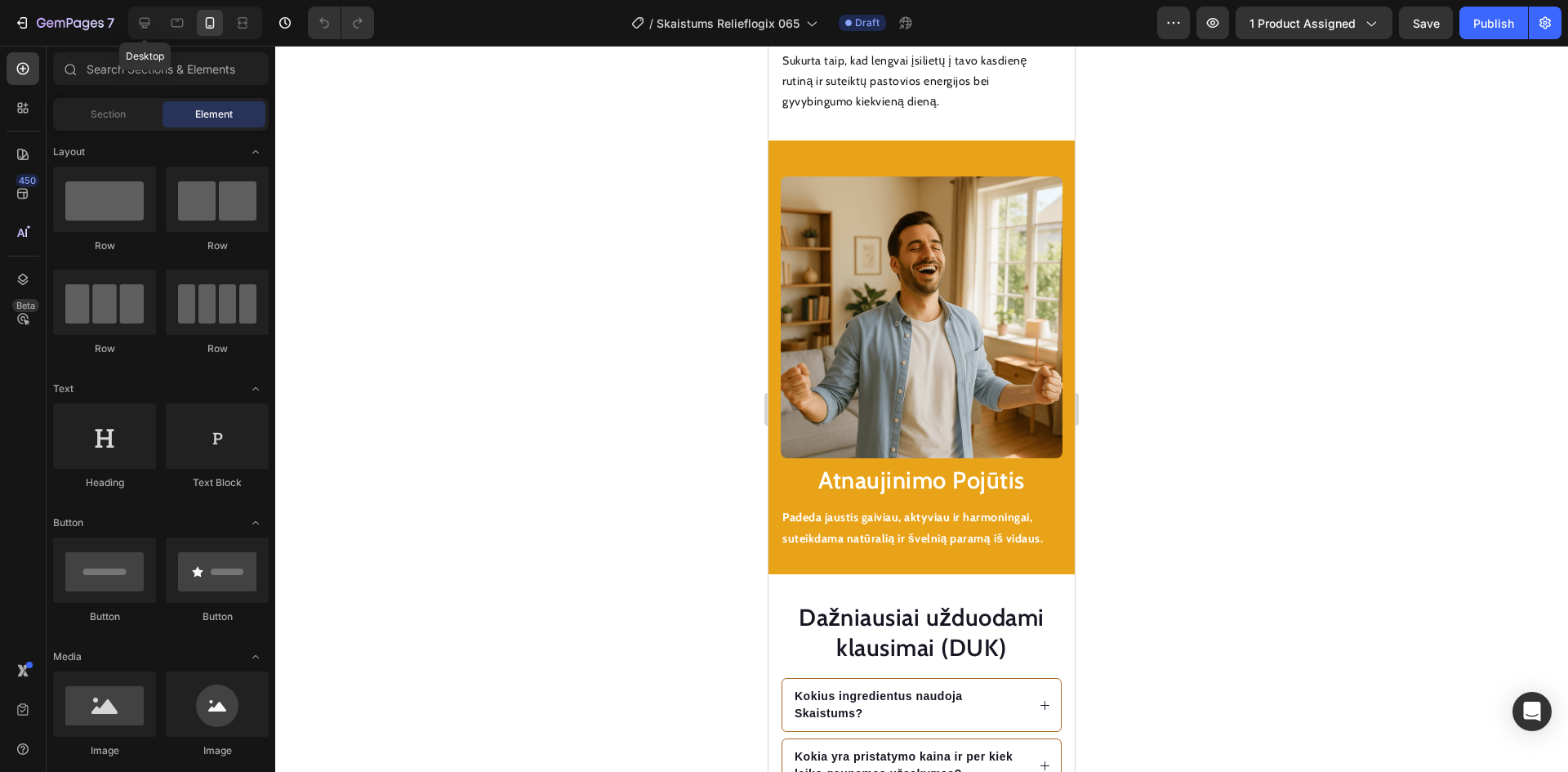
drag, startPoint x: 143, startPoint y: 19, endPoint x: 191, endPoint y: 17, distance: 48.0
click at [146, 18] on icon at bounding box center [144, 23] width 11 height 11
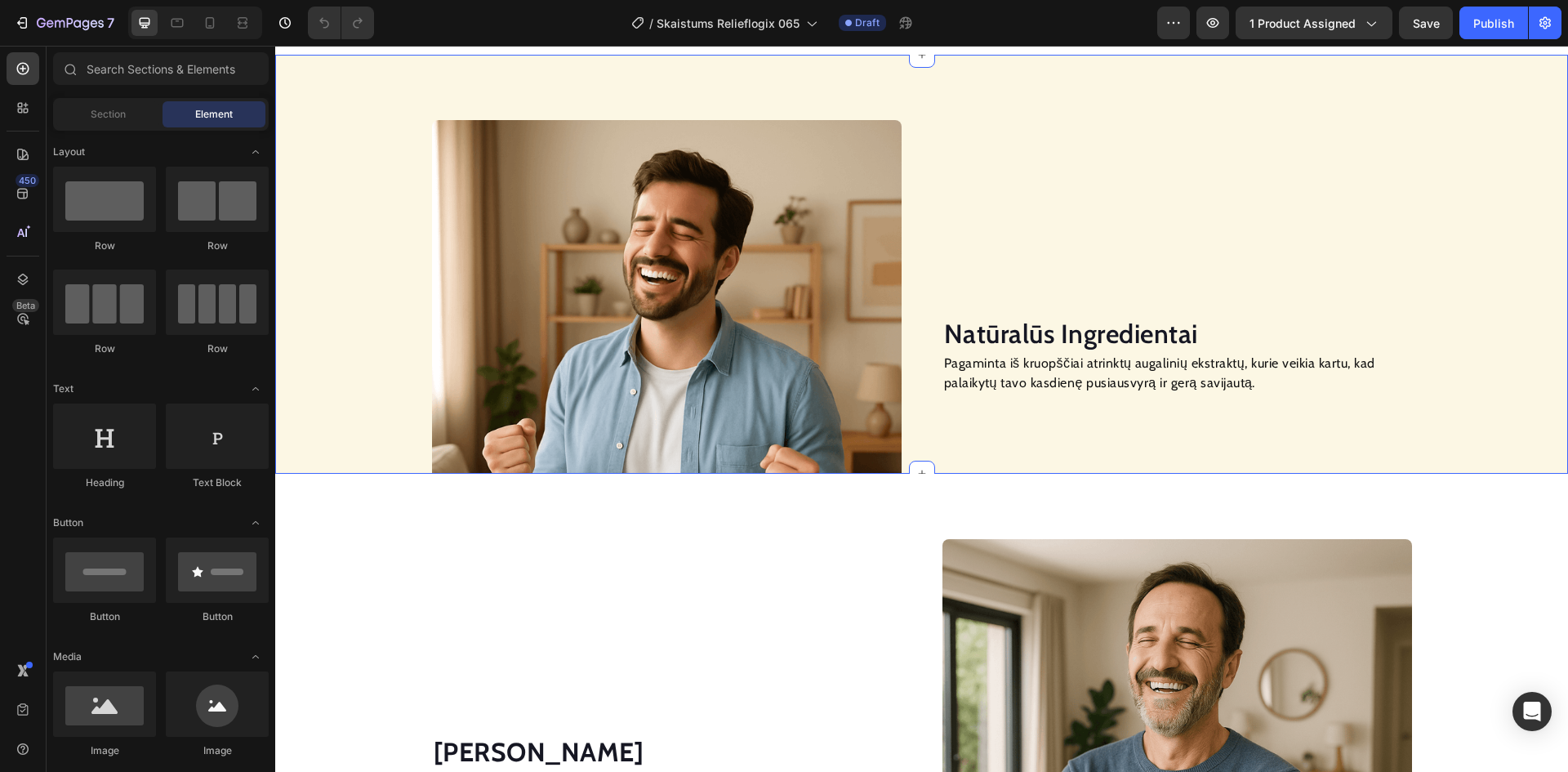
scroll to position [1264, 0]
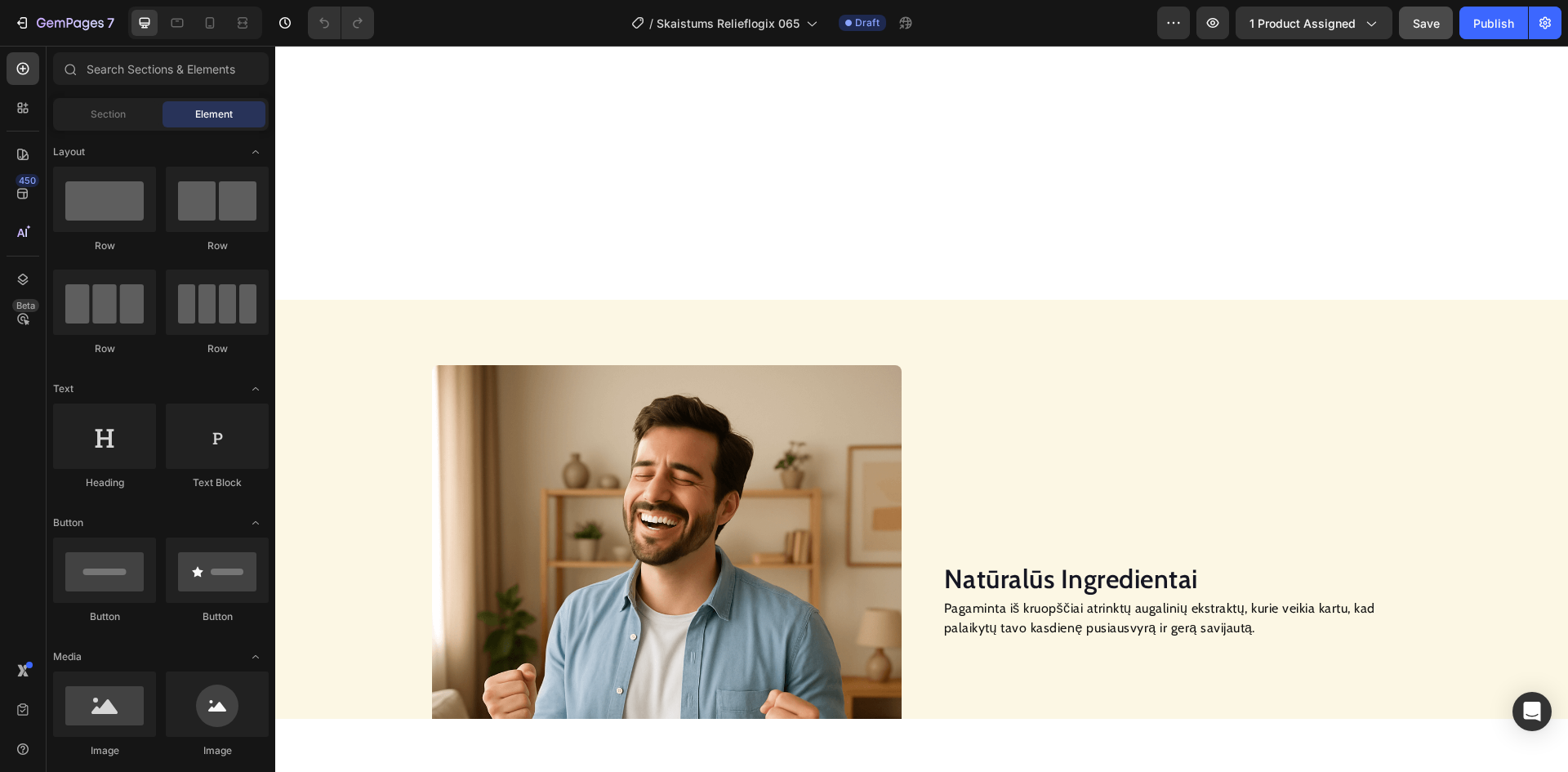
drag, startPoint x: 1481, startPoint y: 26, endPoint x: 1419, endPoint y: 24, distance: 62.0
click at [1482, 25] on div "Publish" at bounding box center [1493, 23] width 41 height 17
